Goal: Task Accomplishment & Management: Complete application form

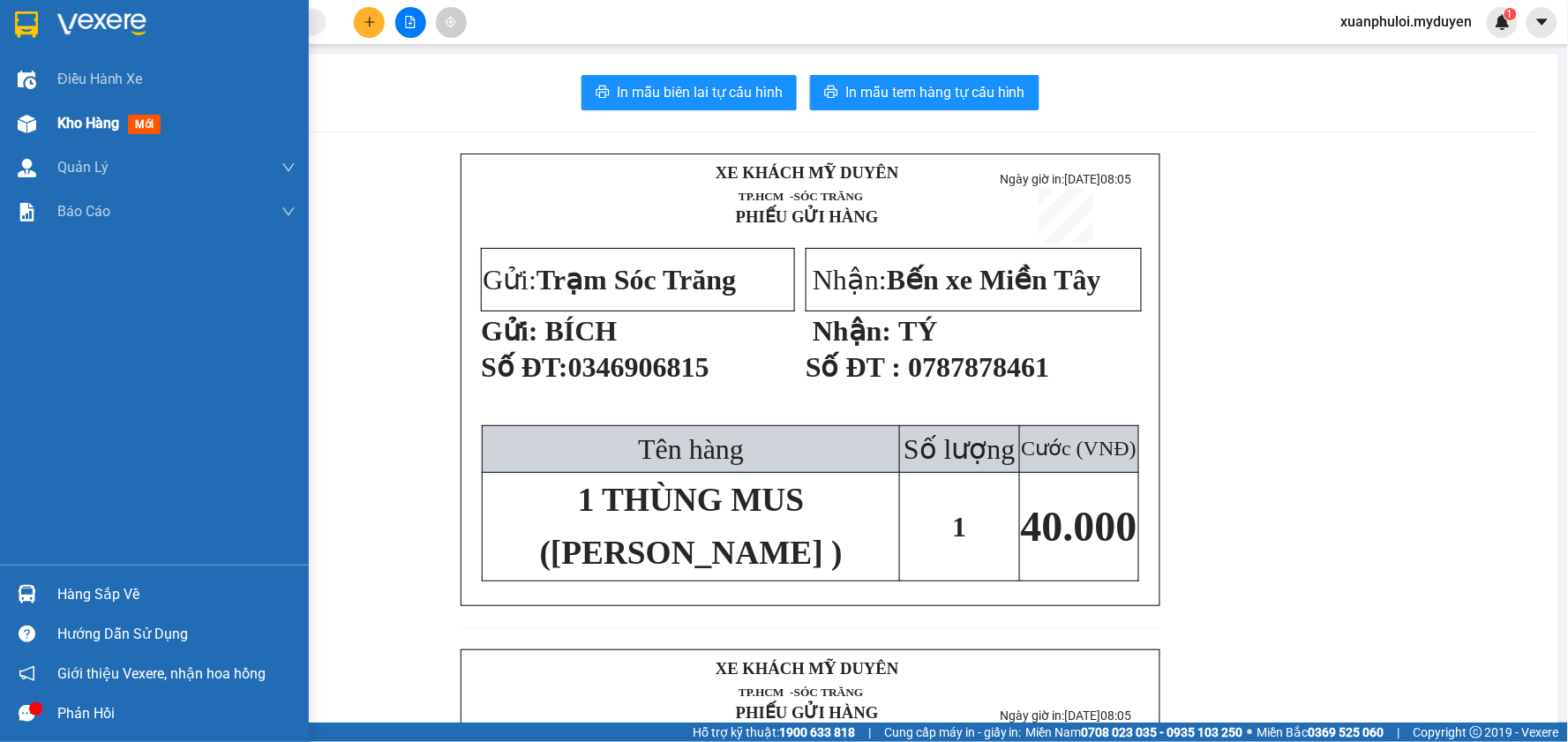
click at [77, 123] on span "Kho hàng" at bounding box center [87, 123] width 62 height 17
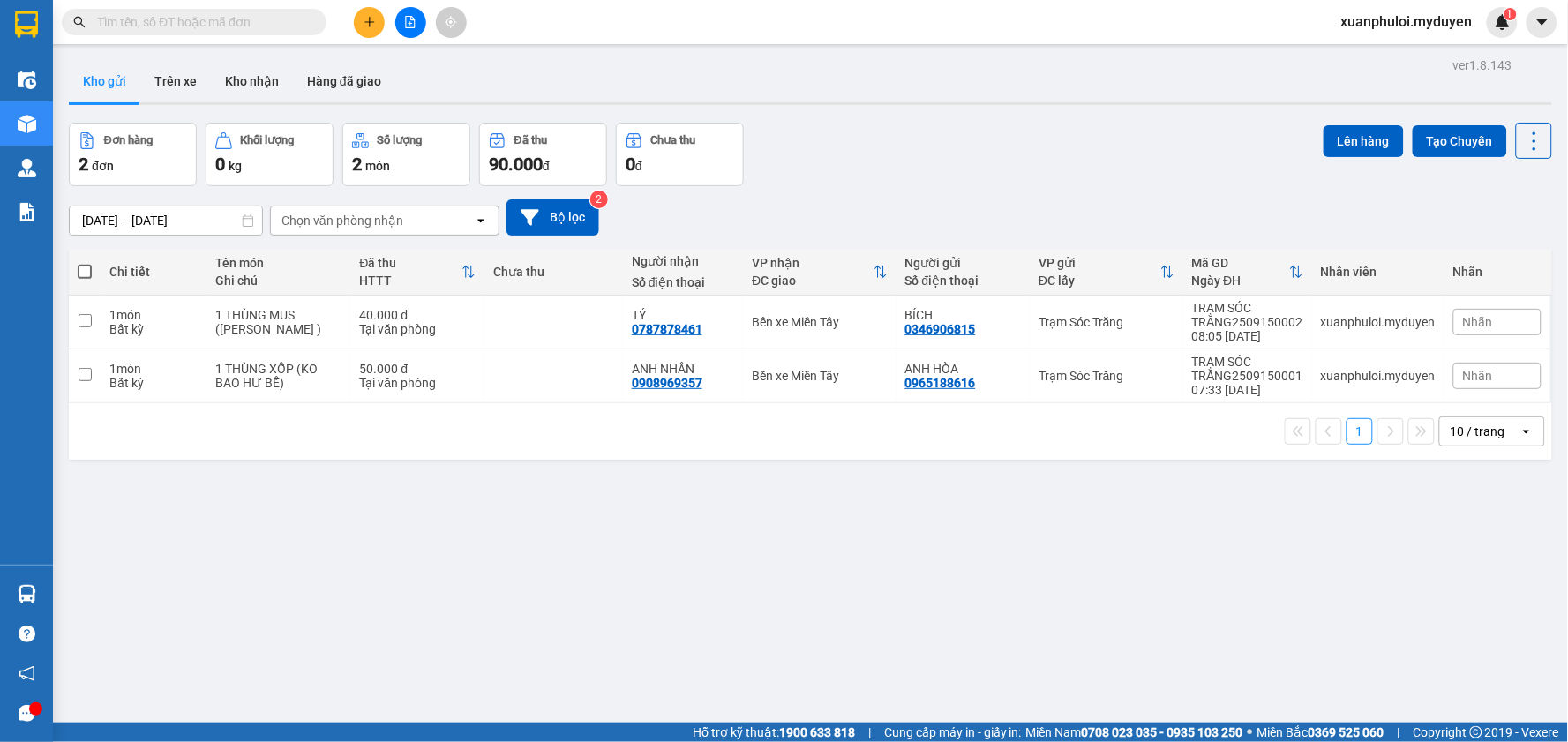
click at [358, 33] on button at bounding box center [369, 23] width 31 height 31
click at [394, 58] on div "Tạo đơn hàng" at bounding box center [430, 66] width 132 height 33
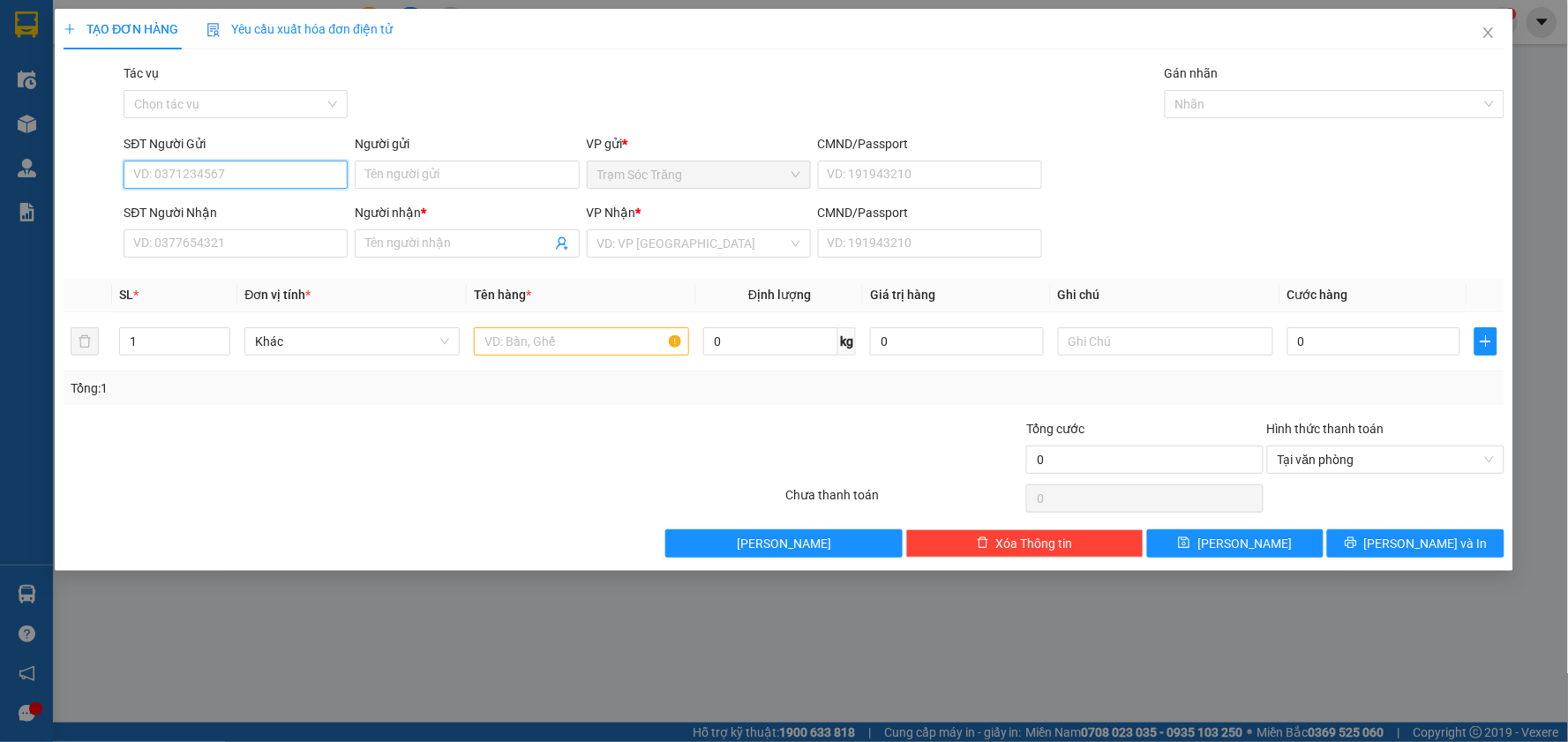
click at [208, 172] on input "SĐT Người Gửi" at bounding box center [235, 175] width 224 height 29
type input "0388950583"
click at [476, 169] on input "Người gửi" at bounding box center [467, 175] width 224 height 29
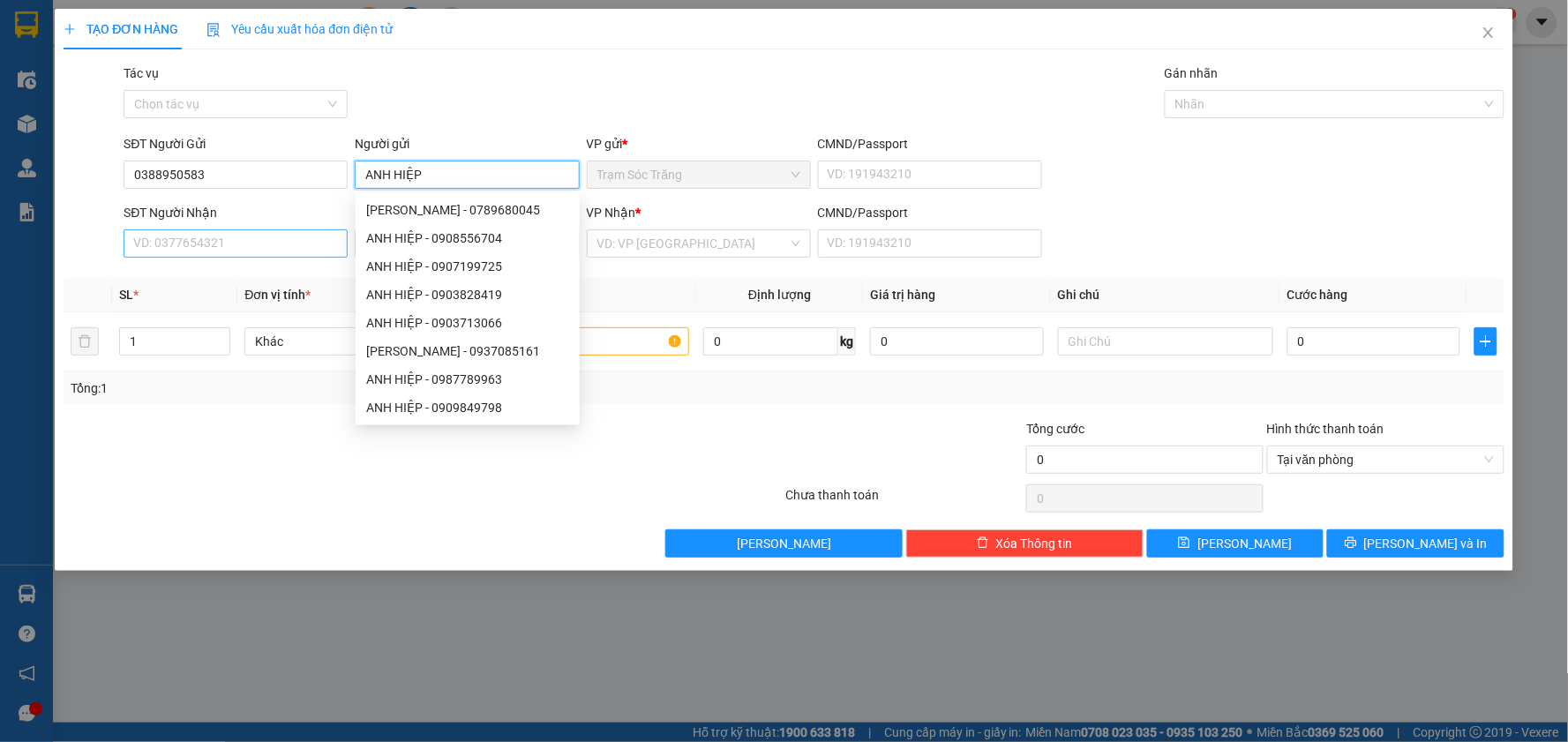
type input "ANH HIỆP"
click at [151, 250] on input "SĐT Người Nhận" at bounding box center [235, 244] width 224 height 29
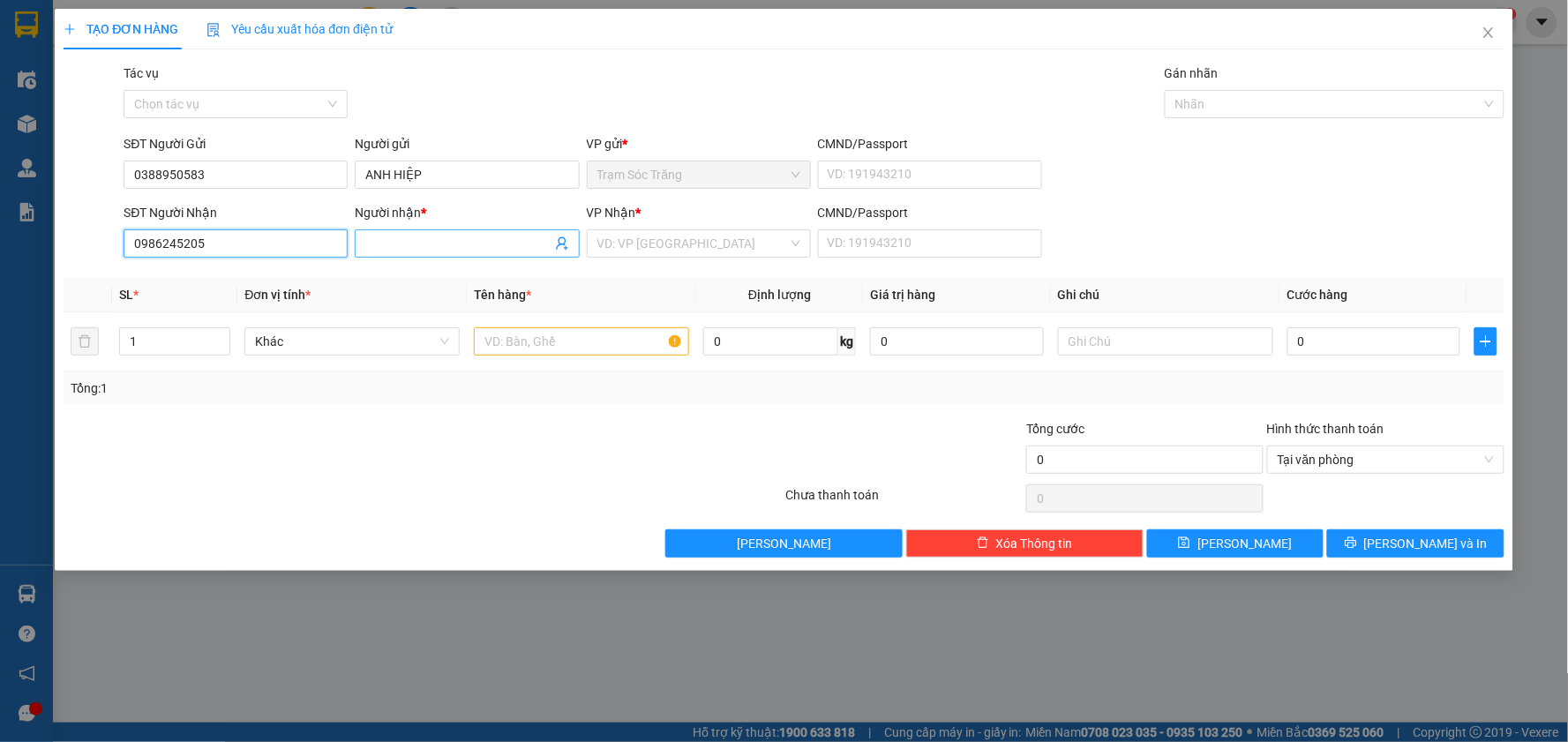
type input "0986245205"
click at [444, 235] on input "Người nhận *" at bounding box center [458, 243] width 186 height 19
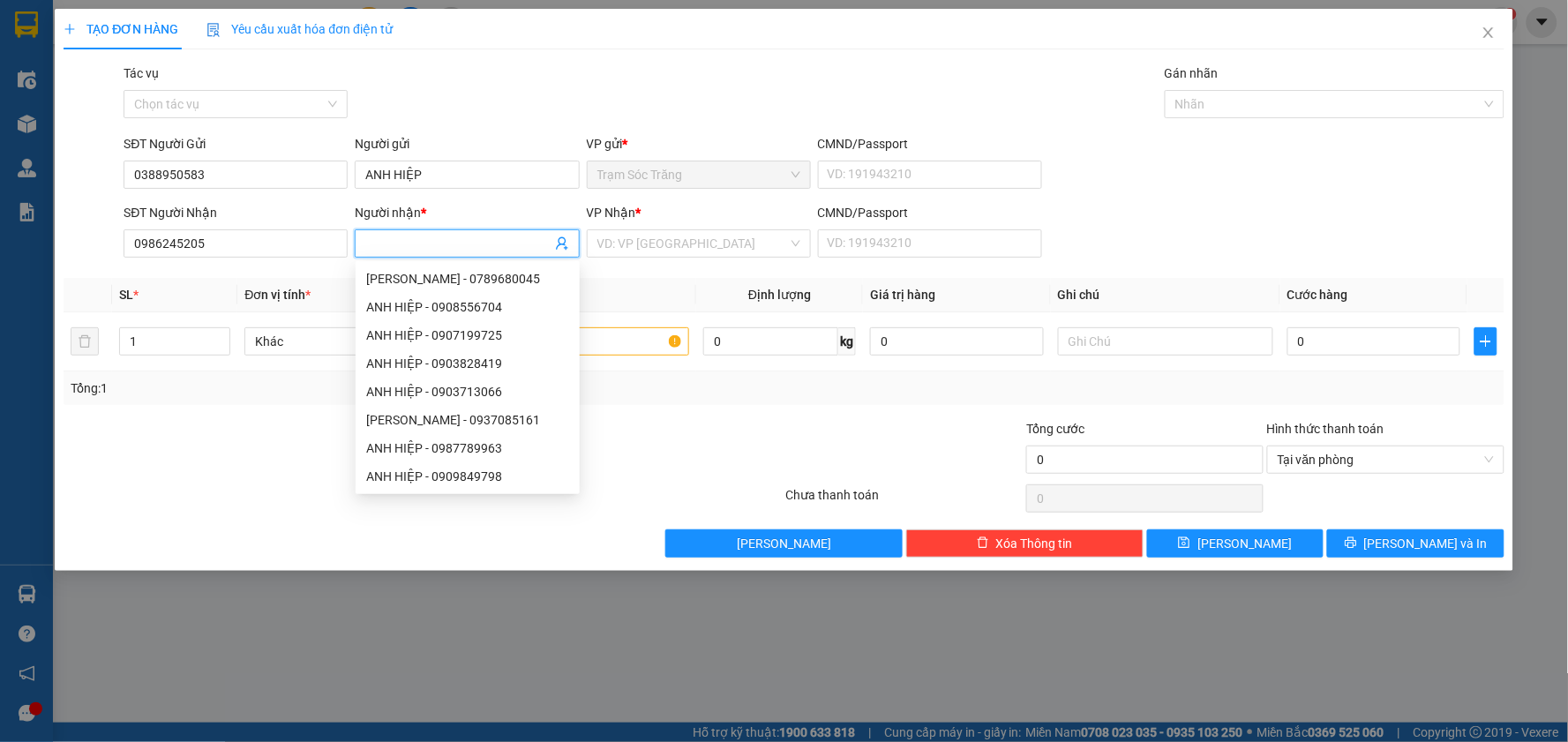
click at [831, 81] on div "Gói vận chuyển * Tiêu chuẩn Tác vụ Chọn tác vụ Gán nhãn Nhãn" at bounding box center [813, 94] width 1387 height 62
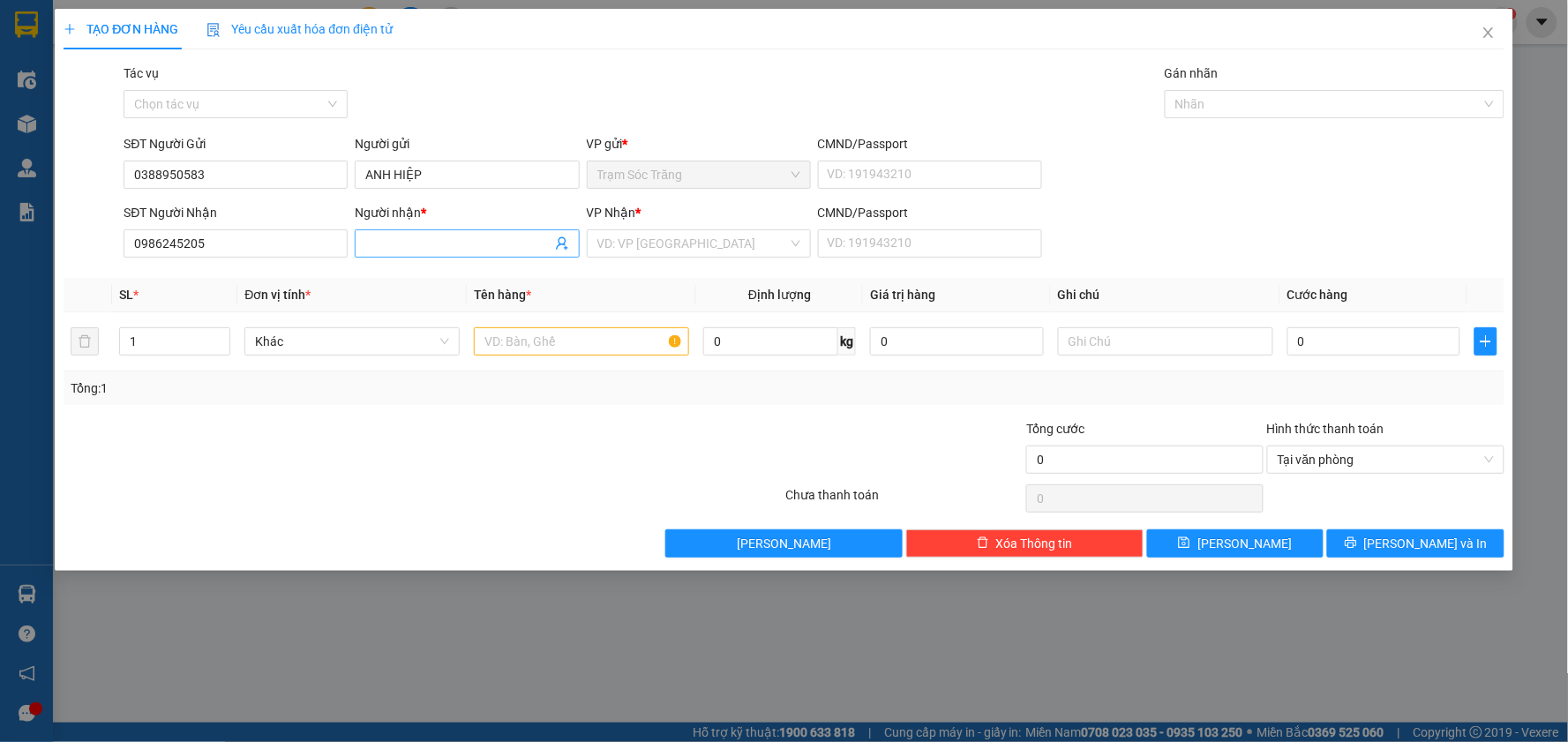
click at [424, 245] on input "Người nhận *" at bounding box center [458, 243] width 186 height 19
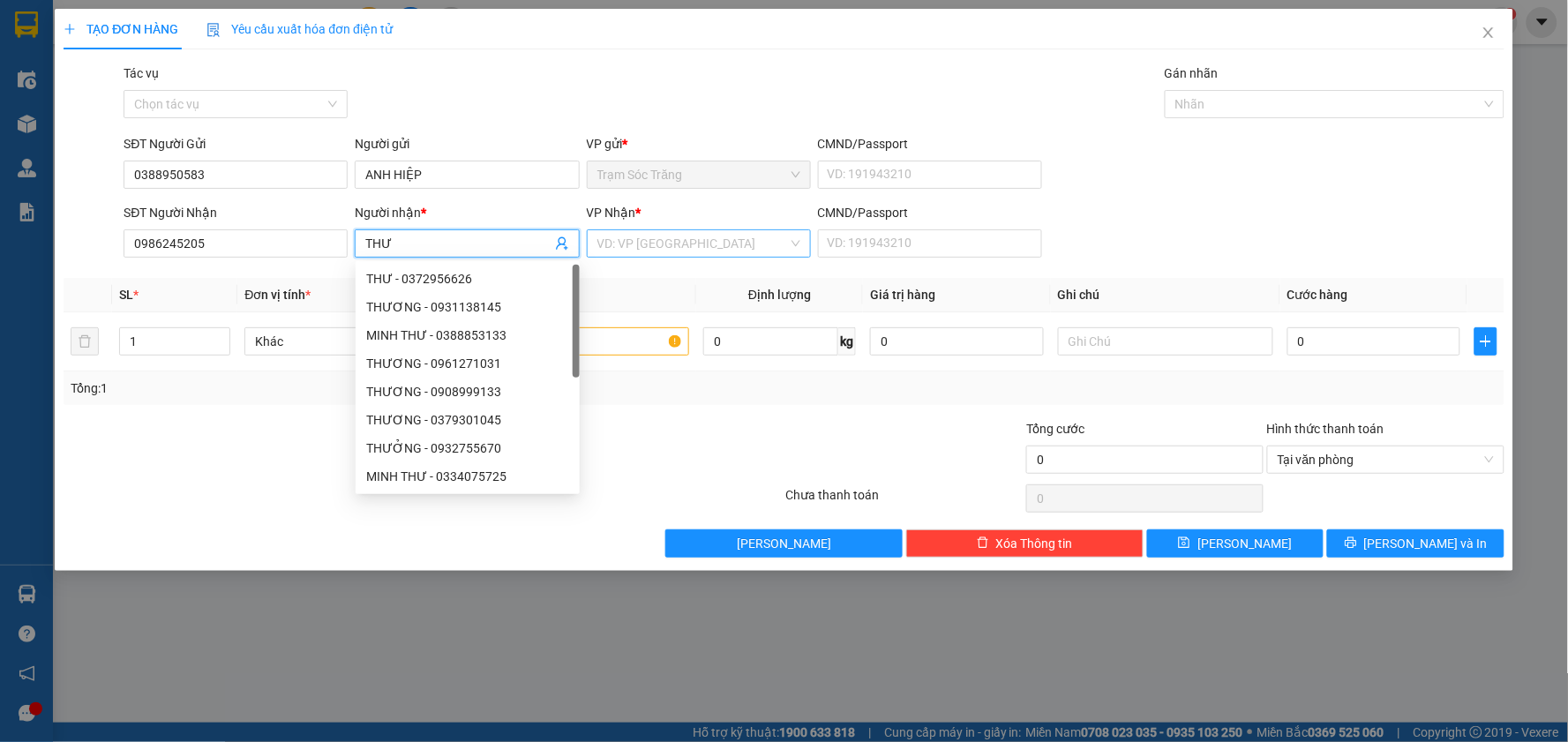
type input "THƯ"
click at [706, 253] on input "search" at bounding box center [692, 244] width 190 height 27
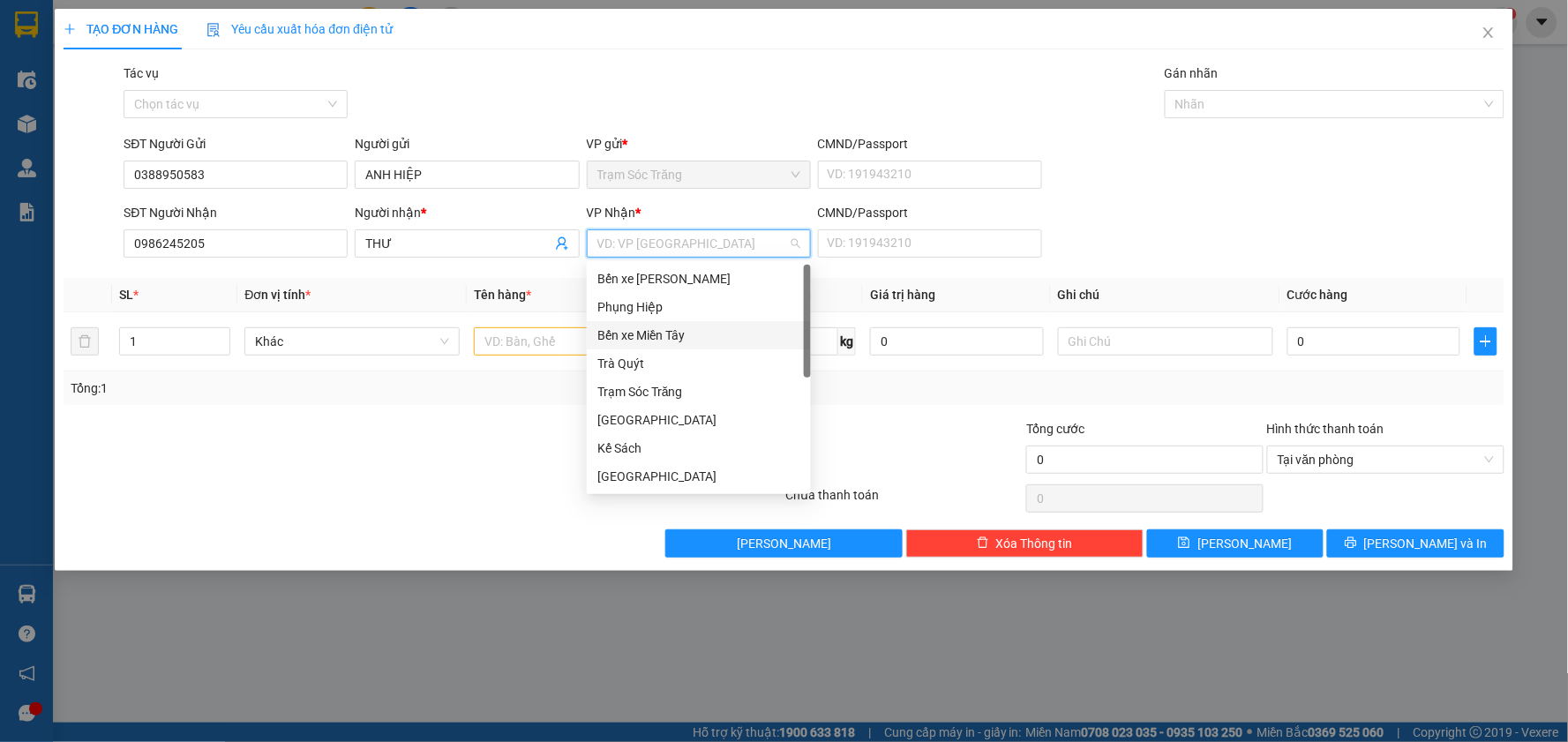
click at [687, 348] on div "Bến xe Miền Tây" at bounding box center [699, 335] width 224 height 29
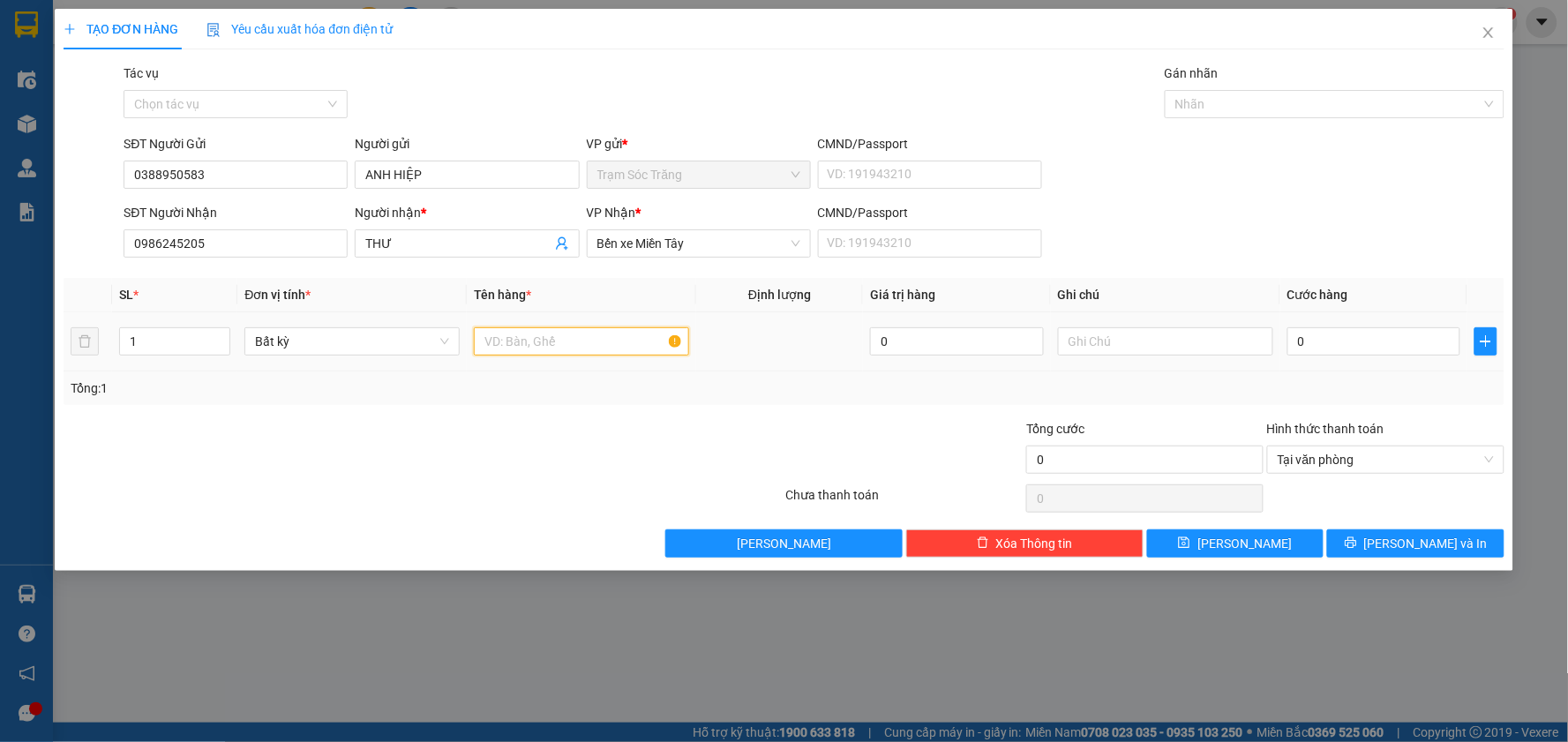
click at [540, 350] on input "text" at bounding box center [581, 341] width 215 height 29
type input "1 THÙNG XỐP ([PERSON_NAME] CHẾT)"
click at [1302, 334] on input "0" at bounding box center [1373, 341] width 174 height 29
type input "4"
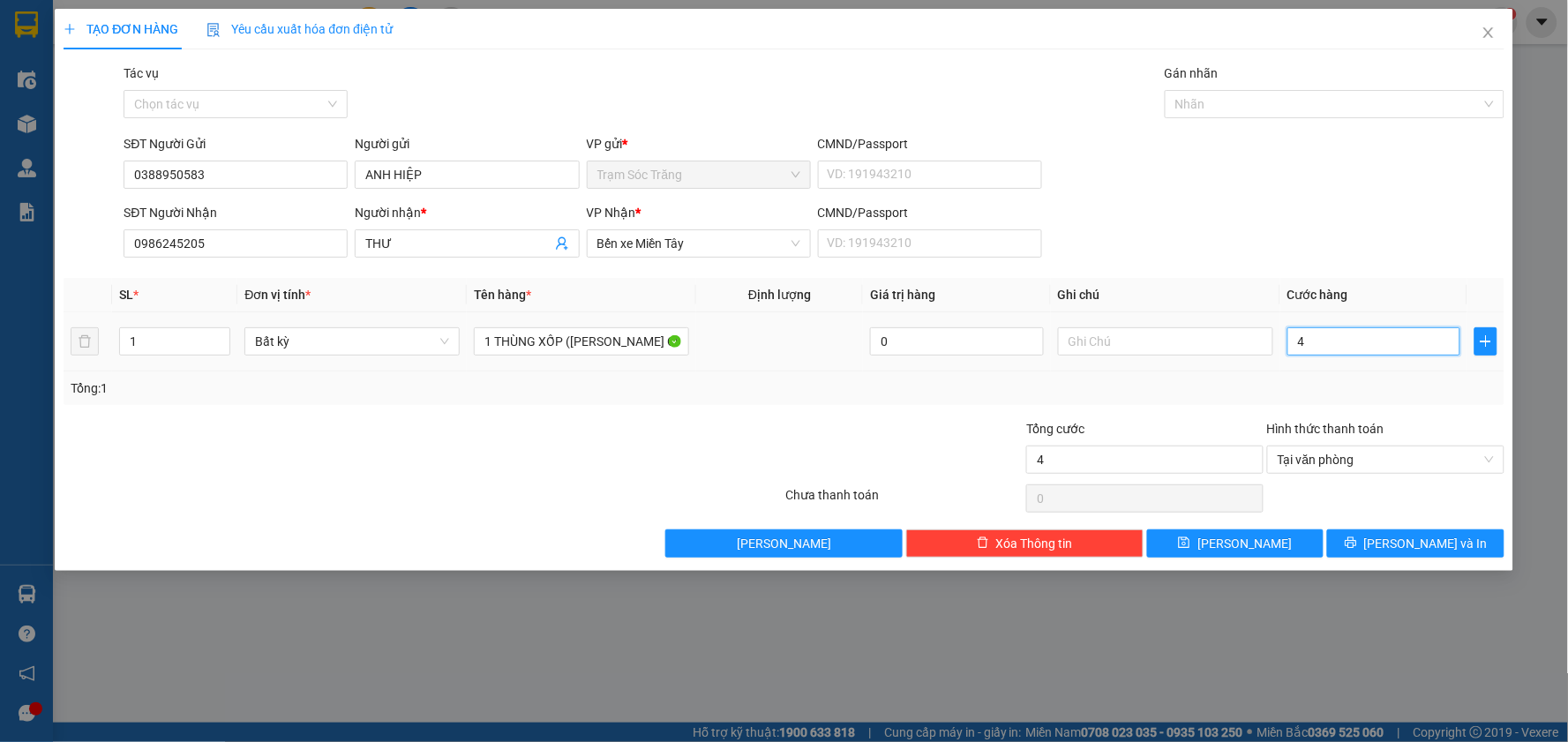
type input "40"
type input "400"
type input "4.000"
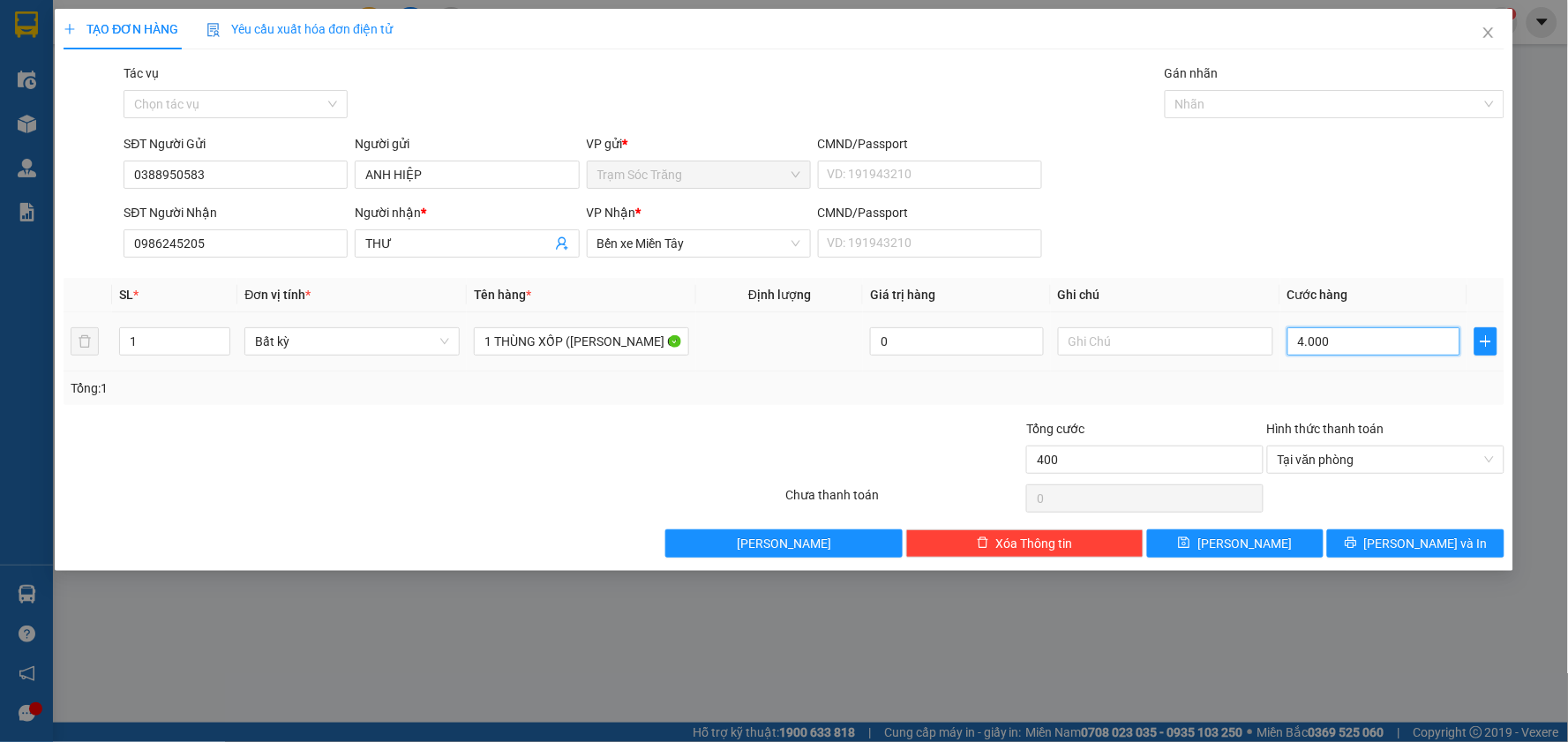
type input "4.000"
type input "40.000"
click at [1400, 532] on button "[PERSON_NAME] và In" at bounding box center [1415, 543] width 177 height 29
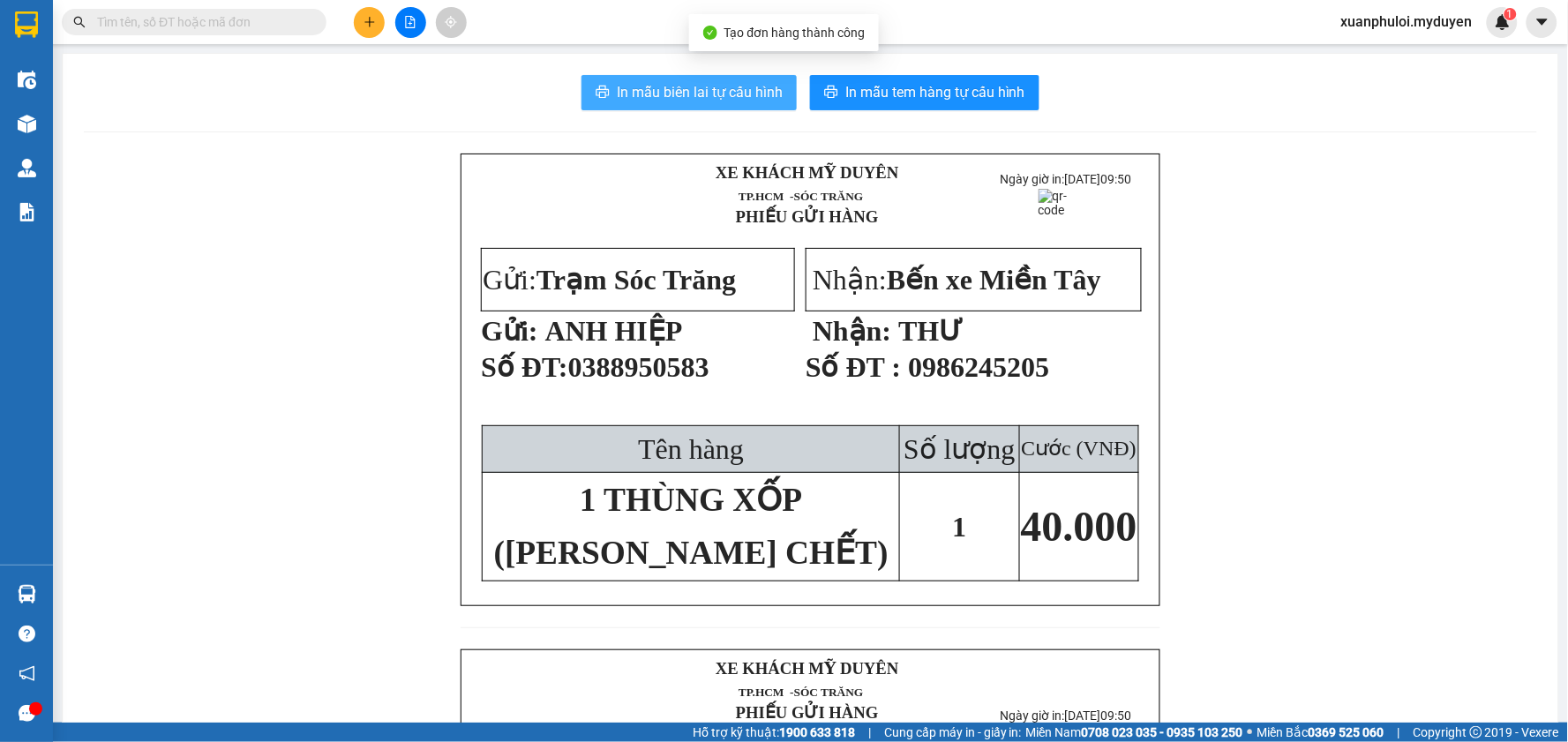
click at [673, 98] on span "In mẫu biên lai tự cấu hình" at bounding box center [699, 92] width 165 height 22
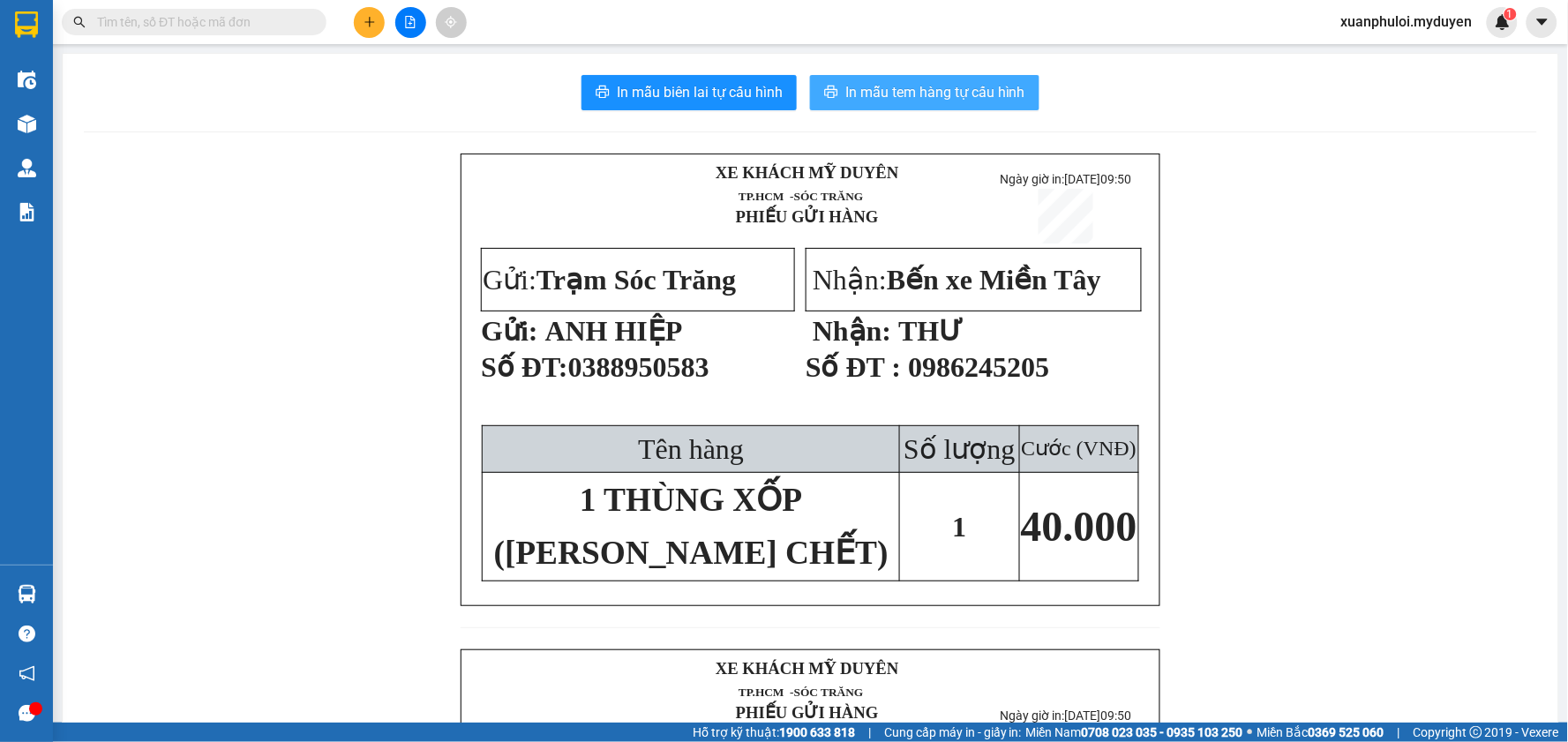
click at [964, 100] on span "In mẫu tem hàng tự cấu hình" at bounding box center [936, 92] width 180 height 22
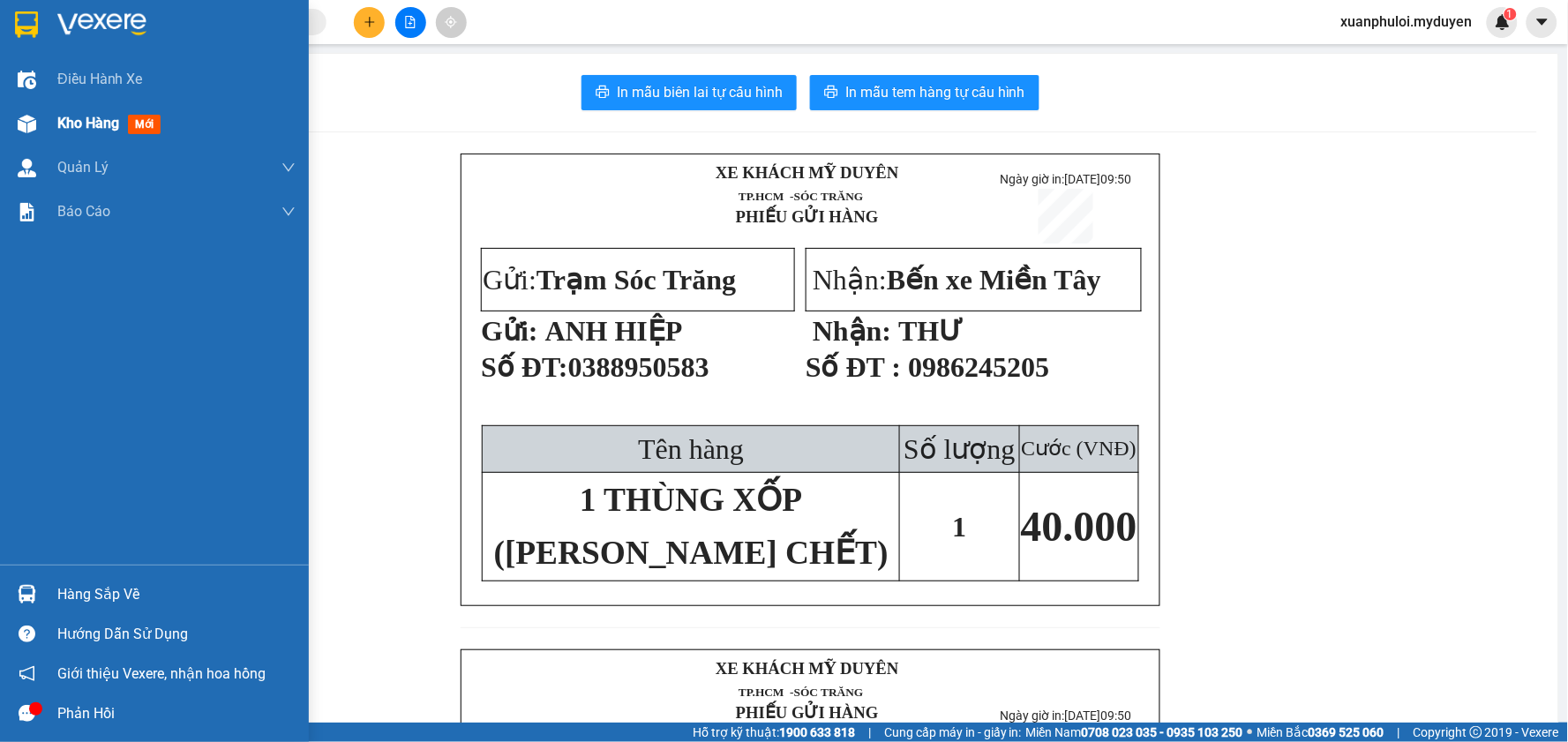
click at [101, 131] on span "Kho hàng" at bounding box center [87, 123] width 62 height 17
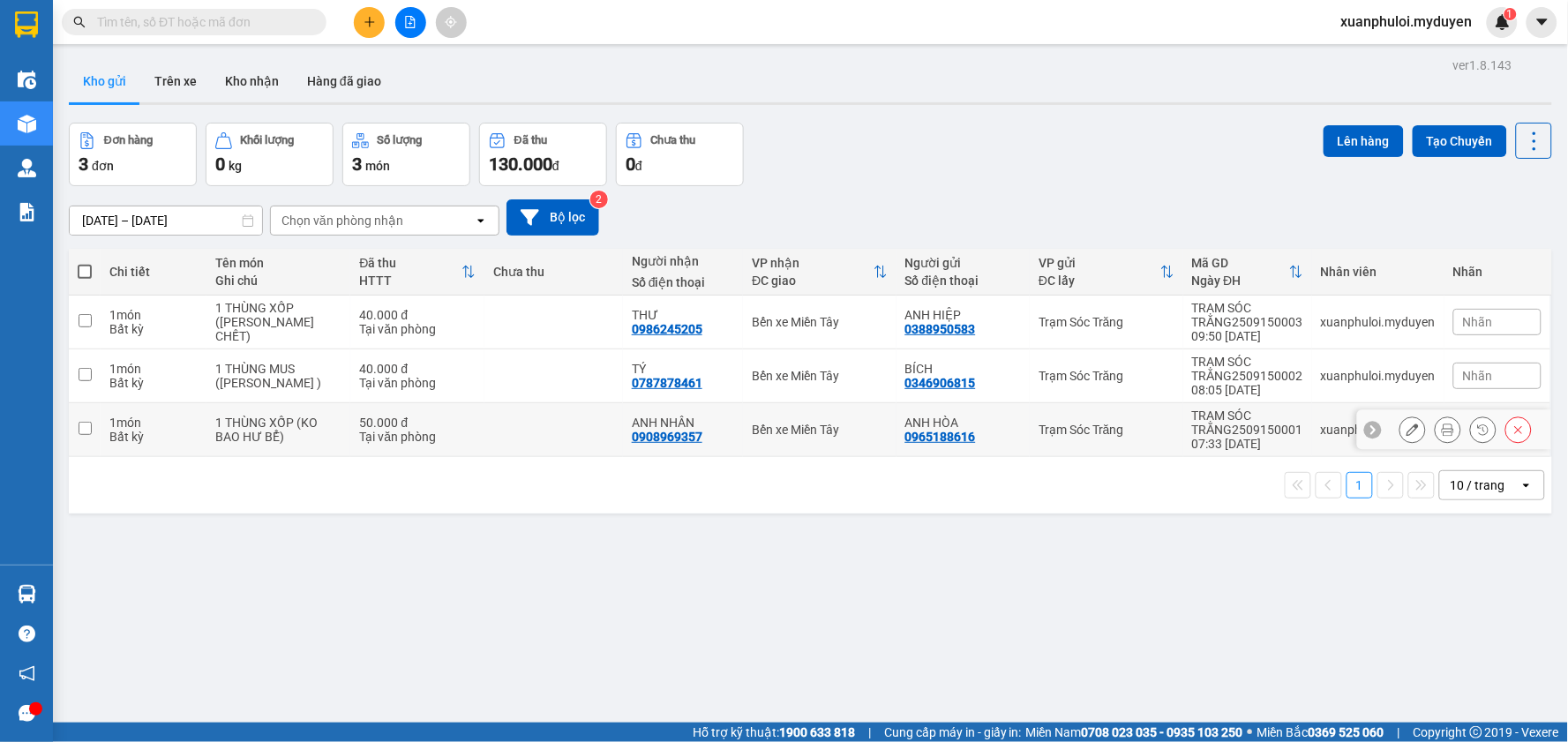
click at [91, 429] on input "checkbox" at bounding box center [85, 428] width 13 height 13
checkbox input "true"
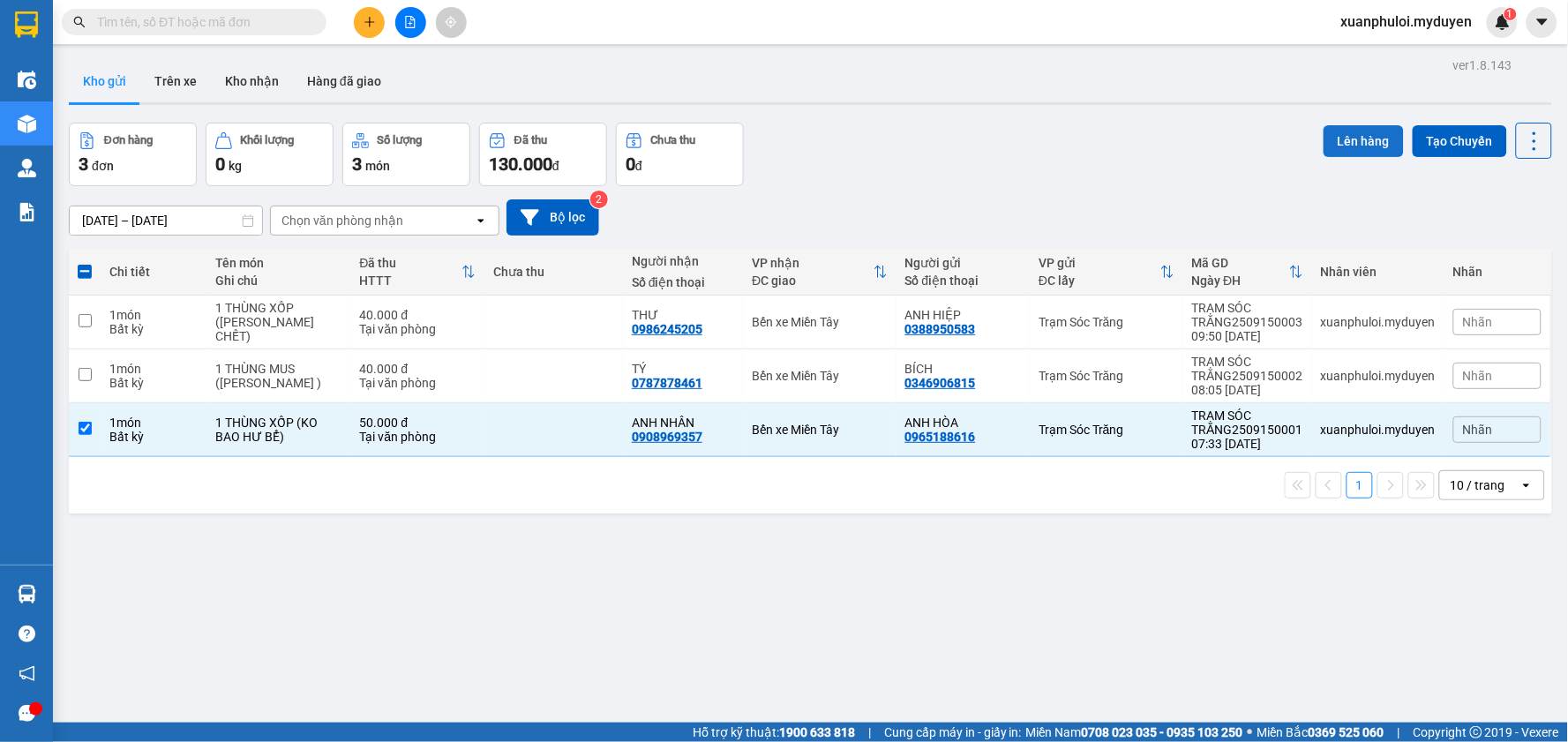
click at [1359, 148] on button "Lên hàng" at bounding box center [1363, 141] width 80 height 32
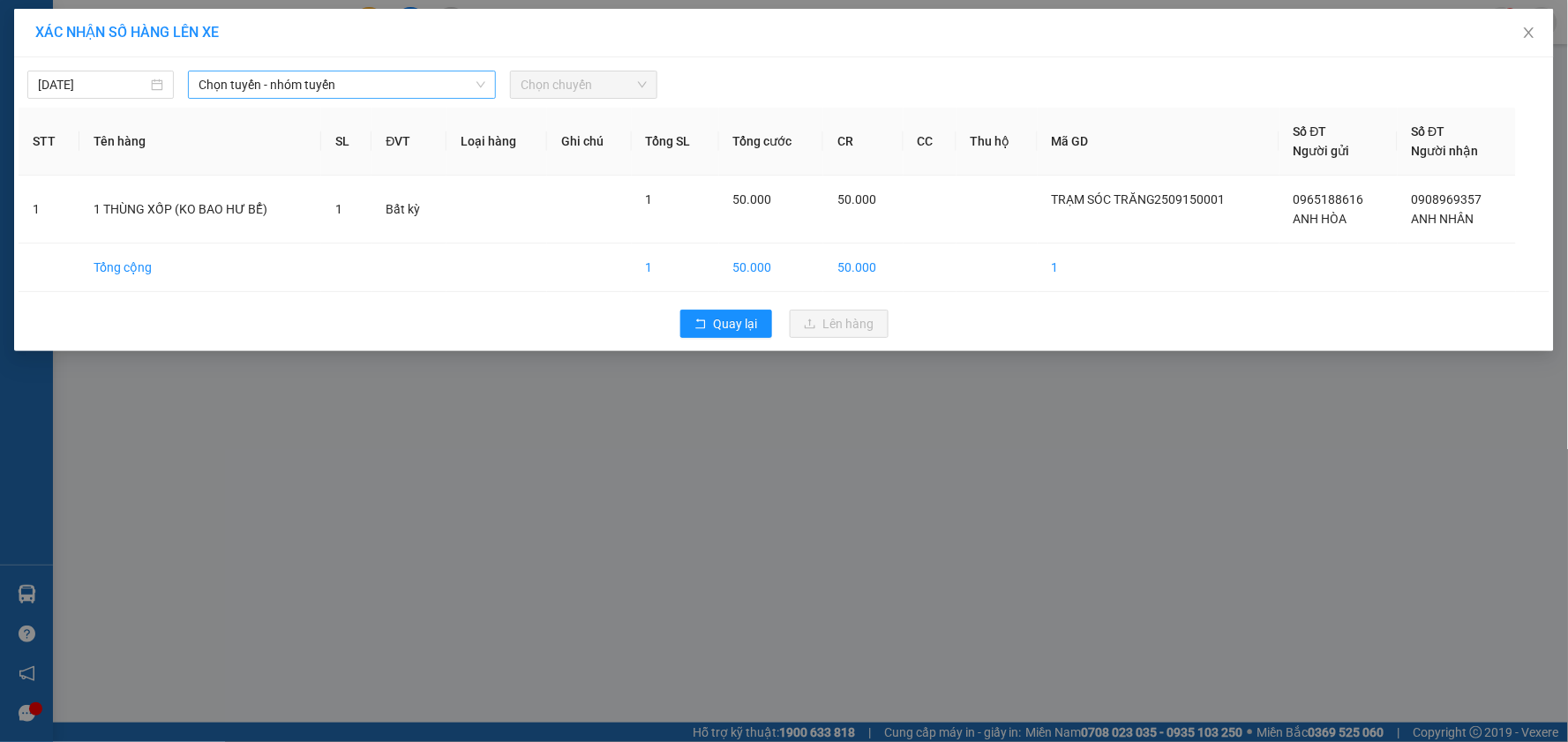
click at [283, 76] on span "Chọn tuyến - nhóm tuyến" at bounding box center [342, 85] width 287 height 27
click at [312, 79] on span "Chọn tuyến - nhóm tuyến" at bounding box center [342, 85] width 287 height 27
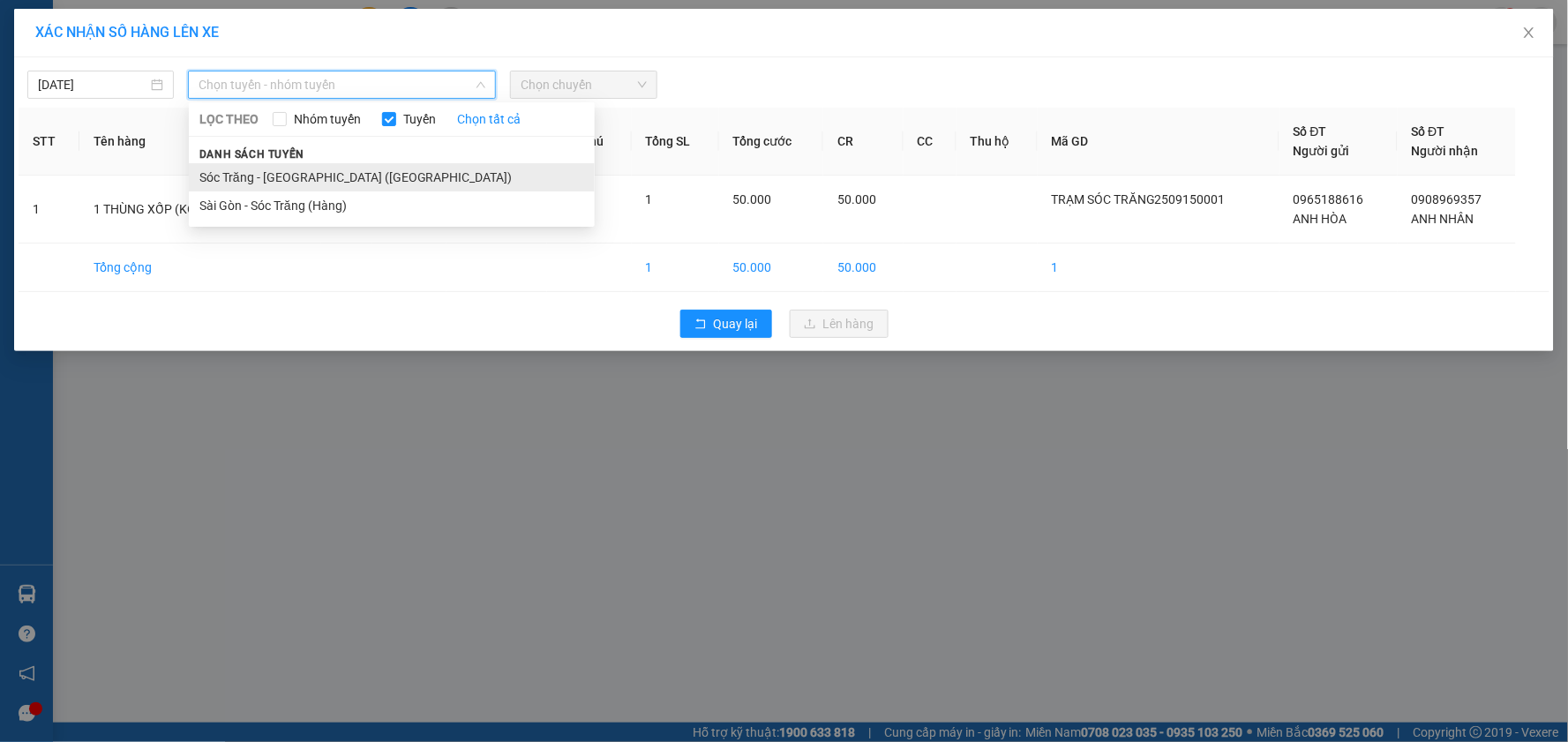
click at [280, 171] on li "Sóc Trăng - [GEOGRAPHIC_DATA] ([GEOGRAPHIC_DATA])" at bounding box center [392, 177] width 406 height 29
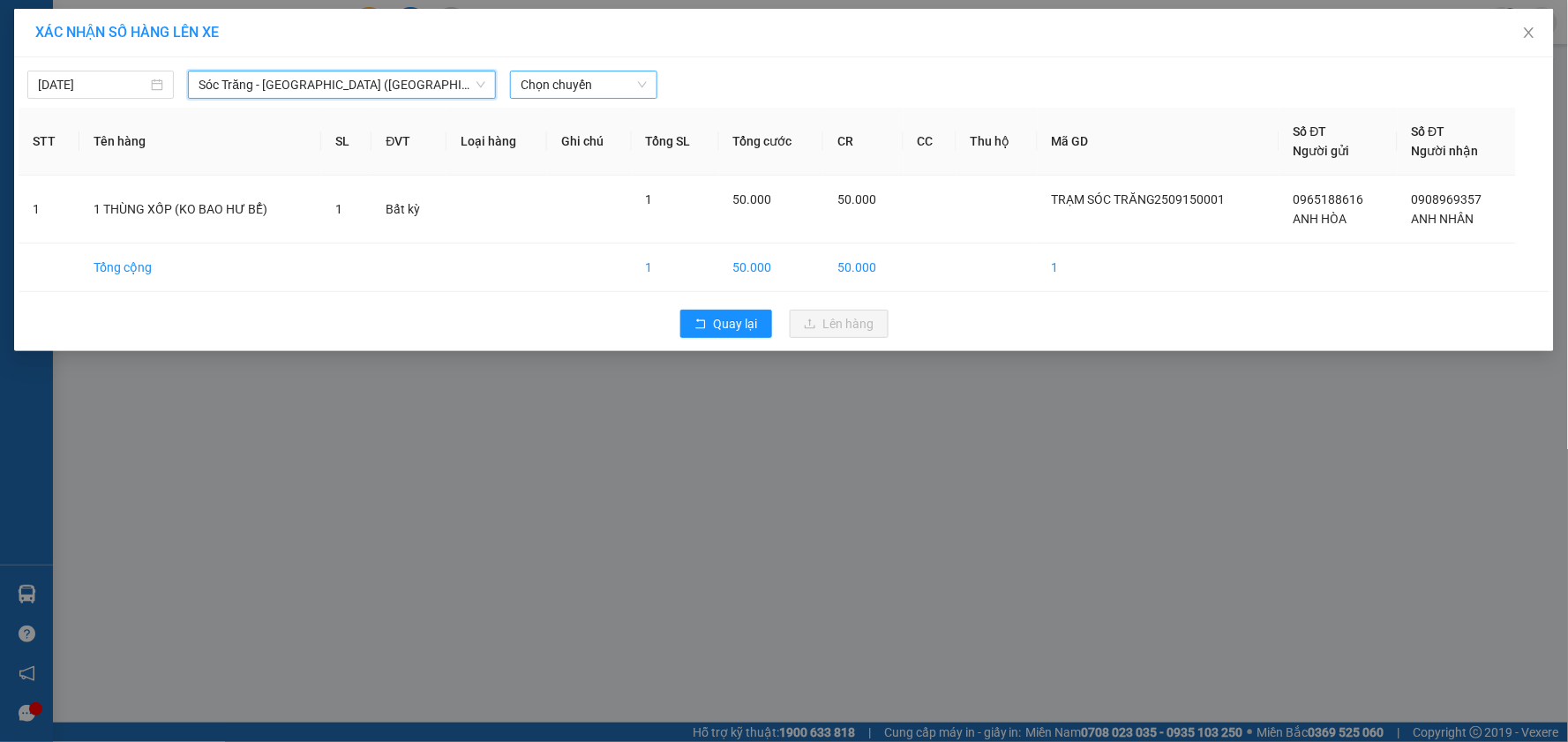
click at [564, 82] on span "Chọn chuyến" at bounding box center [583, 85] width 125 height 27
click at [595, 77] on span "Chọn chuyến" at bounding box center [583, 85] width 125 height 27
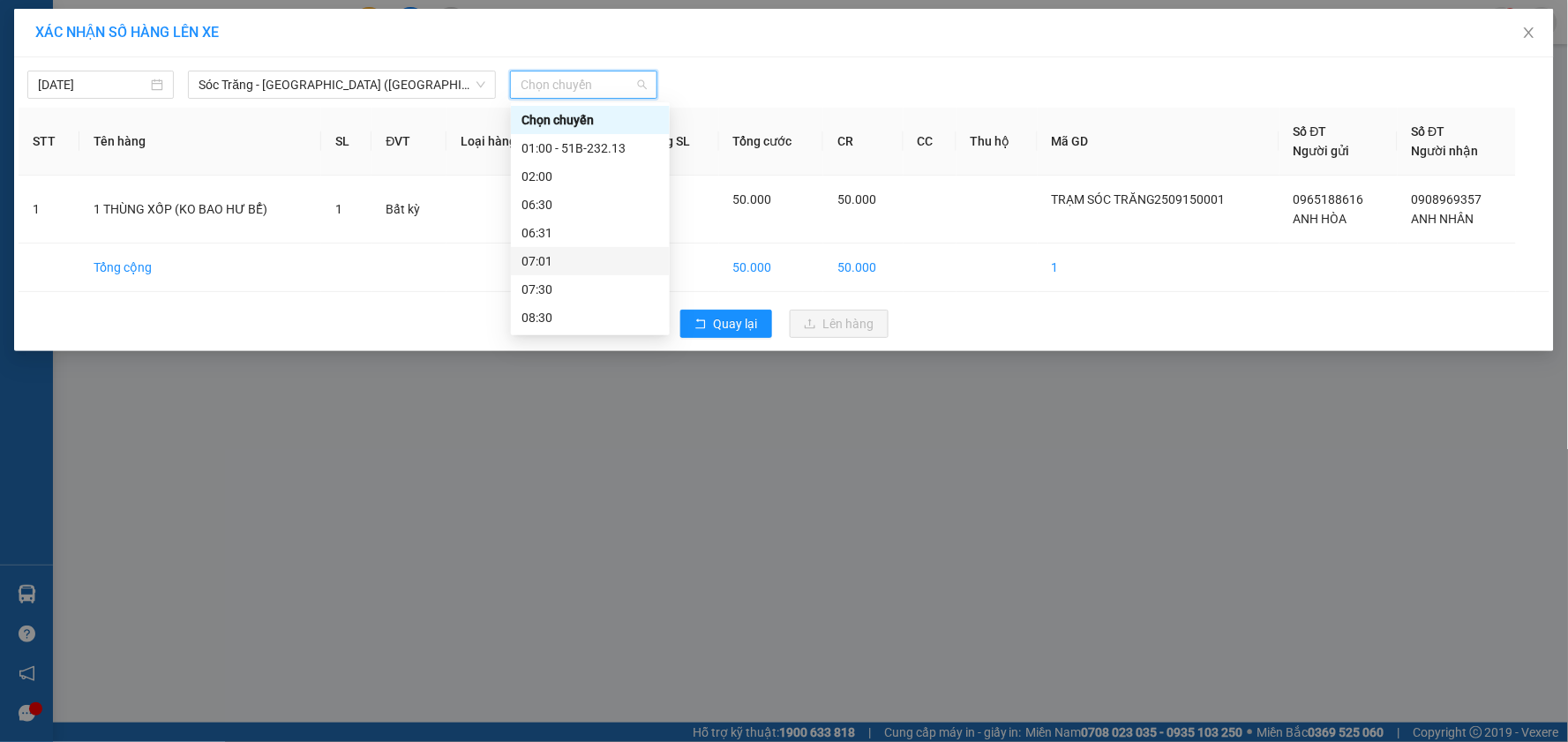
click at [561, 263] on div "07:01" at bounding box center [590, 261] width 138 height 19
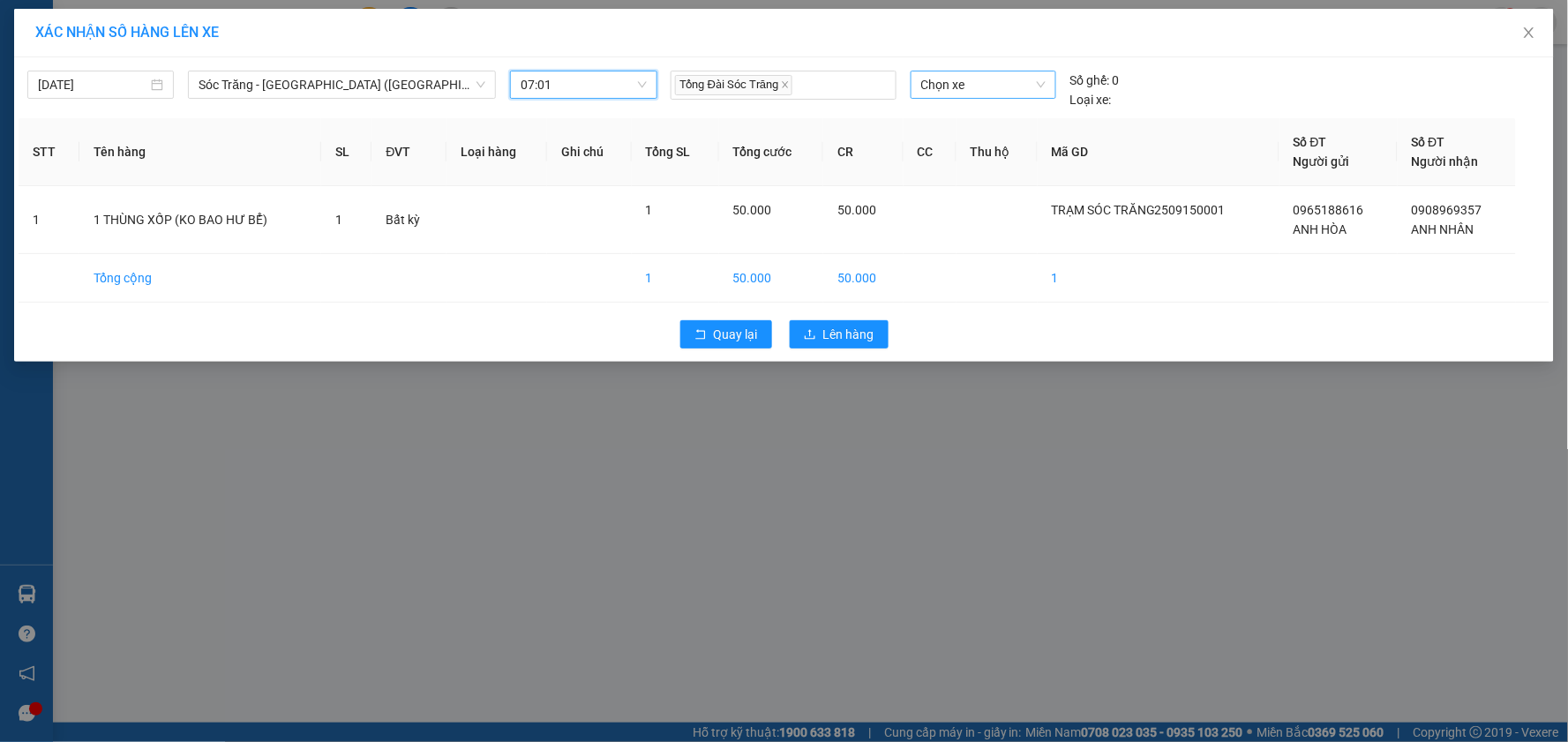
click at [977, 91] on span "Chọn xe" at bounding box center [983, 85] width 124 height 27
type input "146"
click at [998, 126] on div "51B-146.89" at bounding box center [983, 120] width 124 height 19
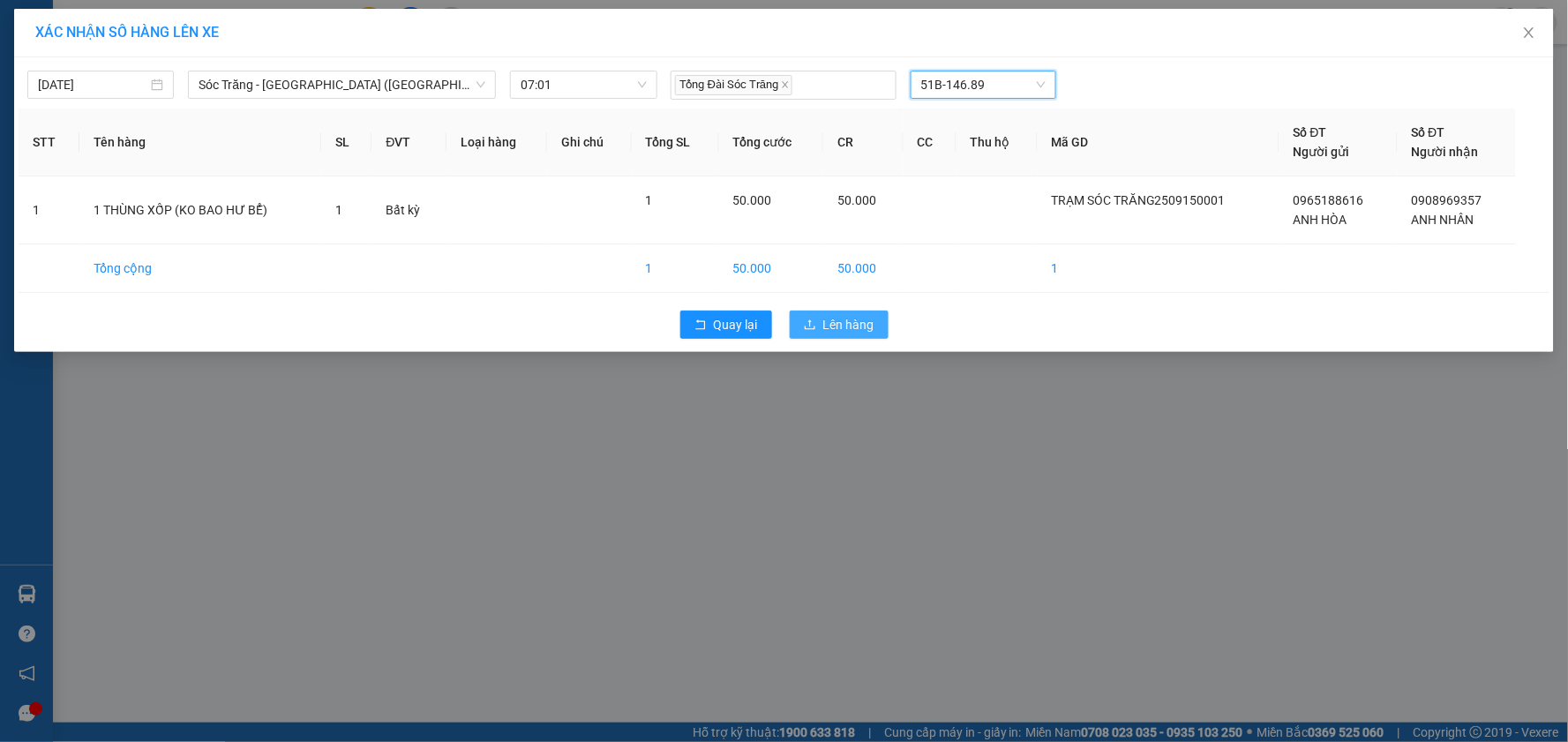
click at [876, 323] on button "Lên hàng" at bounding box center [839, 325] width 99 height 29
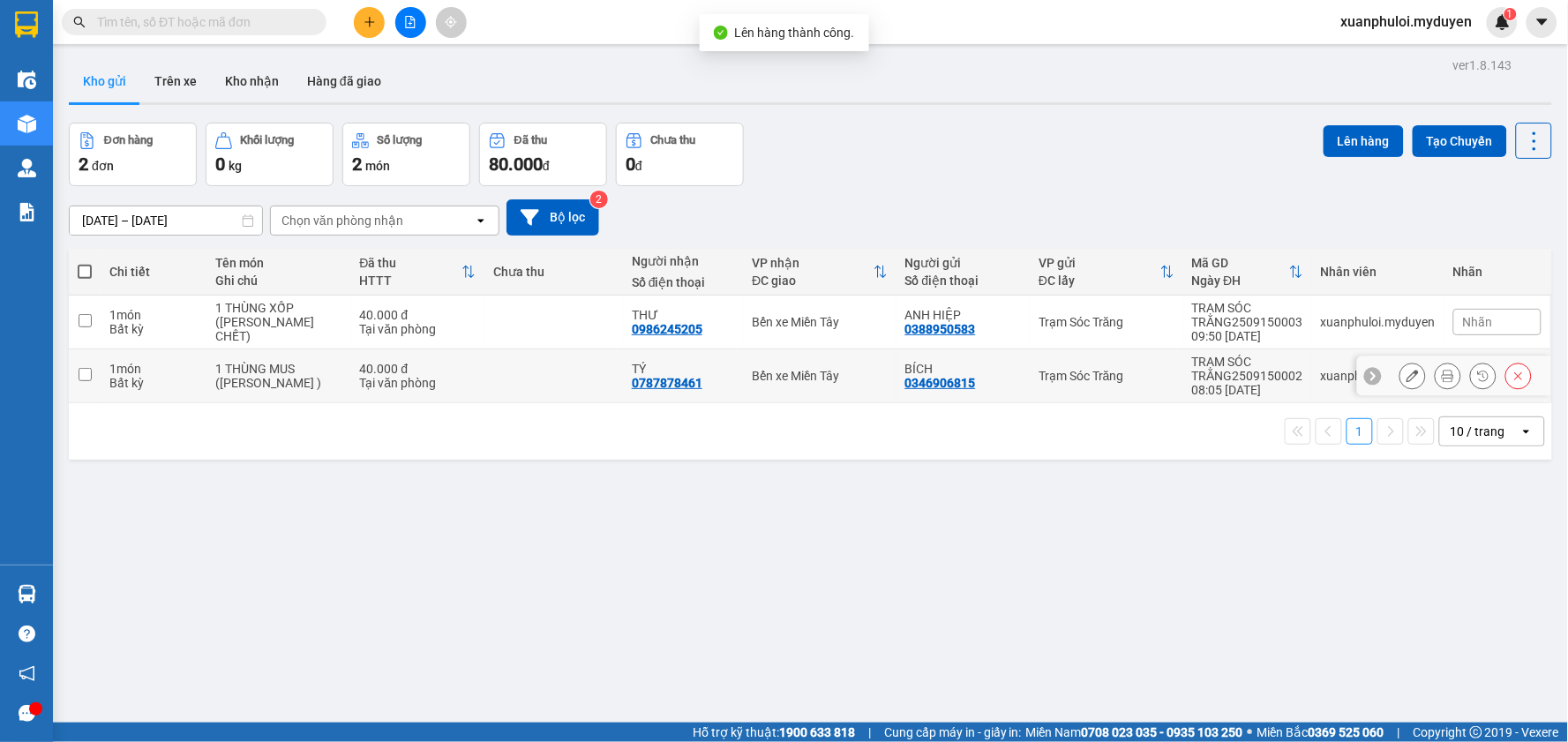
click at [82, 374] on input "checkbox" at bounding box center [85, 374] width 13 height 13
checkbox input "true"
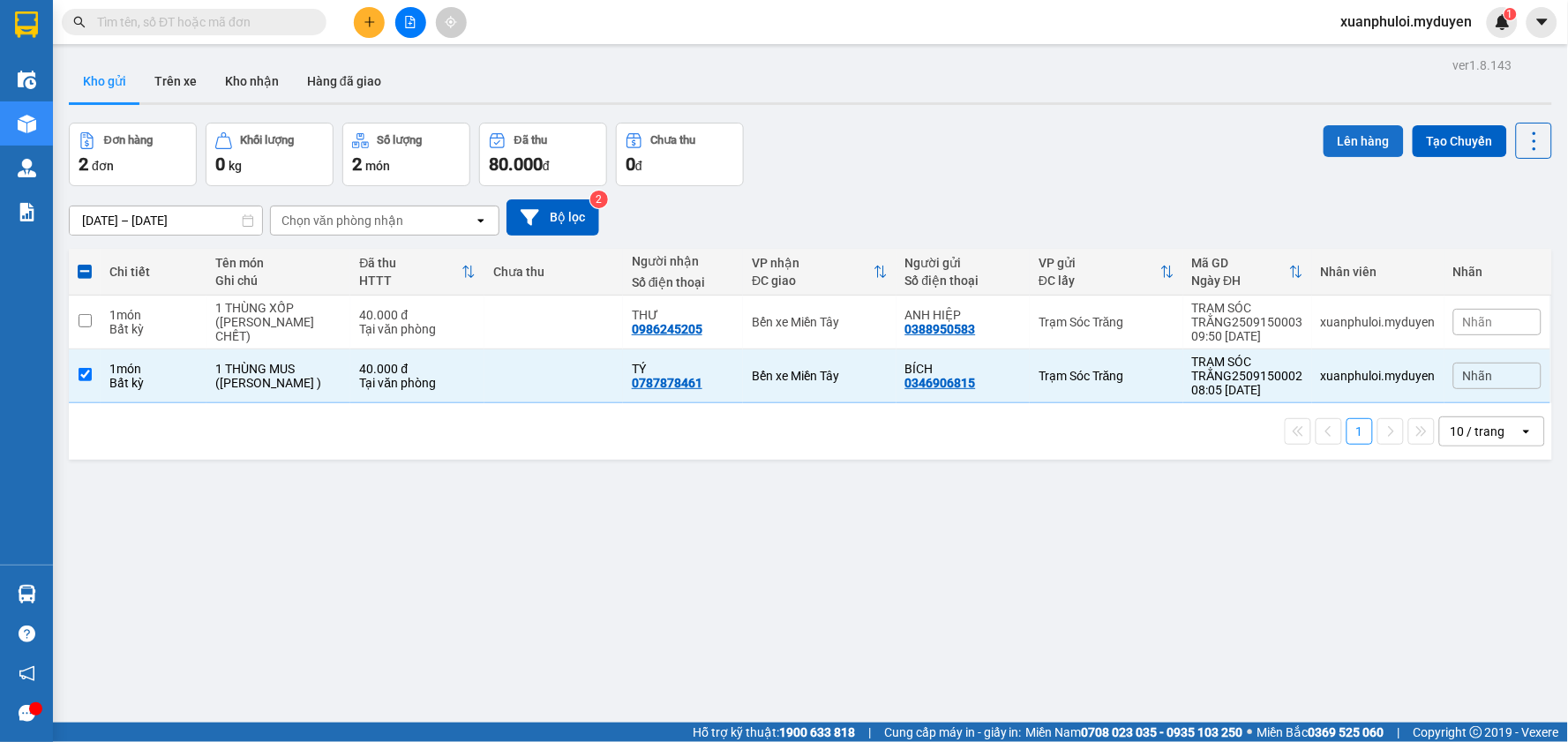
click at [1326, 138] on button "Lên hàng" at bounding box center [1363, 141] width 80 height 32
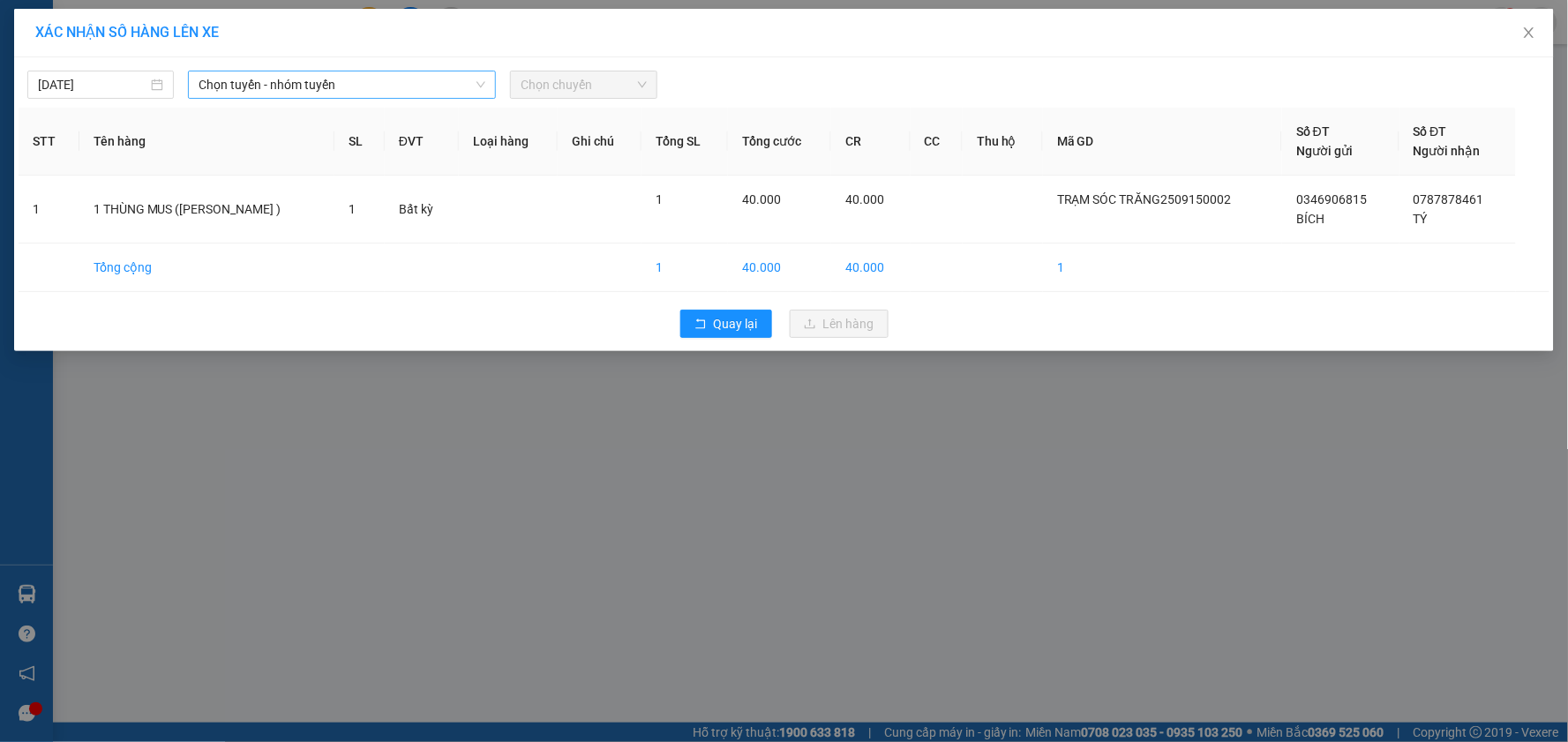
click at [326, 86] on span "Chọn tuyến - nhóm tuyến" at bounding box center [342, 85] width 287 height 27
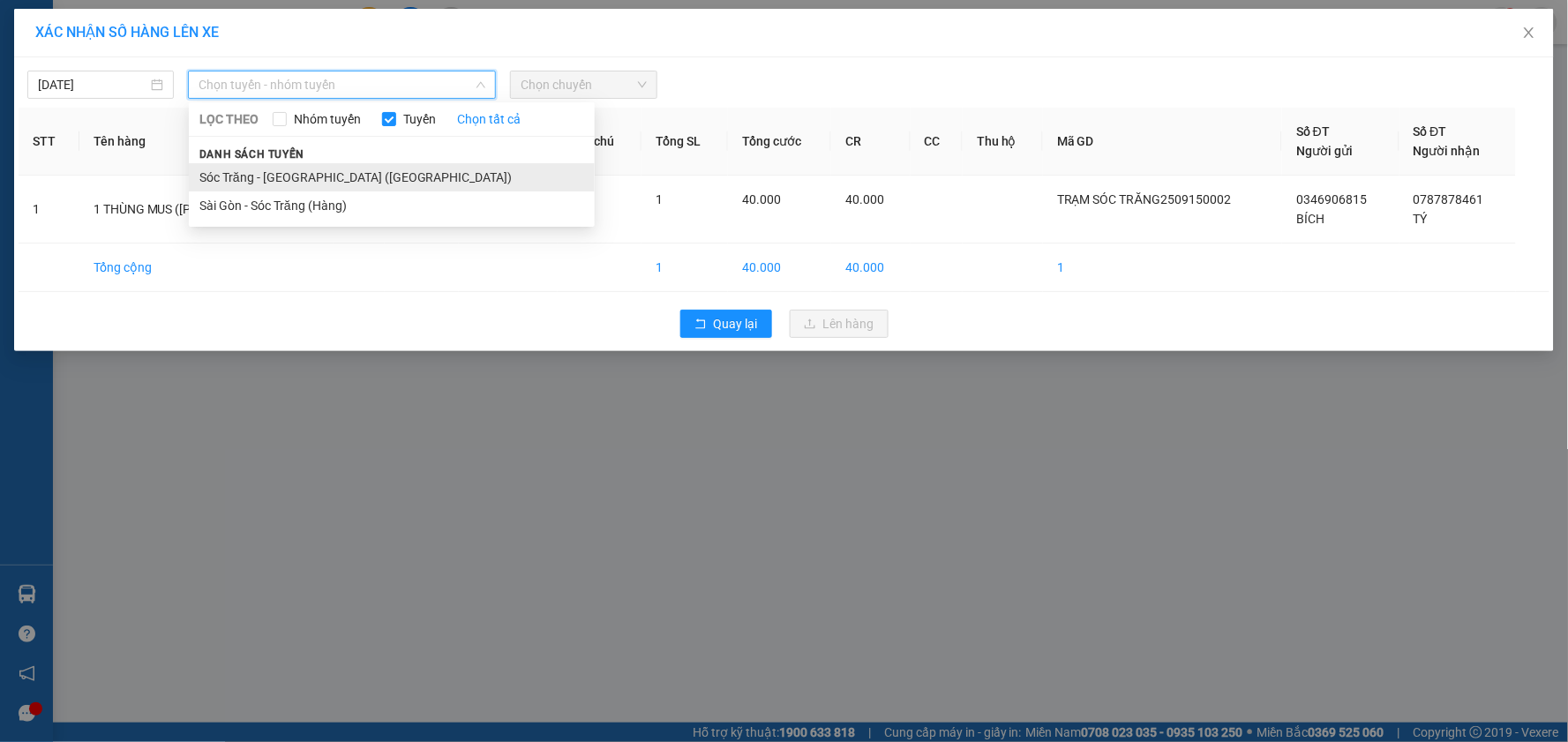
click at [286, 168] on li "Sóc Trăng - [GEOGRAPHIC_DATA] ([GEOGRAPHIC_DATA])" at bounding box center [392, 177] width 406 height 29
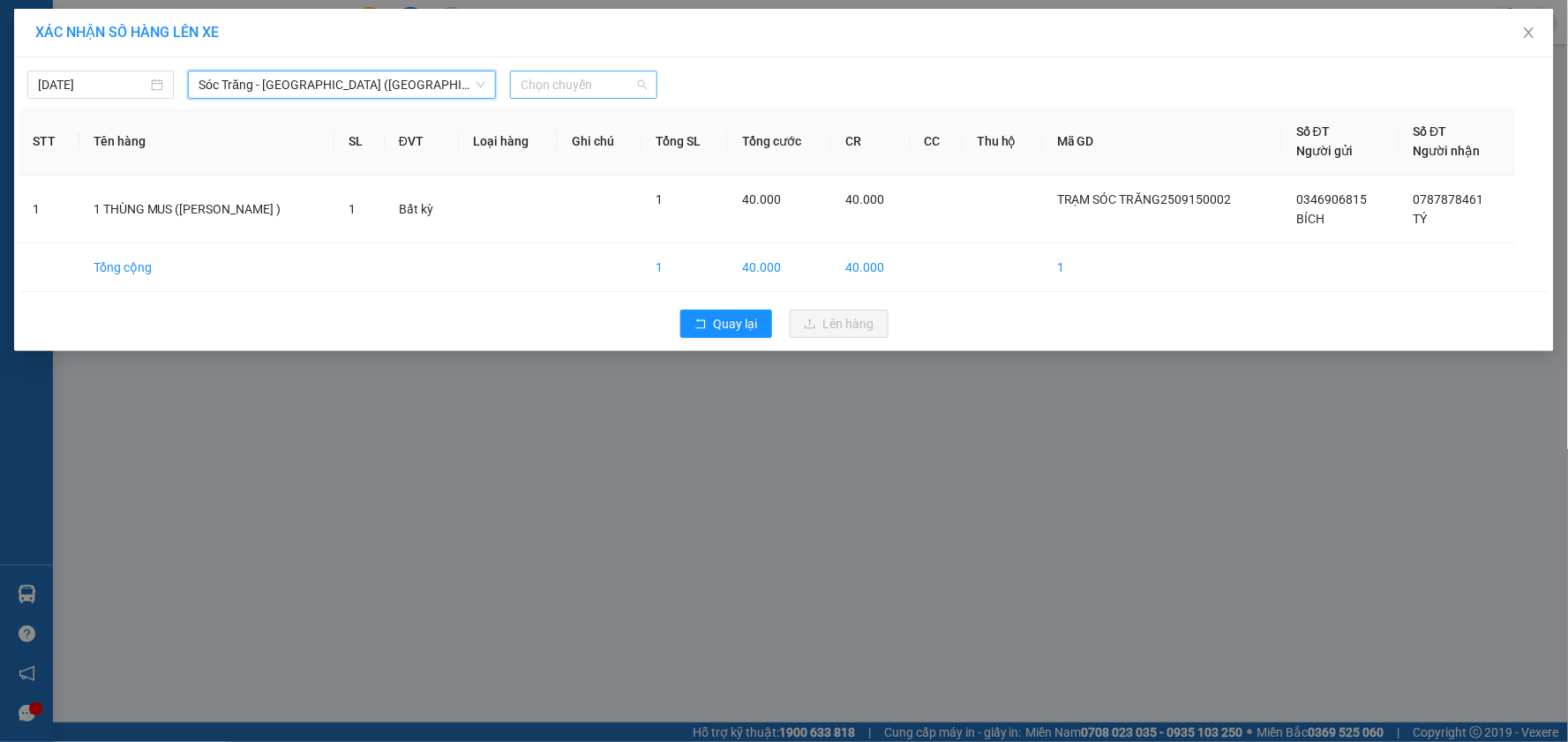
click at [560, 88] on span "Chọn chuyến" at bounding box center [583, 85] width 125 height 27
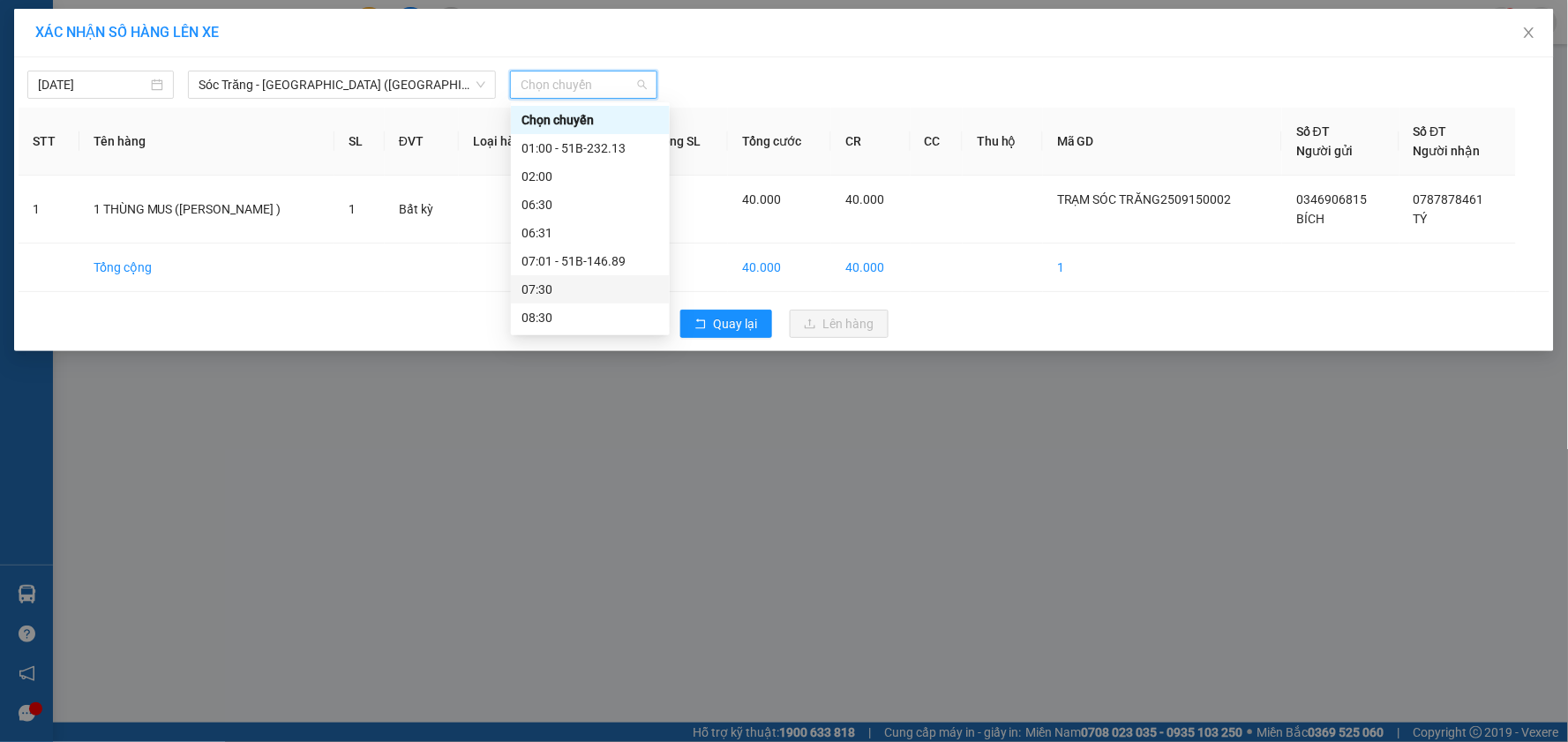
click at [561, 294] on div "07:30" at bounding box center [590, 289] width 138 height 19
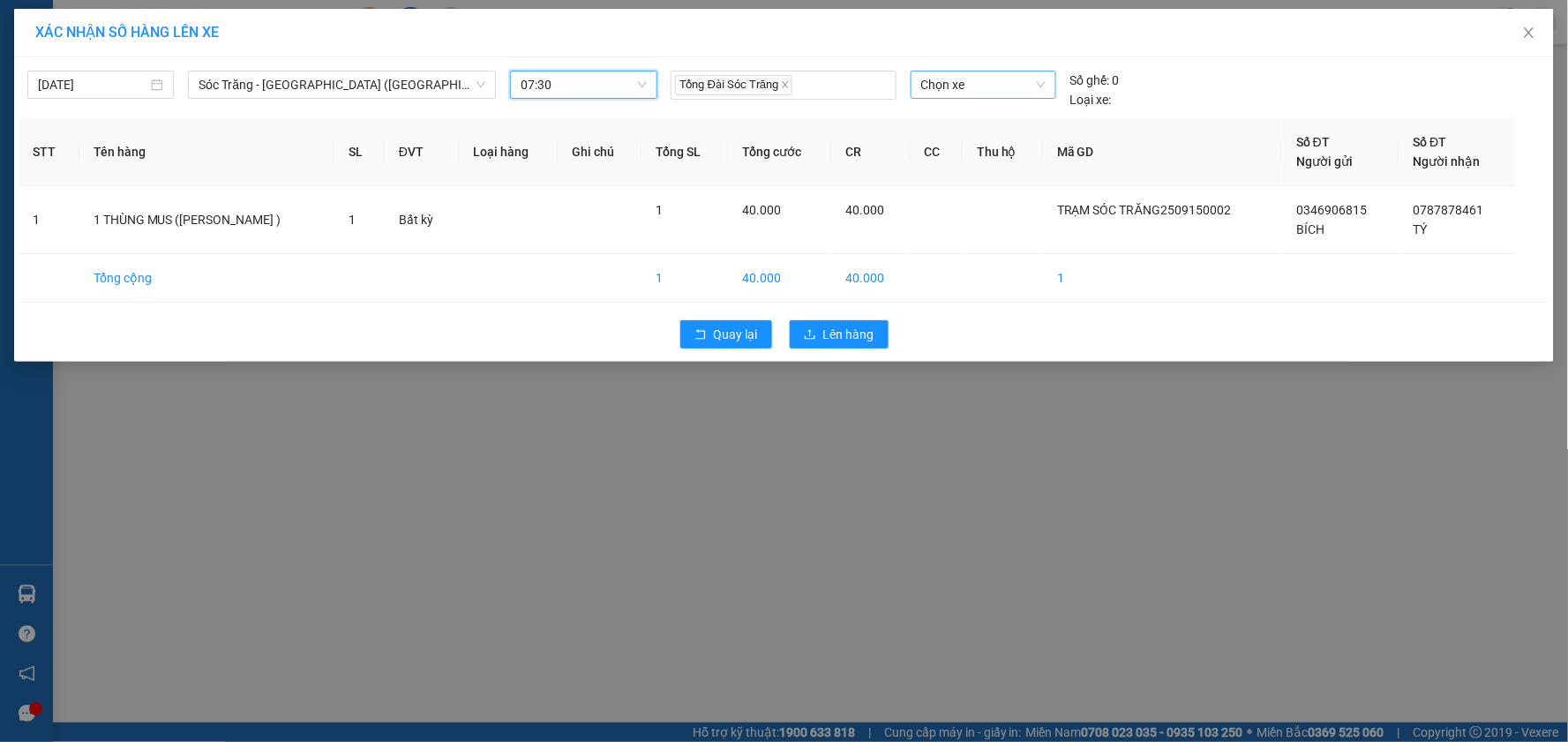
click at [954, 91] on span "Chọn xe" at bounding box center [983, 85] width 124 height 27
type input "150"
click at [1002, 121] on div "51B-150.18" at bounding box center [983, 120] width 124 height 19
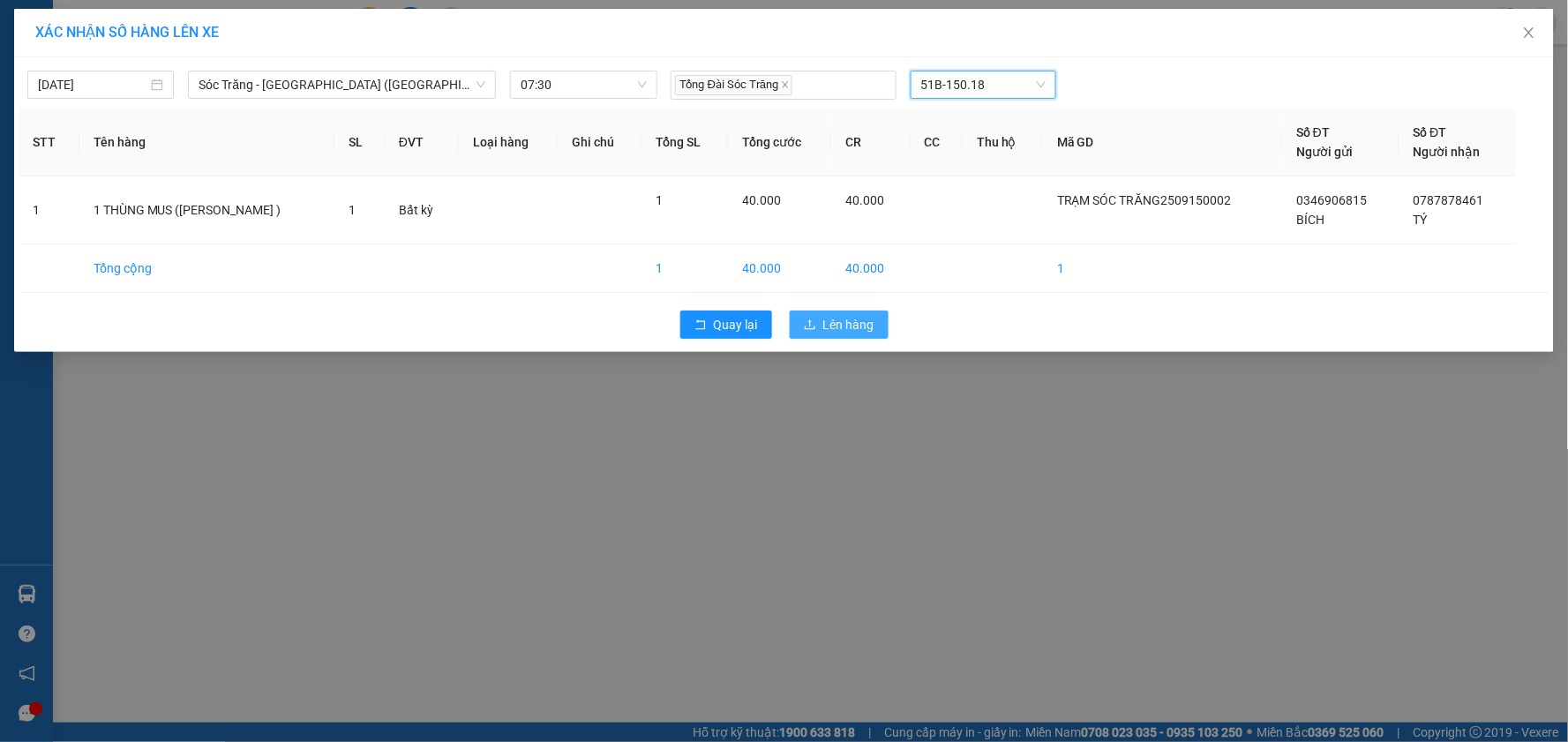
click at [852, 326] on span "Lên hàng" at bounding box center [849, 325] width 51 height 19
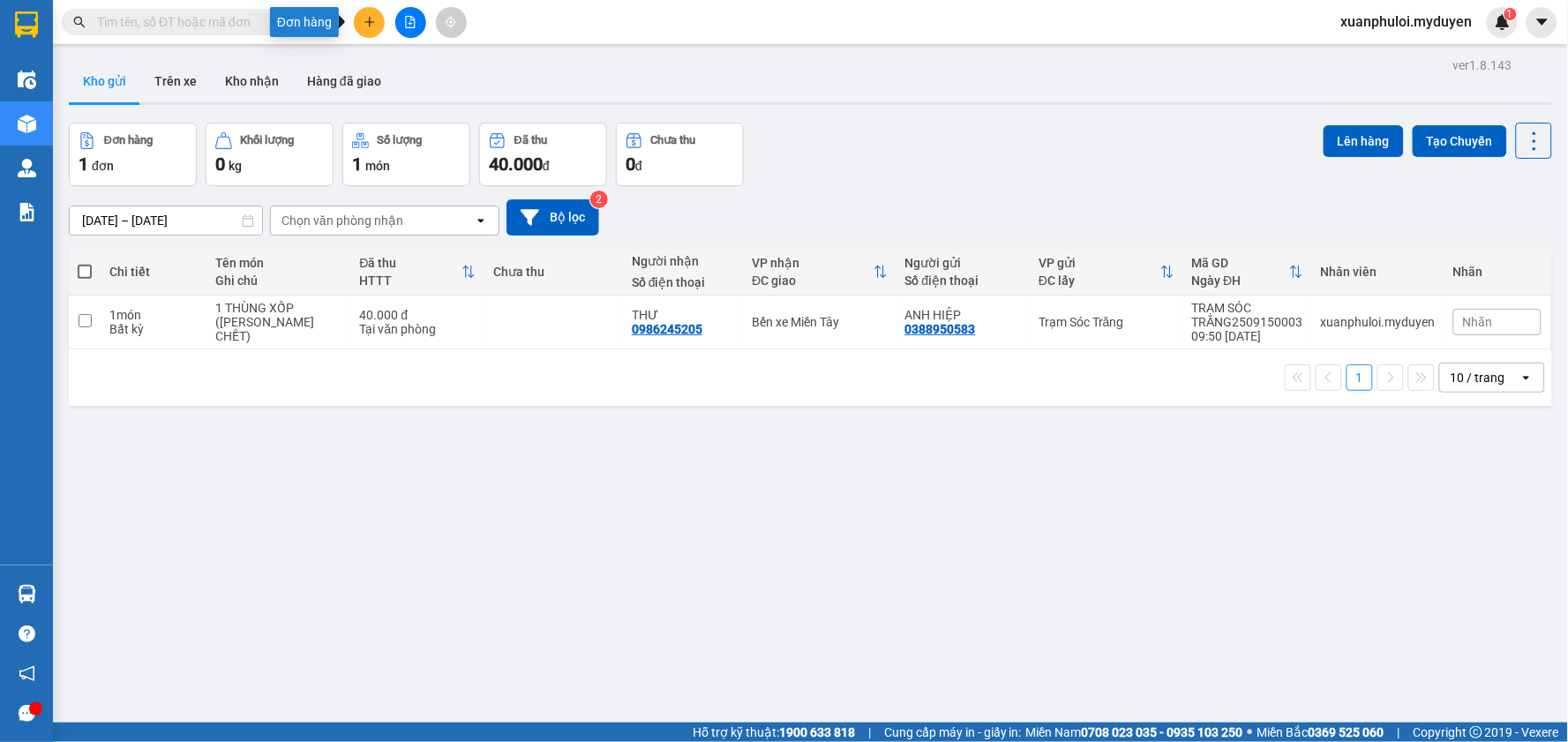
click at [378, 23] on button at bounding box center [369, 23] width 31 height 31
click at [391, 60] on div "Tạo đơn hàng" at bounding box center [430, 66] width 132 height 33
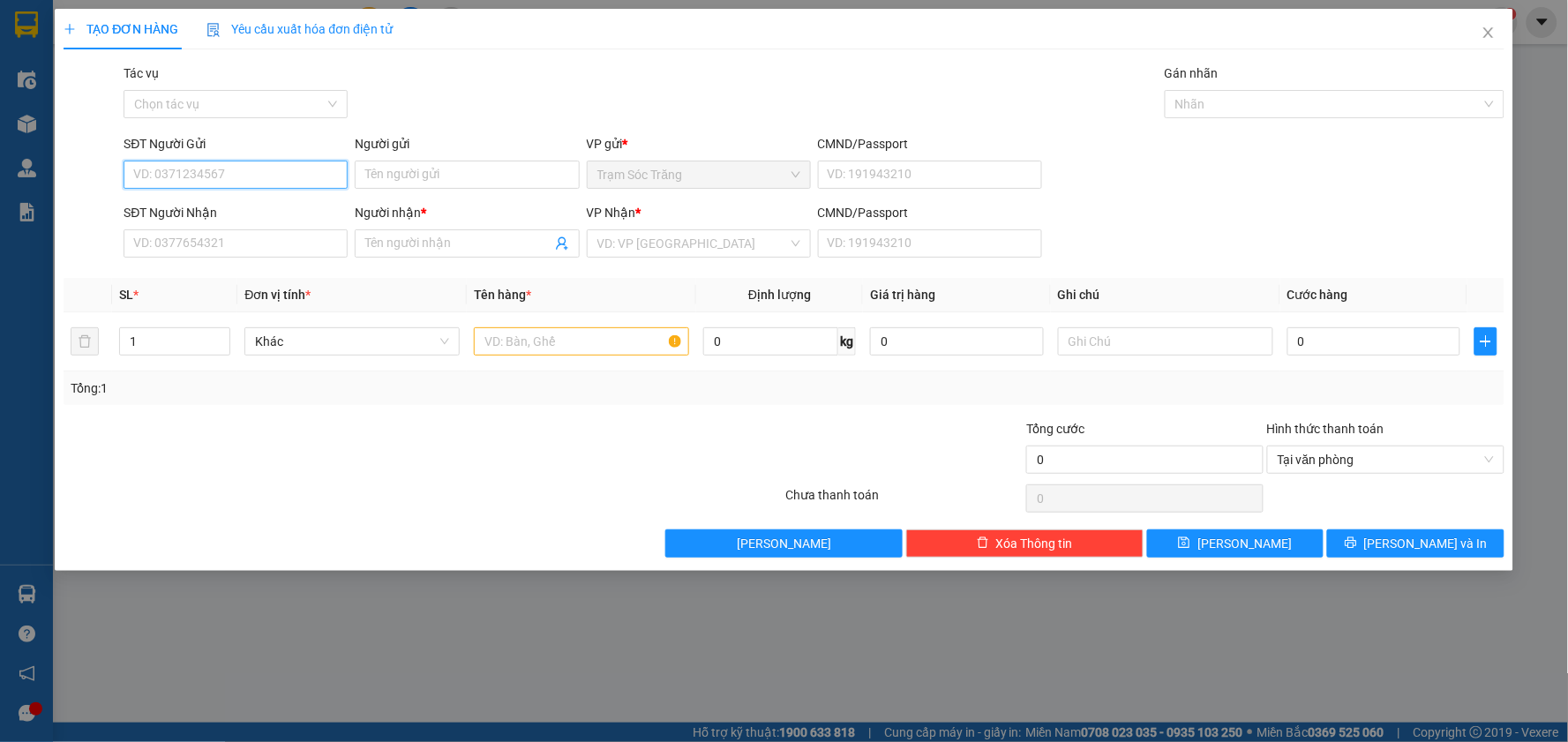
click at [259, 169] on input "SĐT Người Gửi" at bounding box center [235, 175] width 224 height 29
click at [238, 219] on div "0978888281 - TÀI" at bounding box center [235, 210] width 203 height 19
type input "0978888281"
type input "TÀI"
type input "0373645452"
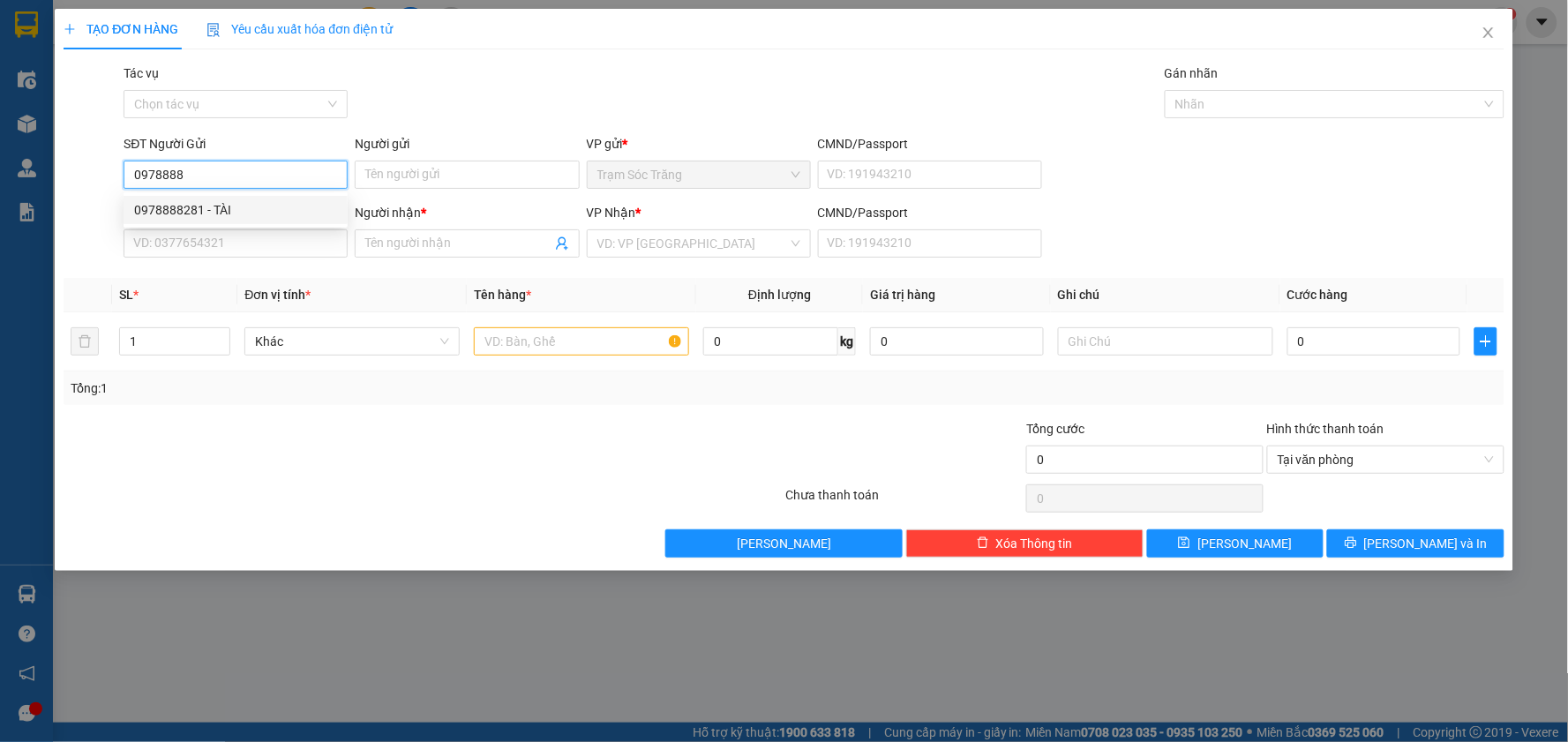
type input "NGUYÊN"
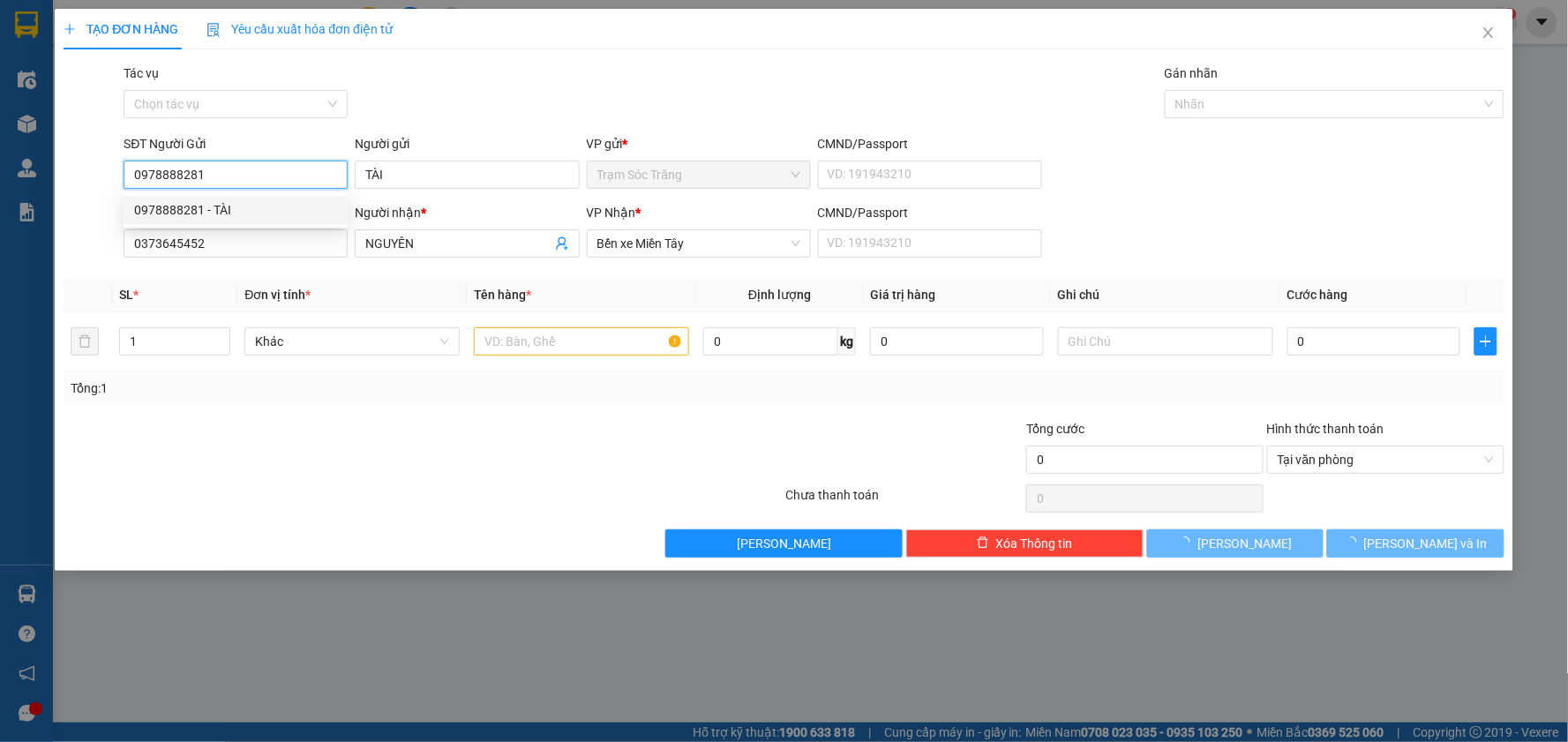
type input "50.000"
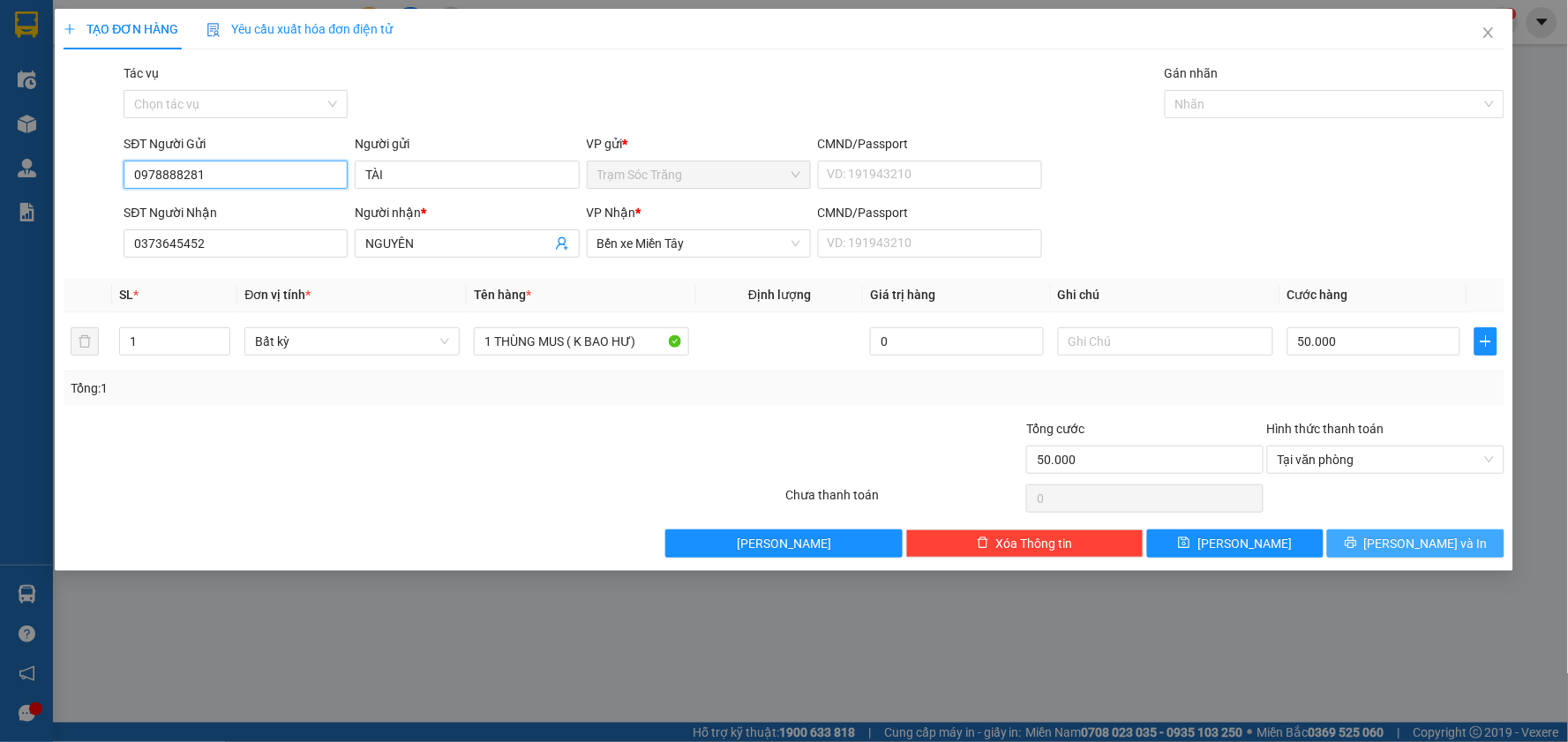
type input "0978888281"
click at [1380, 552] on button "[PERSON_NAME] và In" at bounding box center [1415, 543] width 177 height 29
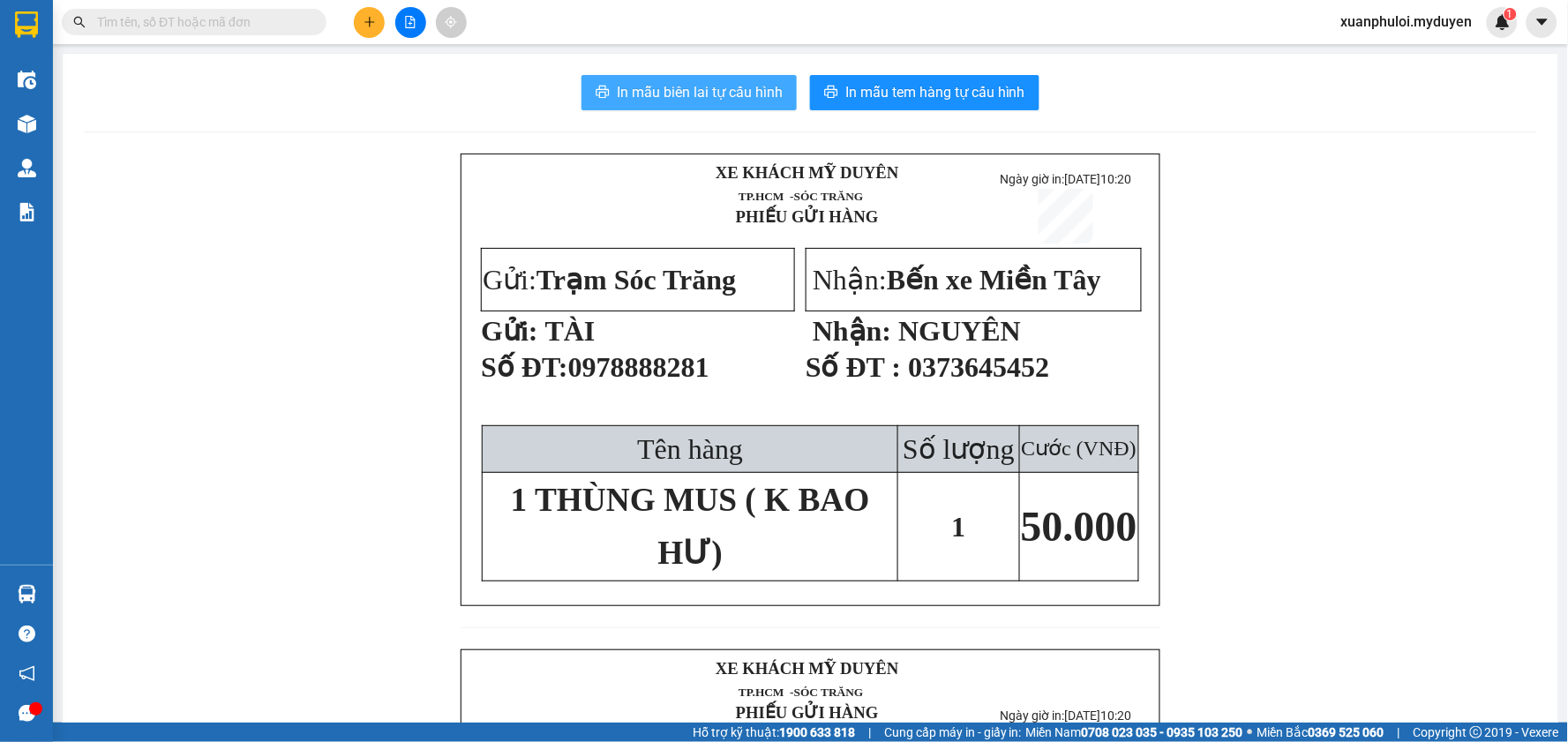
click at [632, 93] on span "In mẫu biên lai tự cấu hình" at bounding box center [699, 92] width 165 height 22
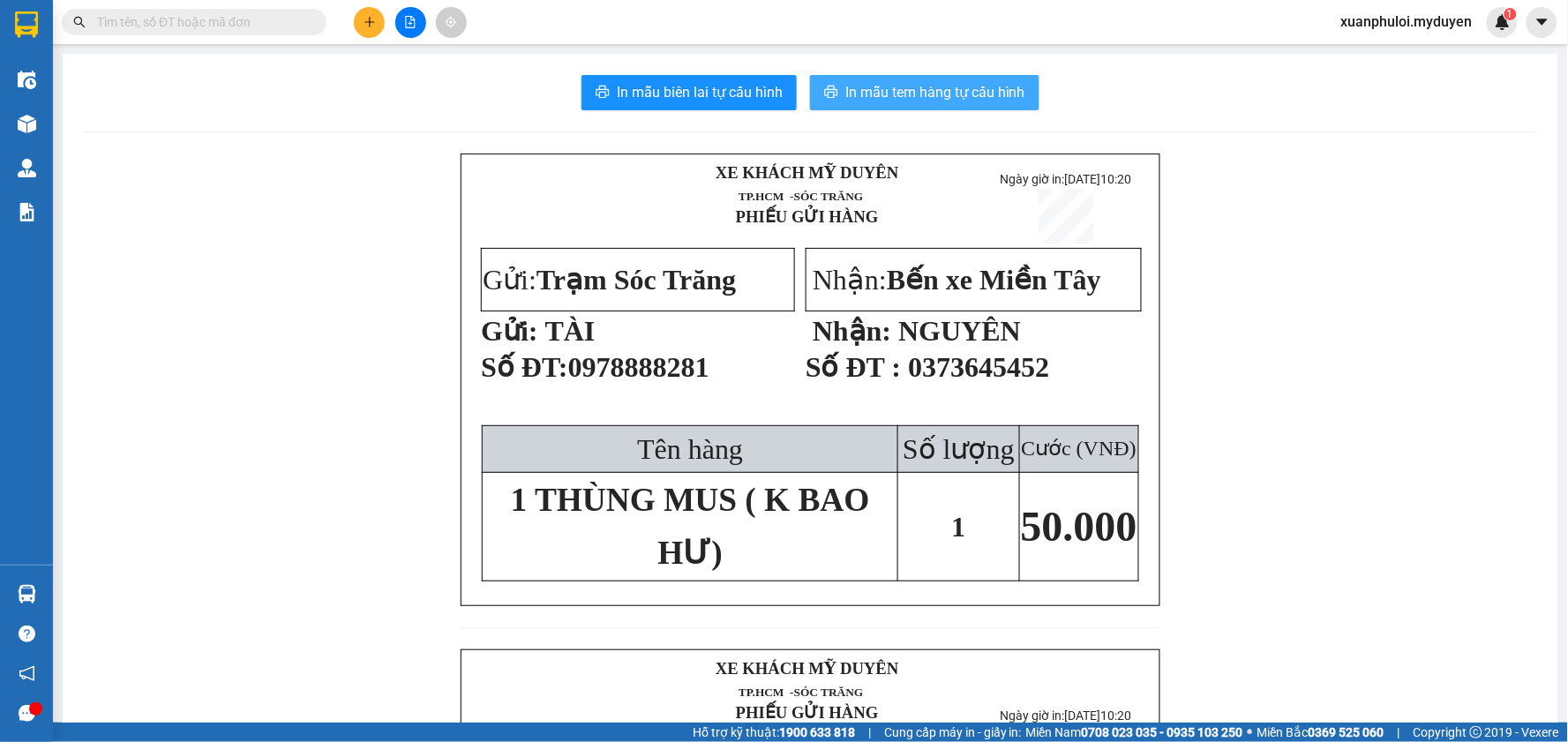
click at [956, 107] on button "In mẫu tem hàng tự cấu hình" at bounding box center [925, 93] width 230 height 35
click at [377, 20] on button at bounding box center [369, 23] width 31 height 31
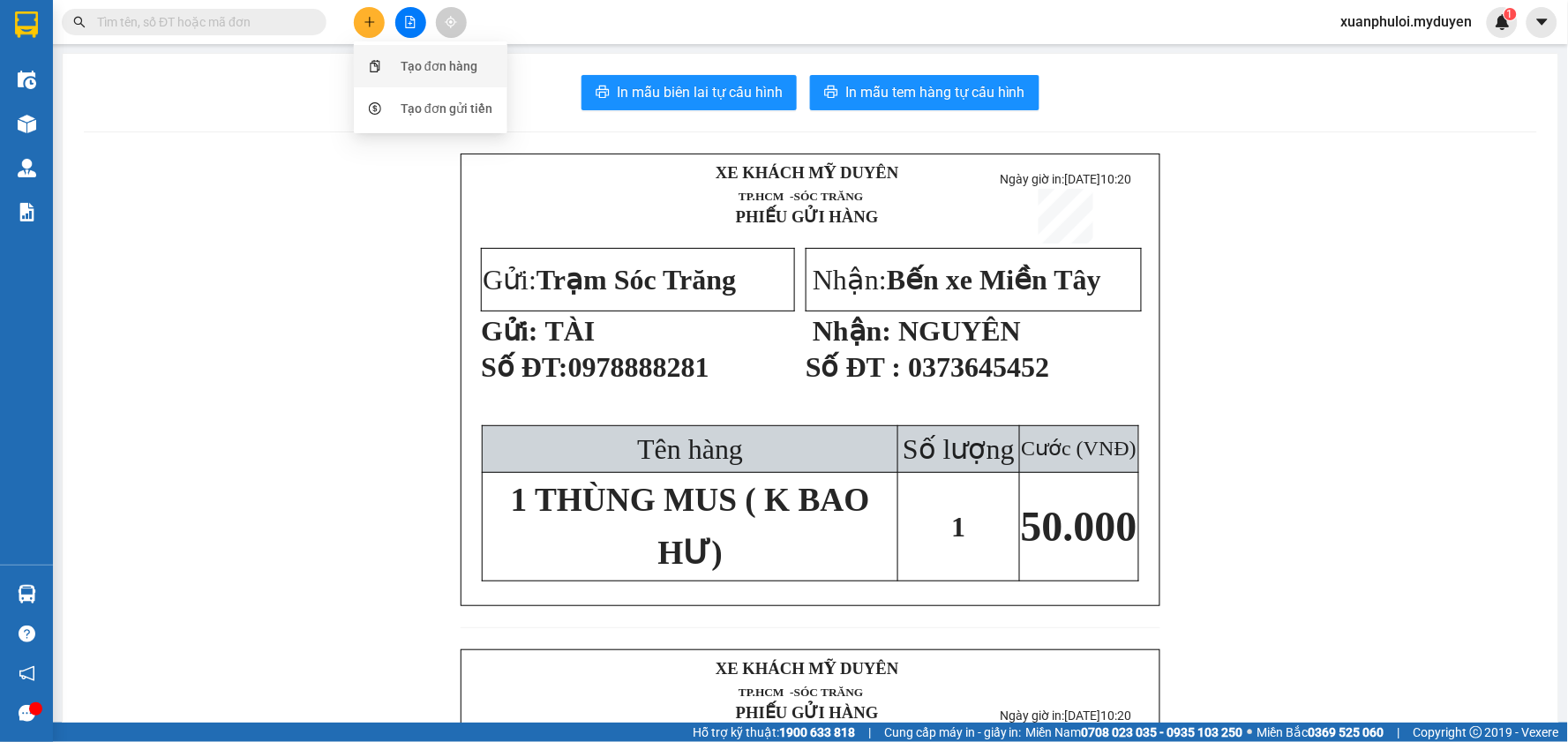
click at [392, 73] on div "Tạo đơn hàng" at bounding box center [430, 66] width 132 height 33
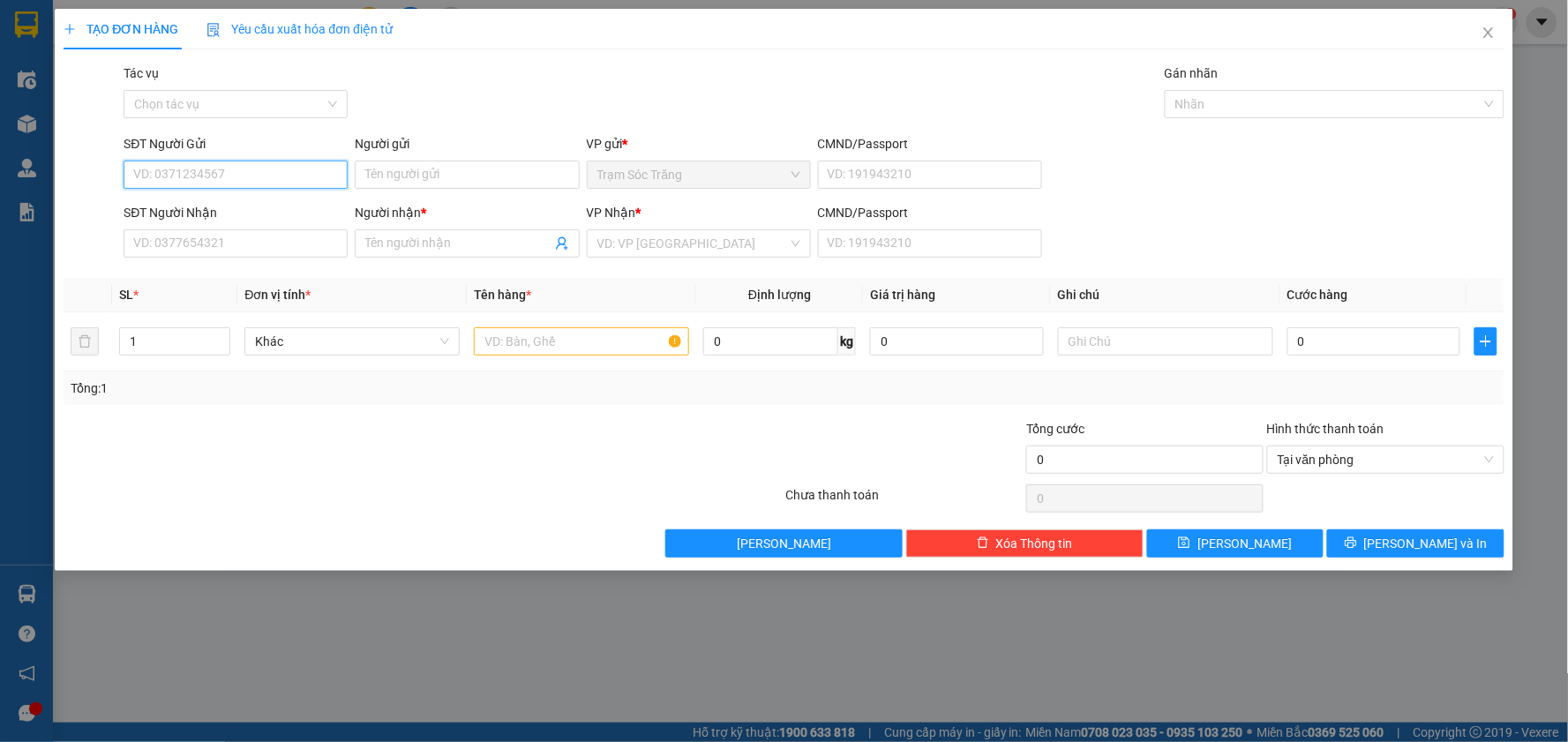
click at [192, 179] on input "SĐT Người Gửi" at bounding box center [235, 175] width 224 height 29
click at [1484, 40] on icon "close" at bounding box center [1488, 32] width 14 height 14
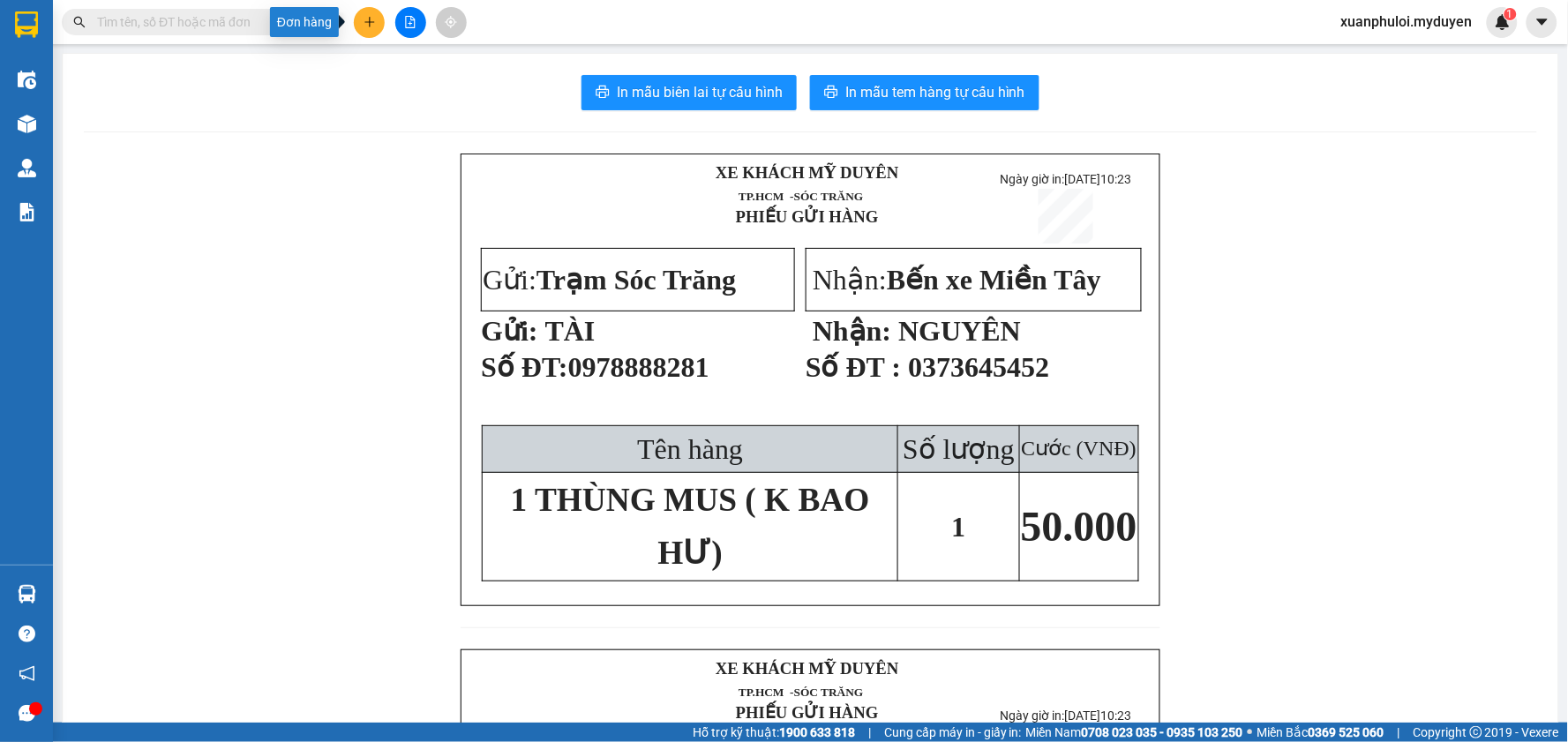
click at [364, 29] on button at bounding box center [369, 23] width 31 height 31
click at [398, 64] on div "Tạo đơn hàng" at bounding box center [430, 66] width 132 height 33
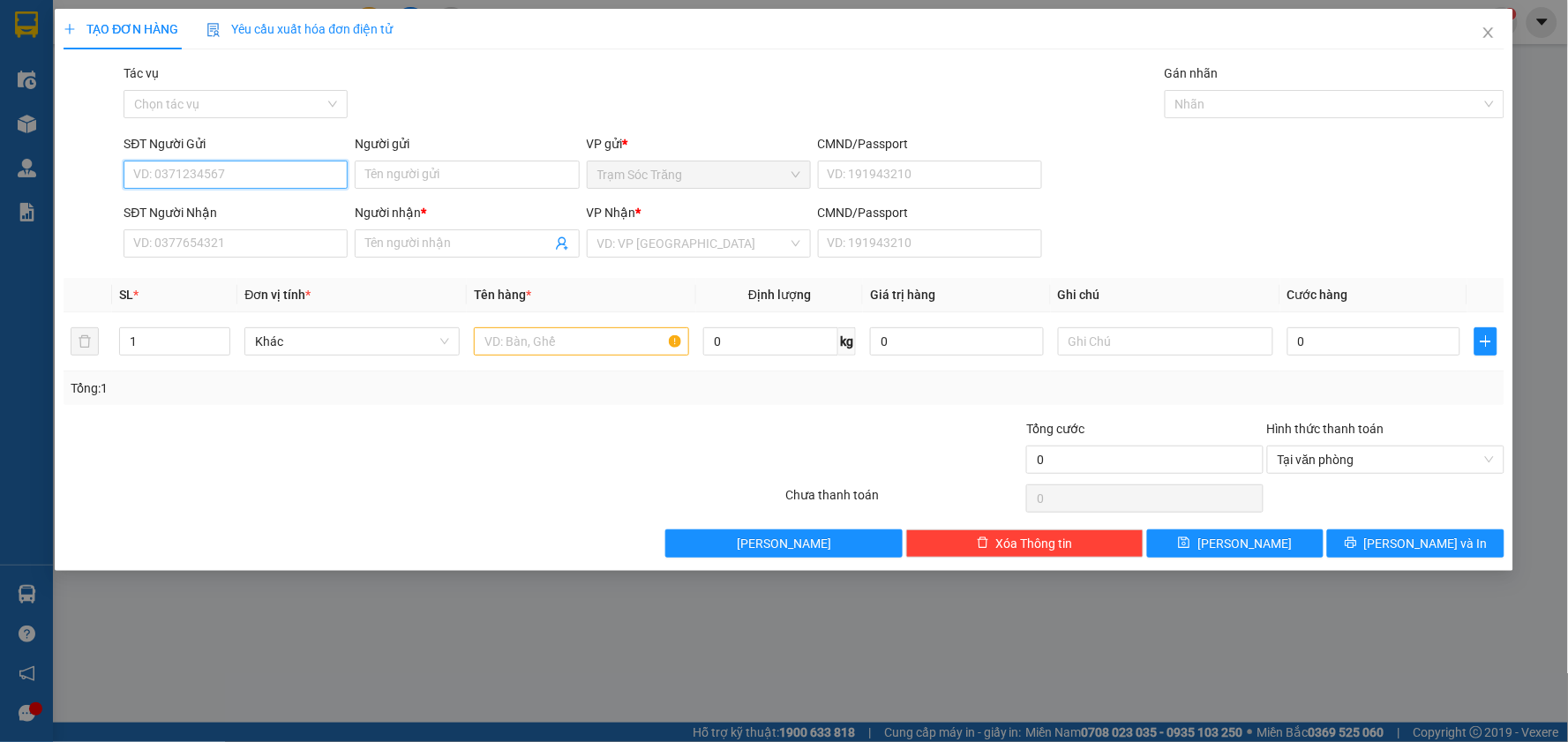
click at [235, 171] on input "SĐT Người Gửi" at bounding box center [235, 175] width 224 height 29
type input "0983996440"
click at [510, 167] on input "Người gửi" at bounding box center [467, 175] width 224 height 29
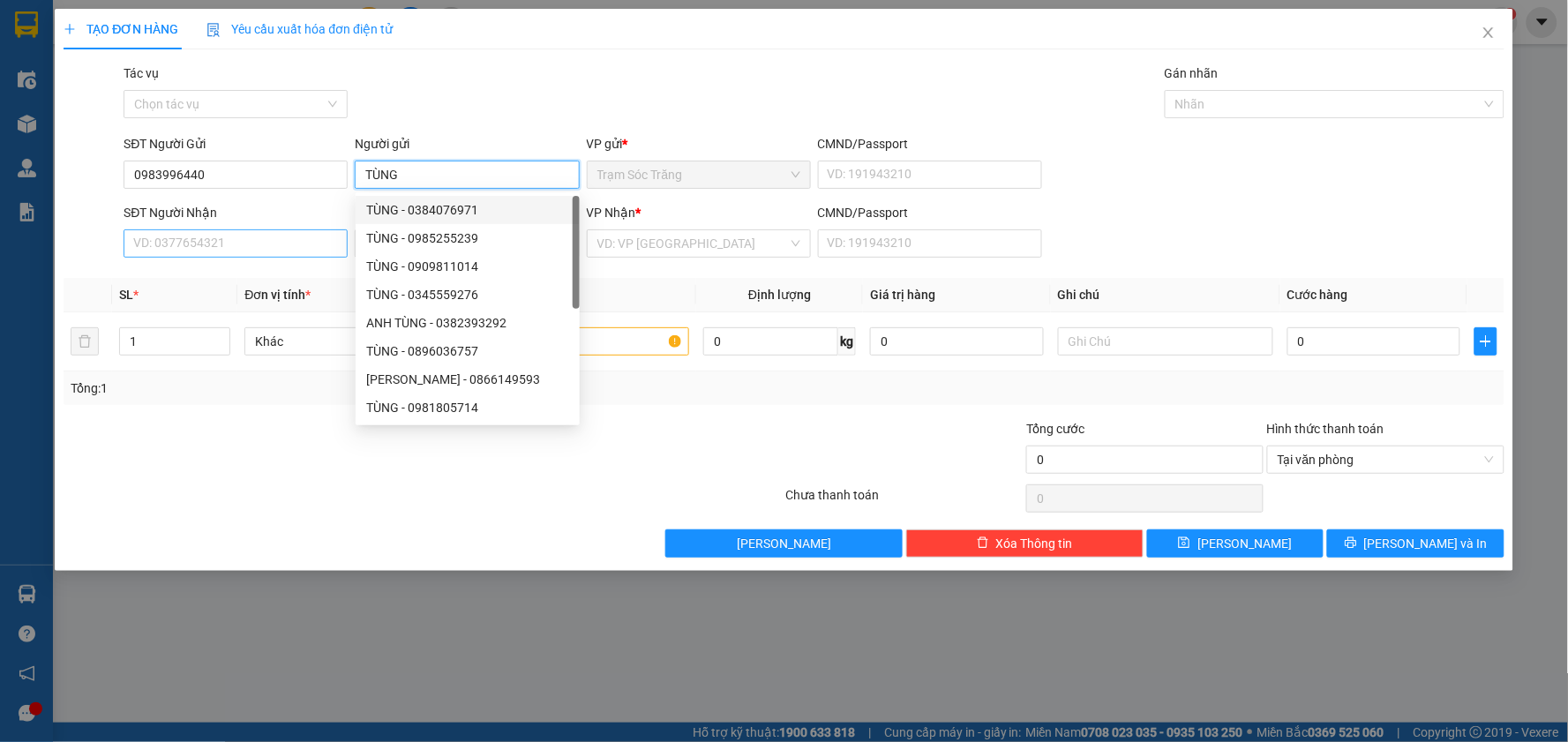
type input "TÙNG"
click at [260, 245] on input "SĐT Người Nhận" at bounding box center [235, 244] width 224 height 29
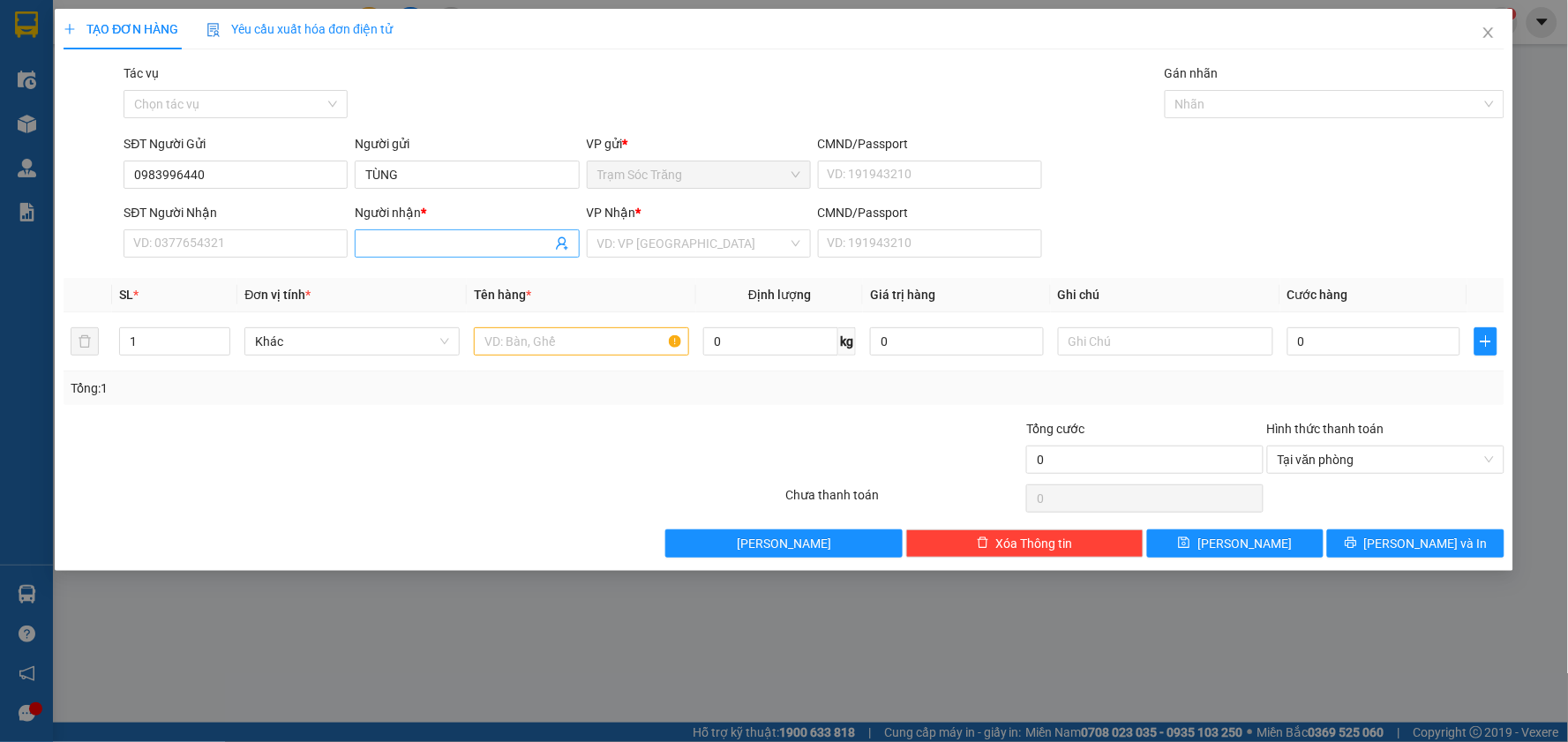
click at [381, 240] on input "Người nhận *" at bounding box center [458, 243] width 186 height 19
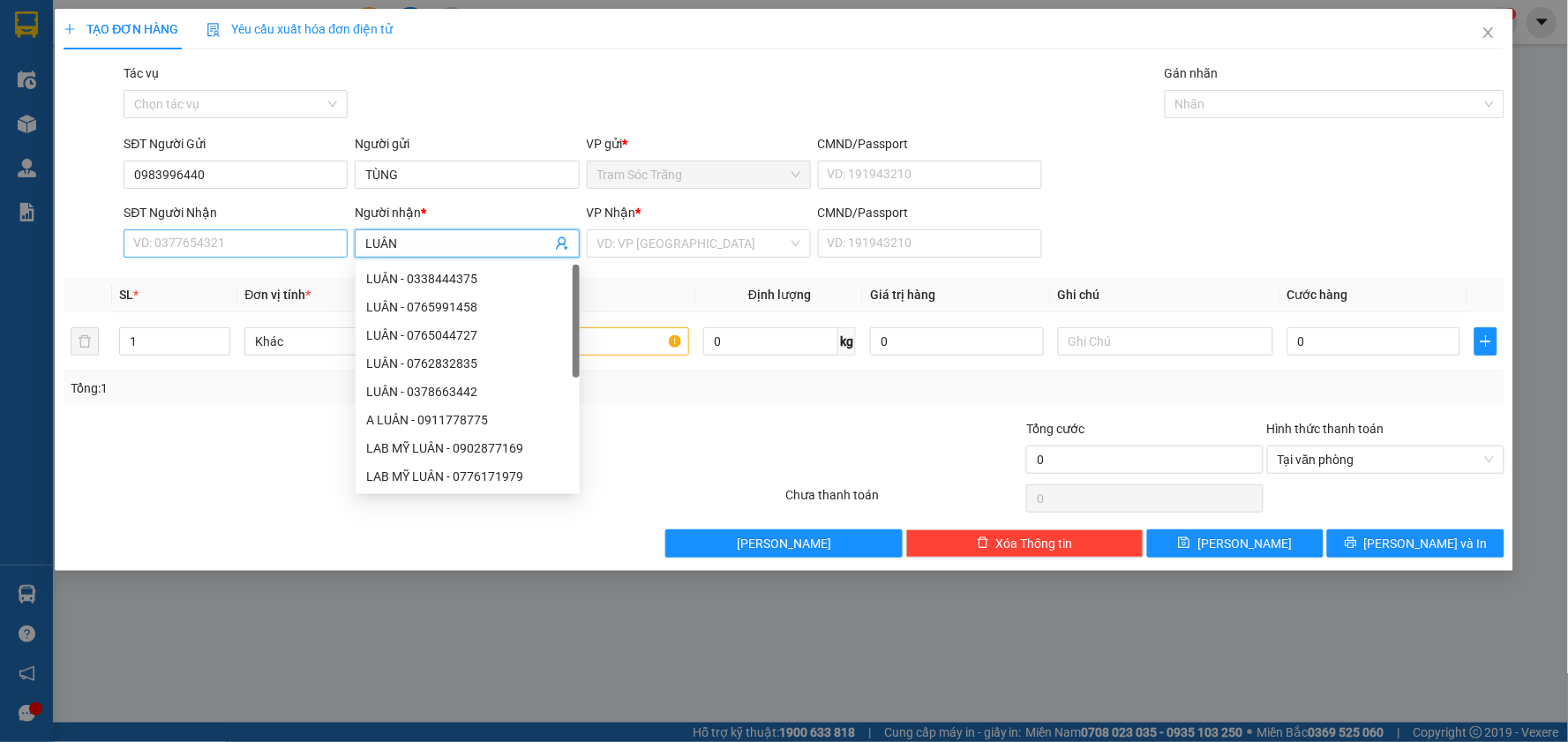
type input "LUÂN"
click at [274, 234] on input "SĐT Người Nhận" at bounding box center [235, 244] width 224 height 29
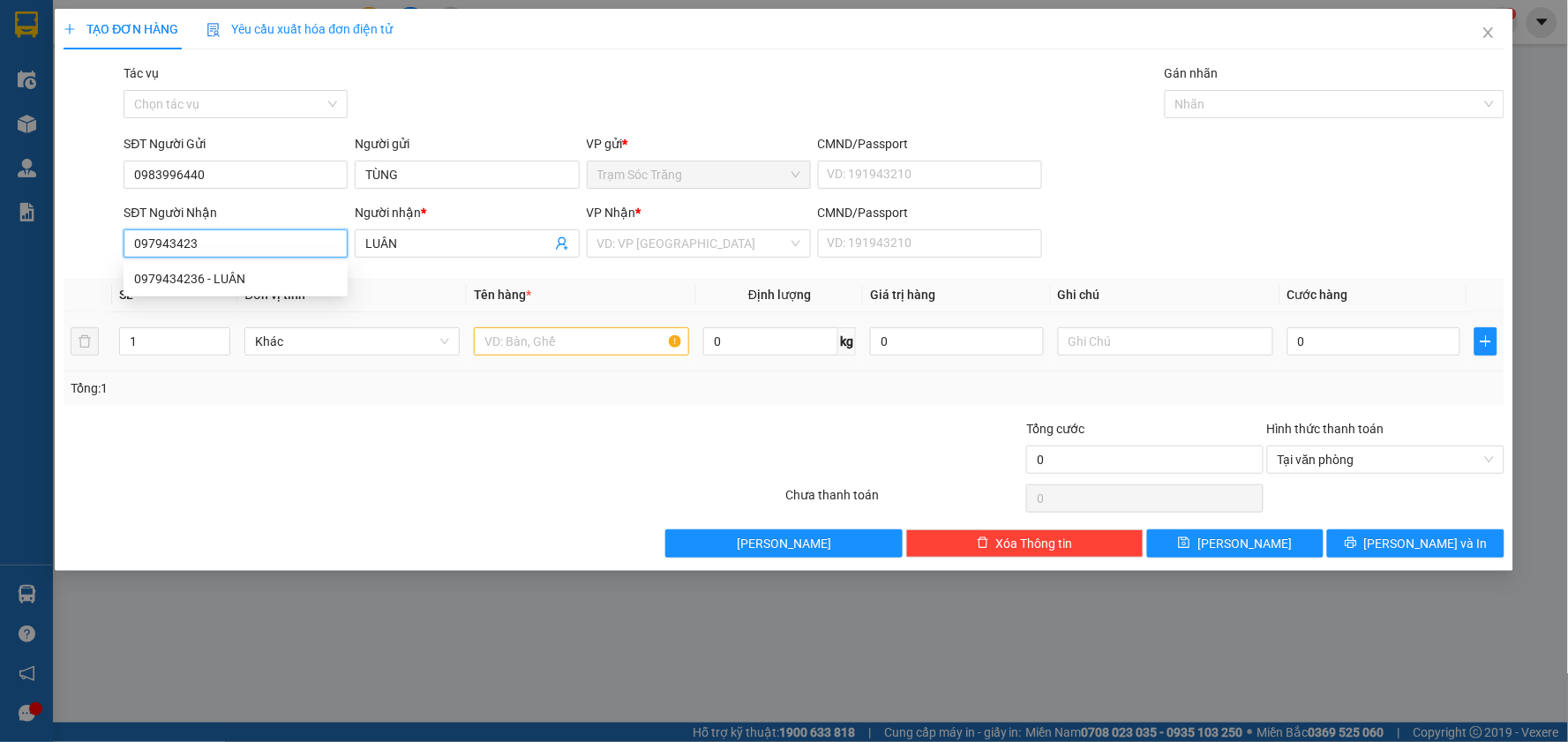
type input "0979434236"
click at [276, 277] on div "0979434236 - LUÂN" at bounding box center [235, 279] width 203 height 19
type input "30.000"
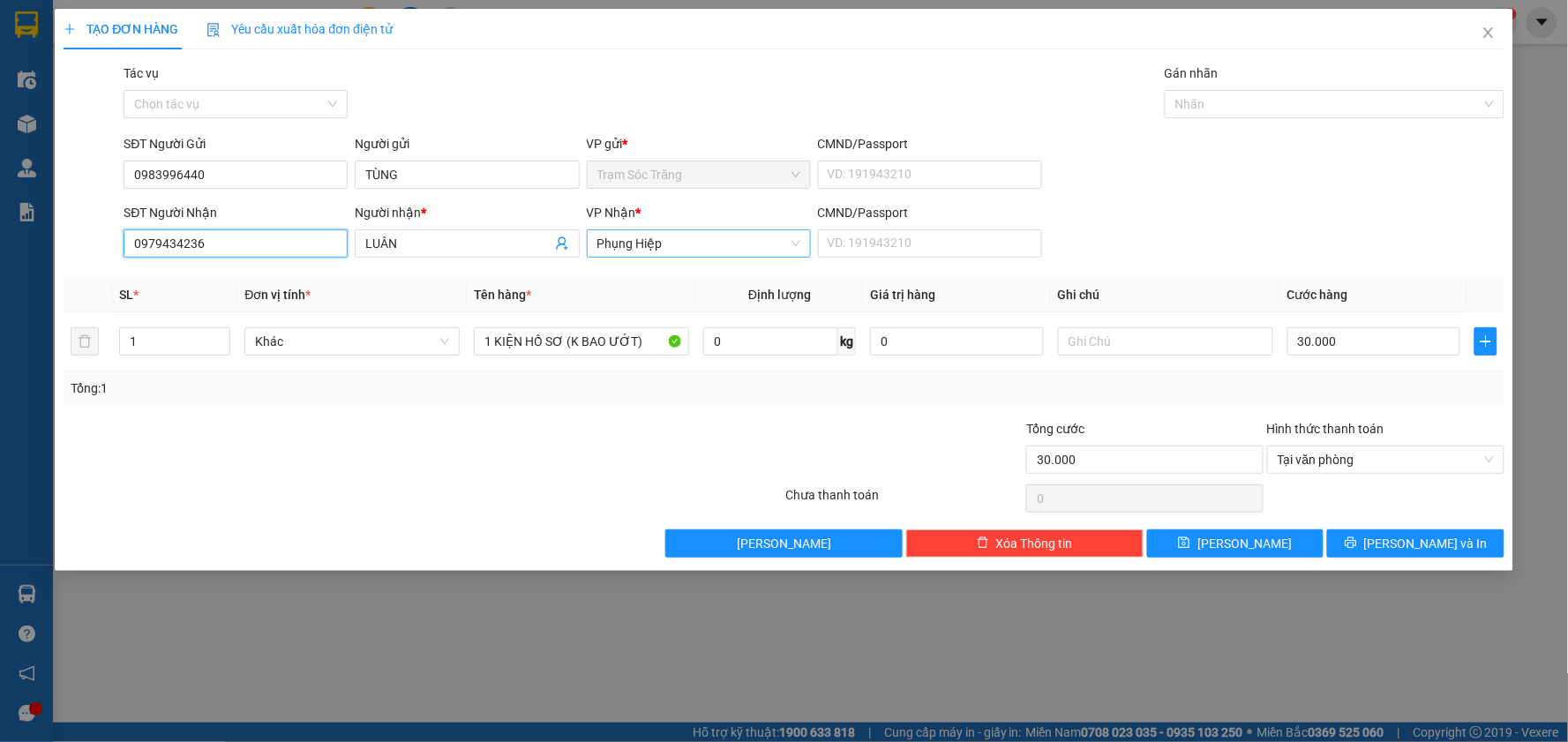
click at [697, 253] on span "Phụng Hiệp" at bounding box center [699, 244] width 203 height 27
type input "0979434236"
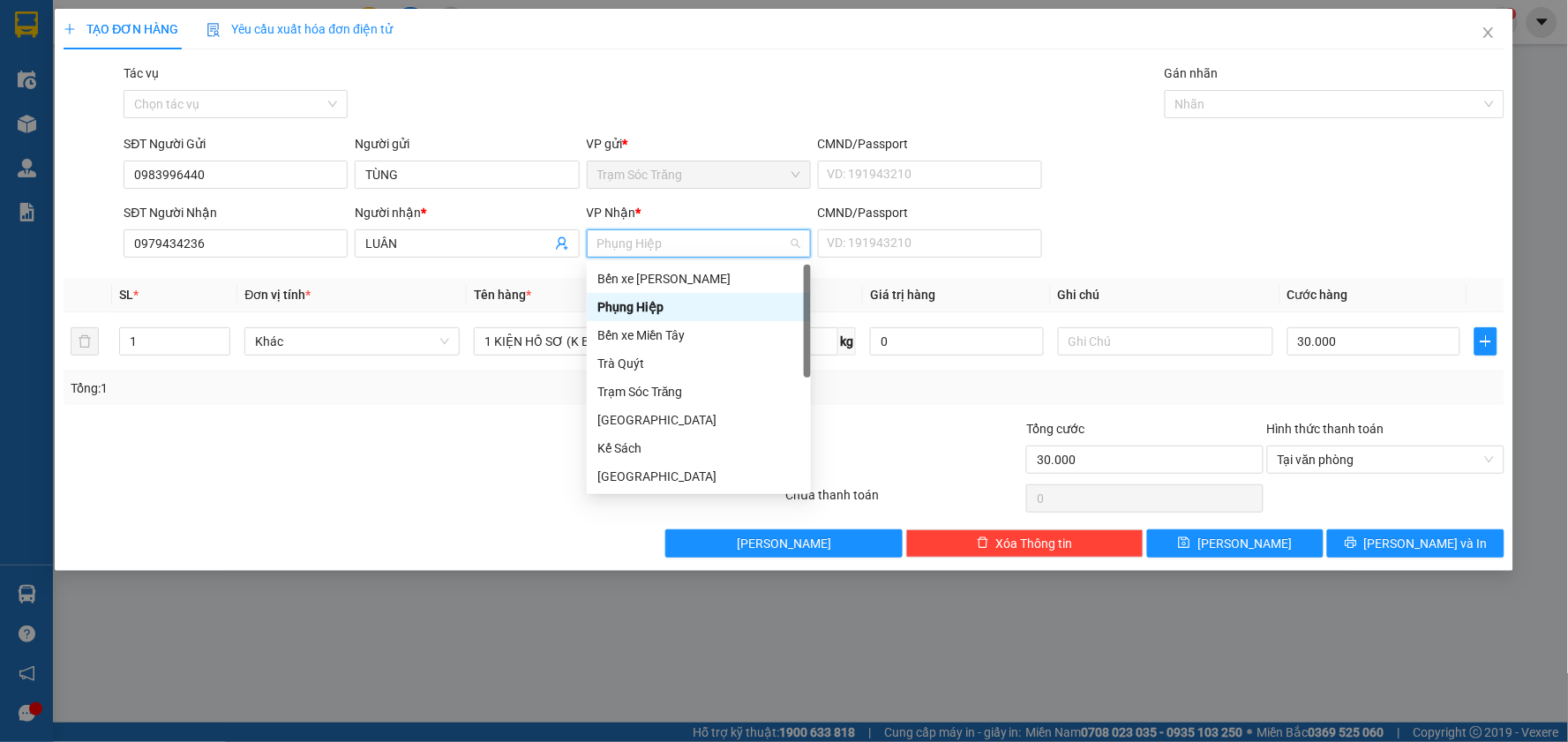
click at [676, 312] on div "Phụng Hiệp" at bounding box center [699, 306] width 203 height 19
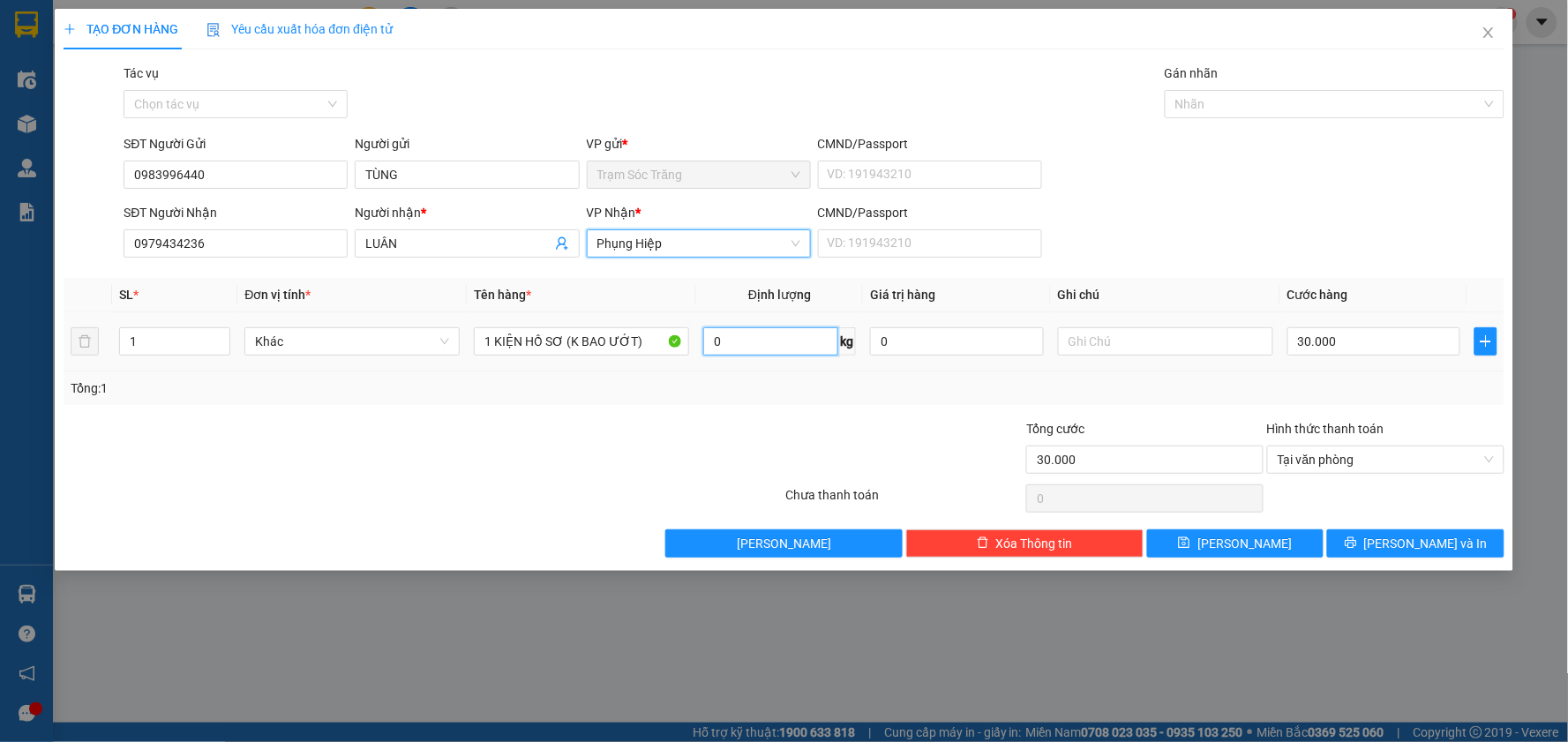
click at [716, 329] on input "0" at bounding box center [770, 341] width 135 height 29
click at [1392, 340] on input "30.000" at bounding box center [1373, 341] width 174 height 29
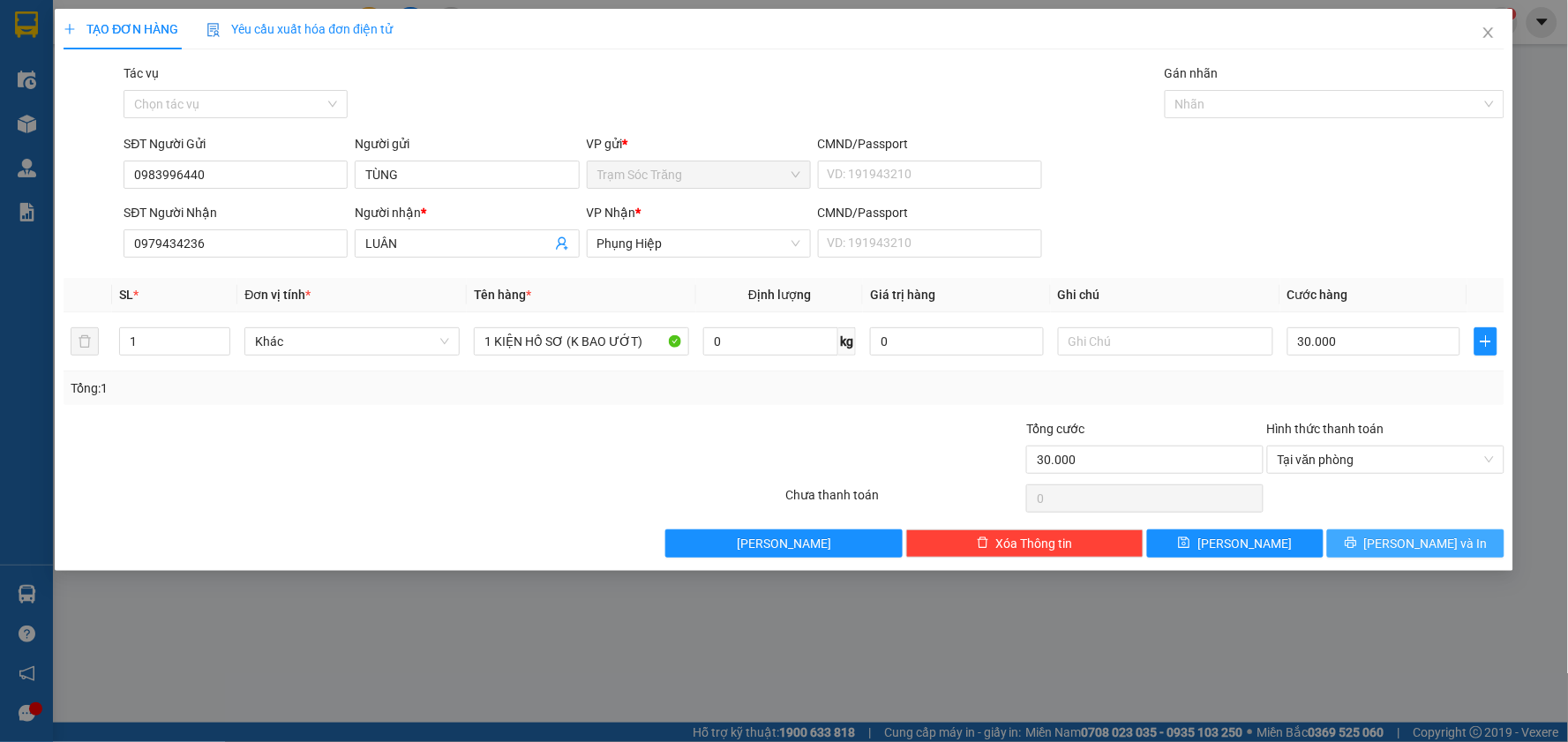
click at [1408, 548] on span "[PERSON_NAME] và In" at bounding box center [1426, 543] width 123 height 19
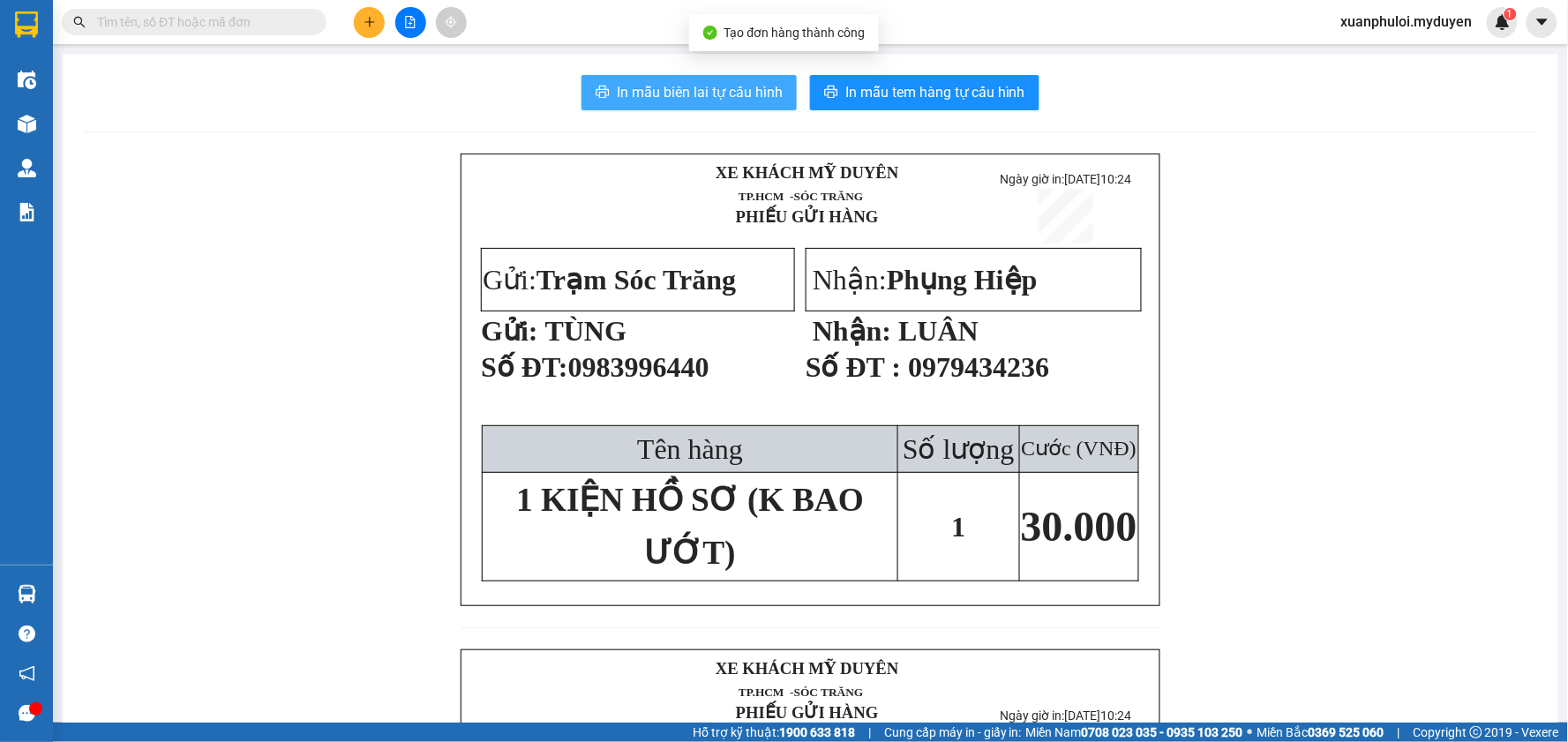
click at [623, 93] on span "In mẫu biên lai tự cấu hình" at bounding box center [699, 92] width 165 height 22
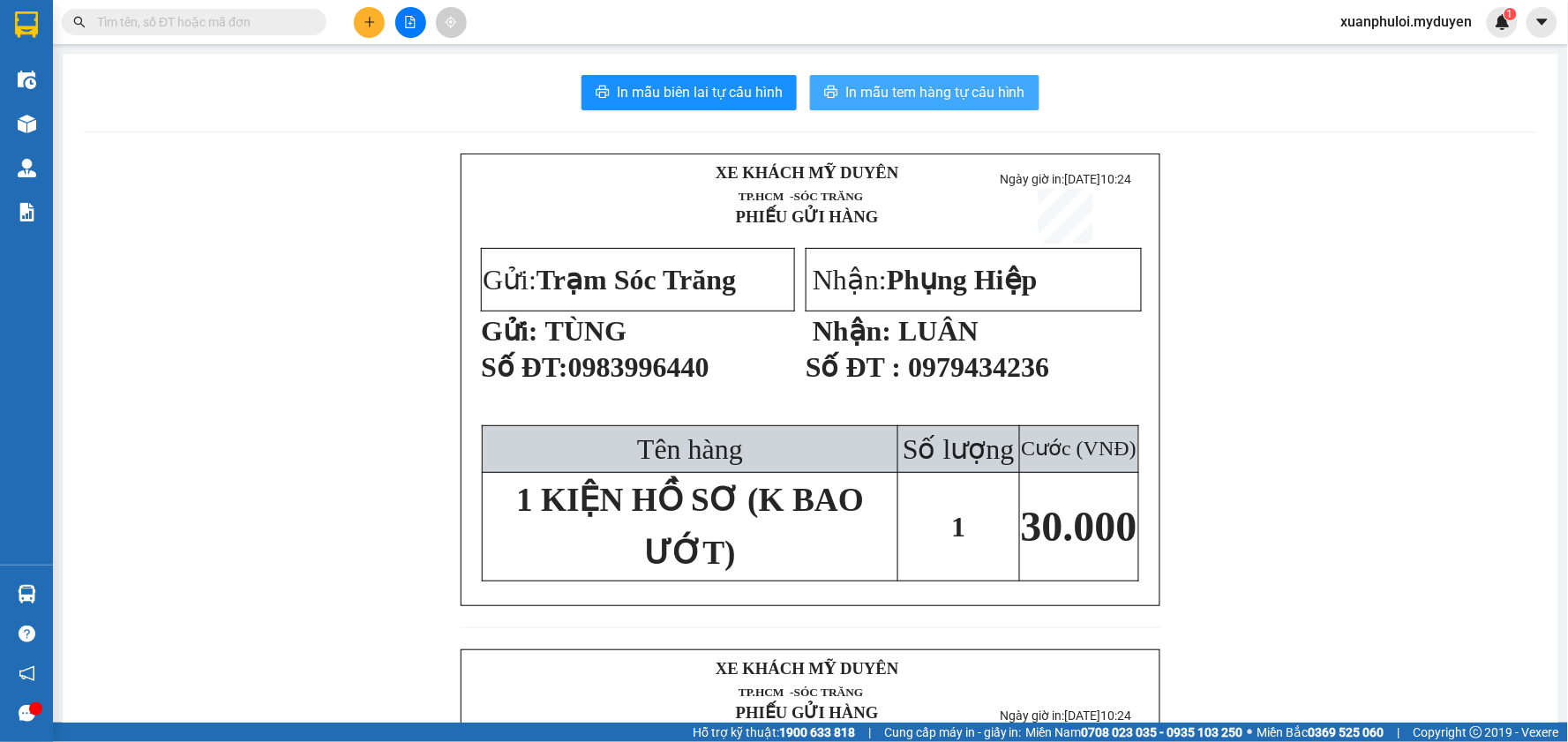
click at [903, 100] on span "In mẫu tem hàng tự cấu hình" at bounding box center [936, 92] width 180 height 22
click at [375, 14] on button at bounding box center [369, 23] width 31 height 31
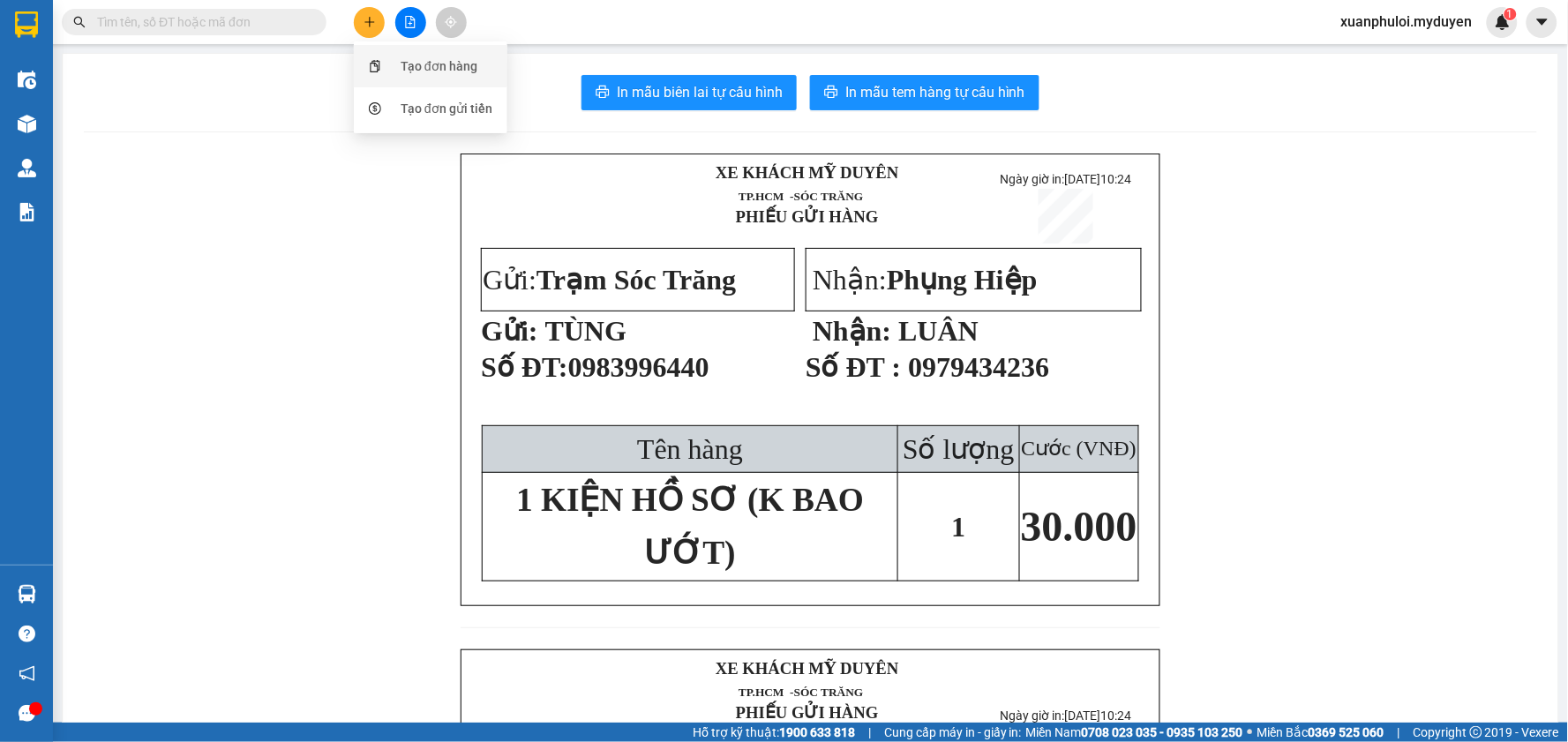
click at [408, 67] on div "Tạo đơn hàng" at bounding box center [439, 65] width 77 height 19
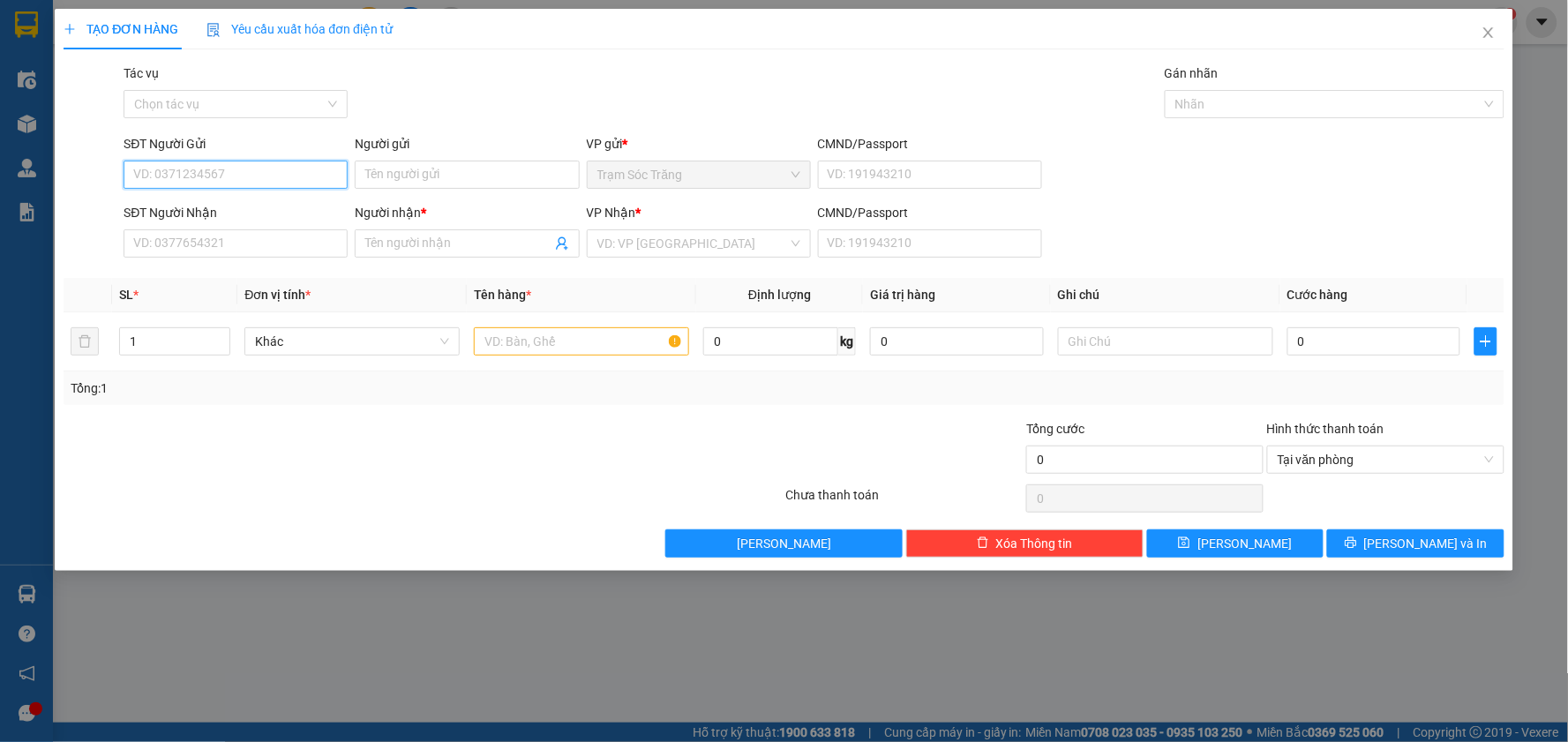
click at [247, 169] on input "SĐT Người Gửi" at bounding box center [235, 175] width 224 height 29
type input "0937440487"
click at [517, 184] on input "Người gửi" at bounding box center [467, 175] width 224 height 29
type input "ANH YÊN"
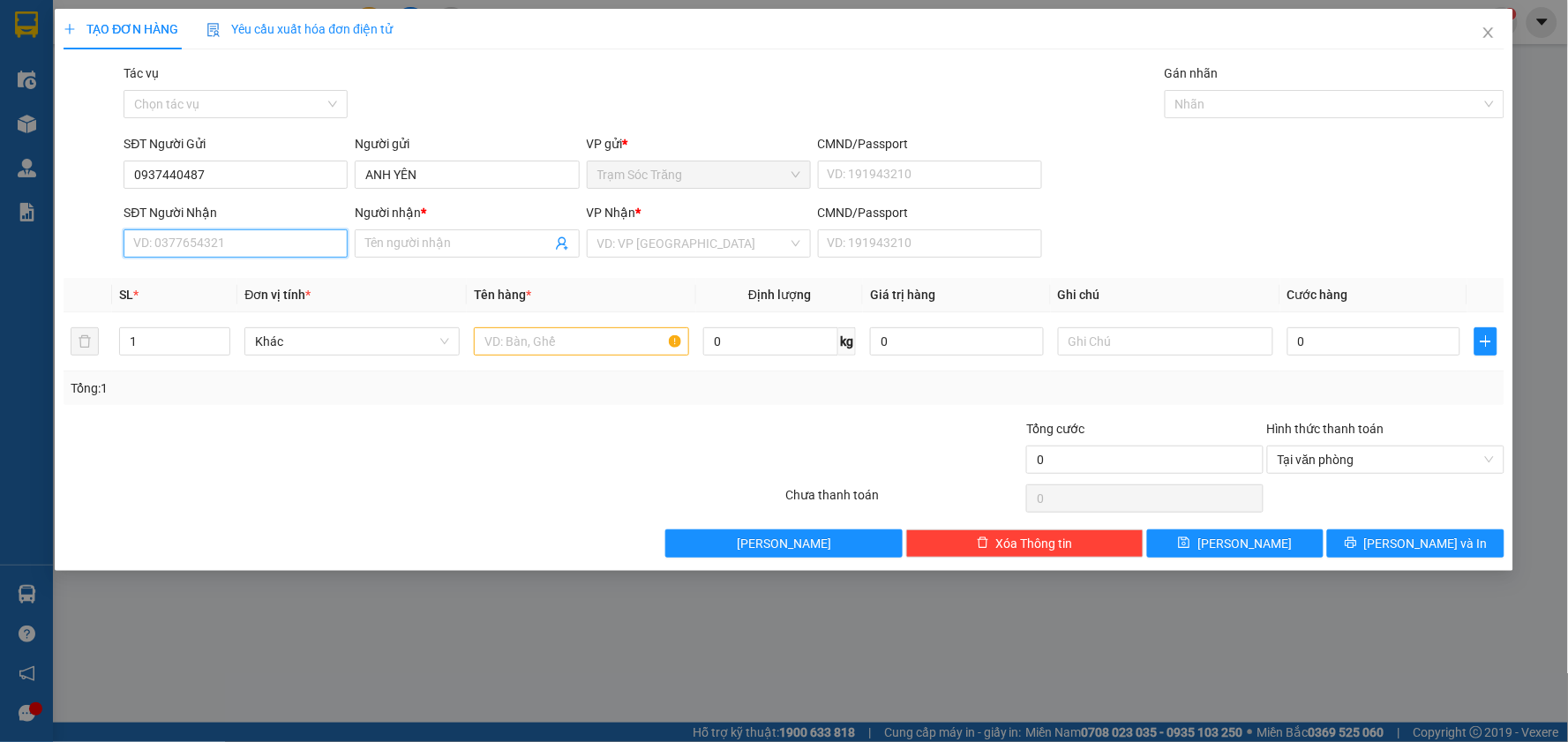
click at [231, 250] on input "SĐT Người Nhận" at bounding box center [235, 244] width 224 height 29
type input "0972529627"
click at [289, 272] on div "0972529627 - [GEOGRAPHIC_DATA]" at bounding box center [235, 279] width 203 height 19
type input "[PERSON_NAME]"
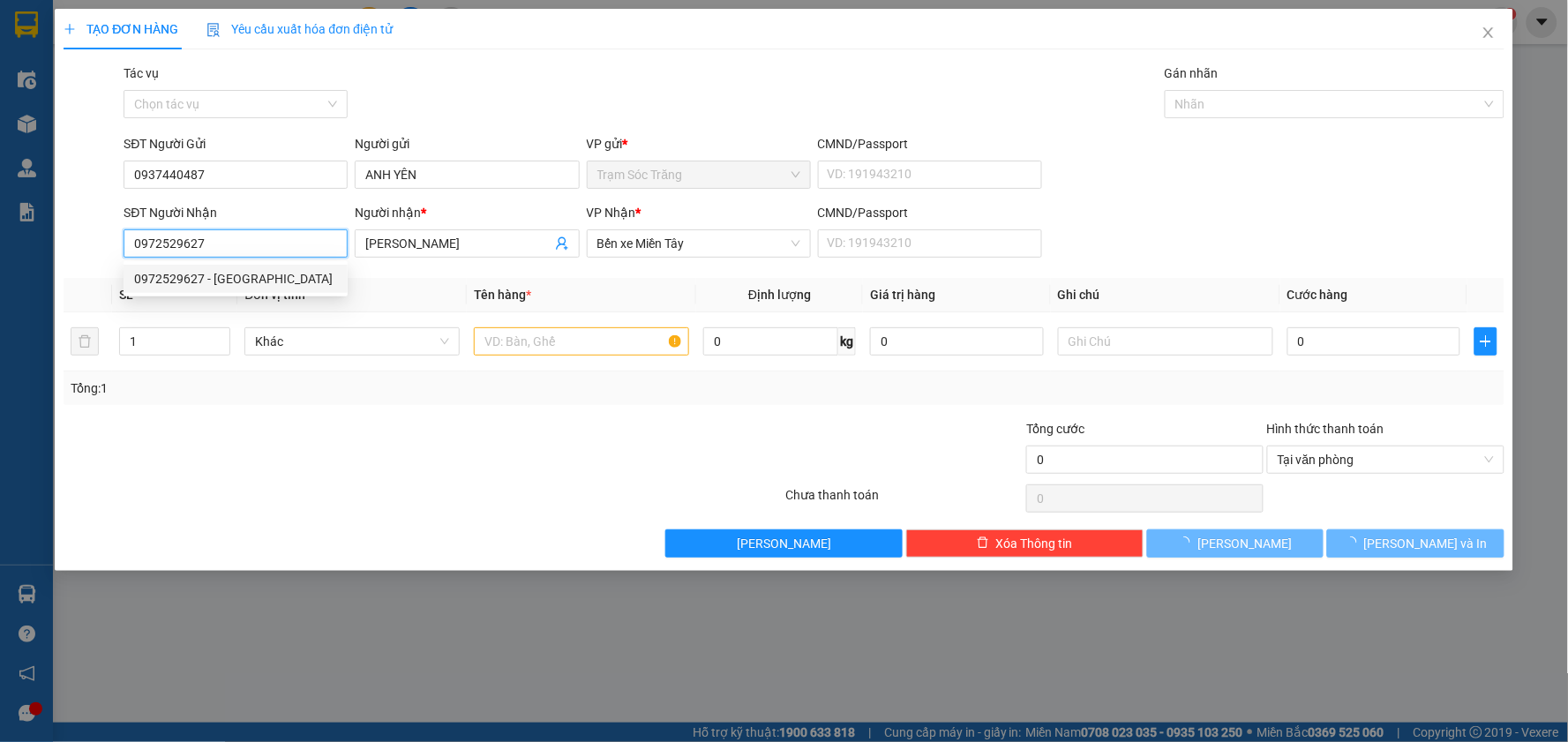
type input "40.000"
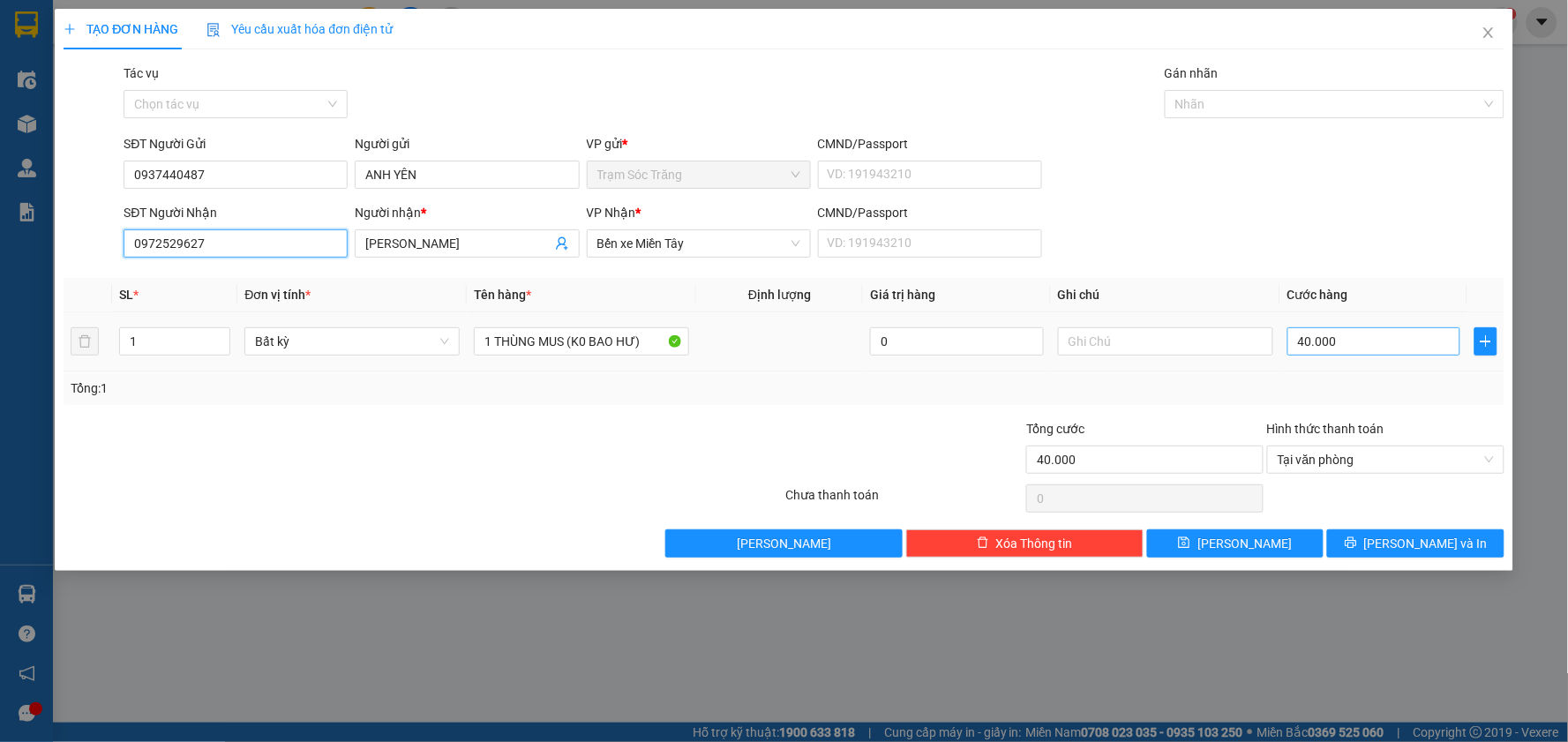
type input "0972529627"
click at [1370, 354] on input "40.000" at bounding box center [1373, 341] width 174 height 29
type input "5"
type input "50"
type input "500"
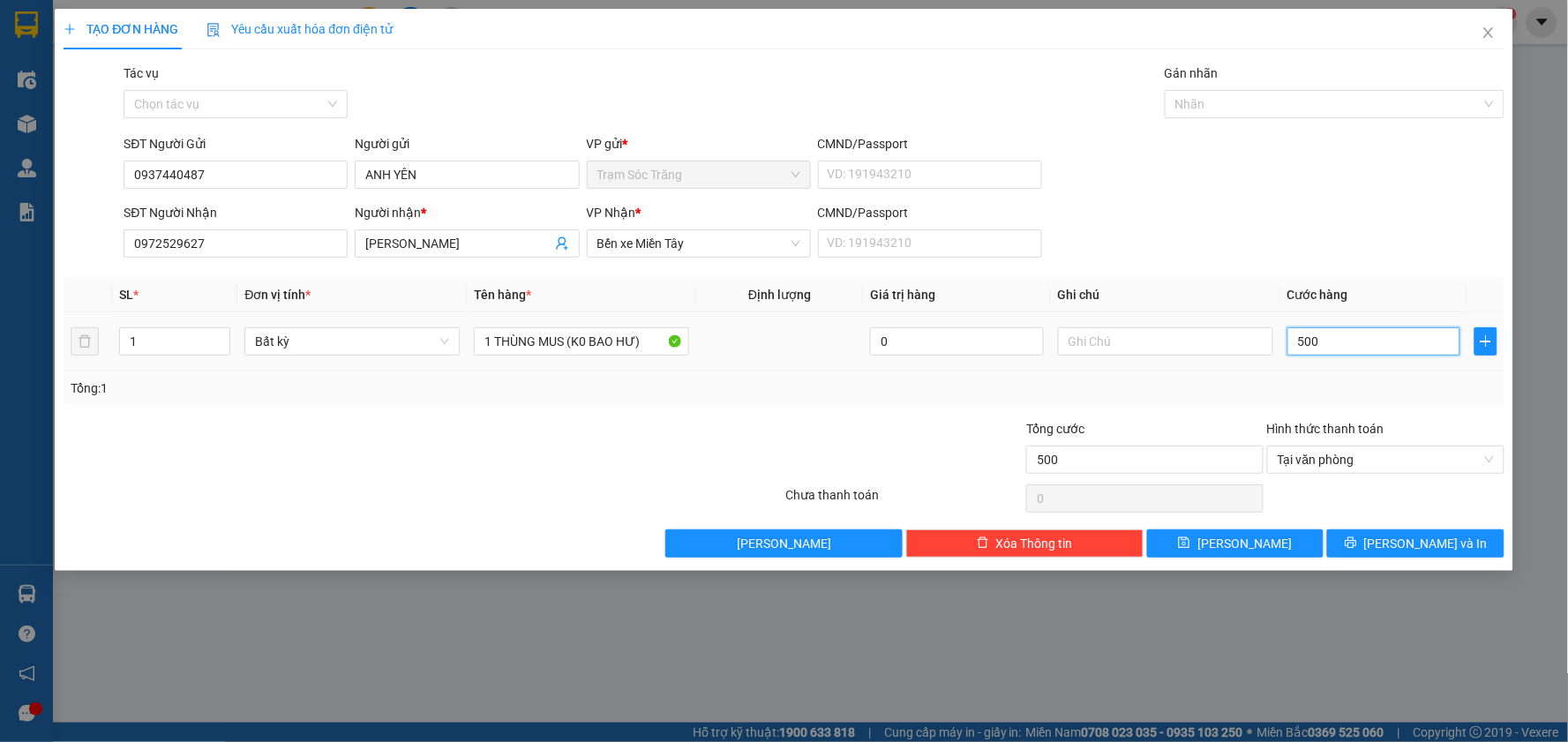
type input "5.000"
type input "50.000"
click at [1377, 539] on button "[PERSON_NAME] và In" at bounding box center [1415, 543] width 177 height 29
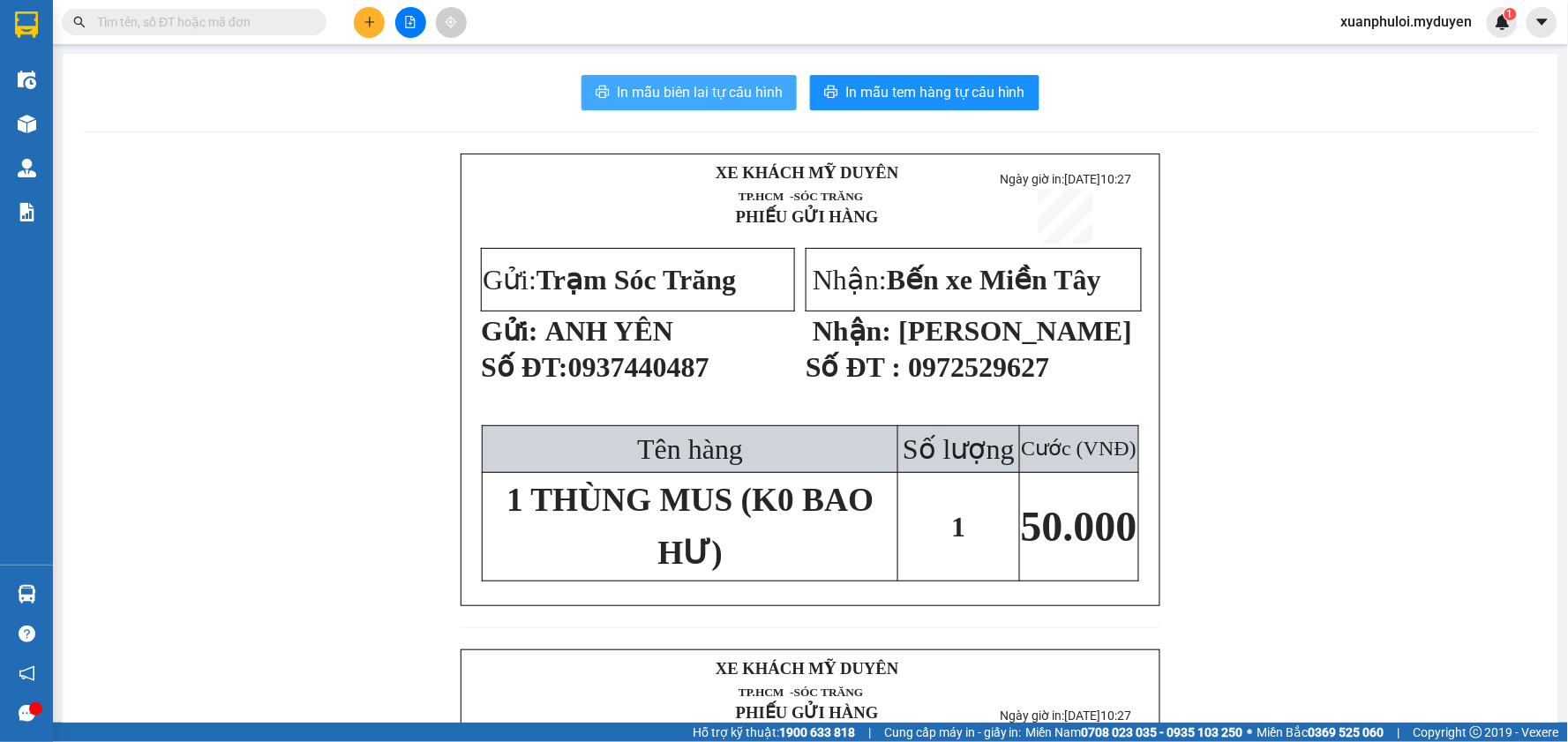
click at [715, 92] on span "In mẫu biên lai tự cấu hình" at bounding box center [699, 92] width 165 height 22
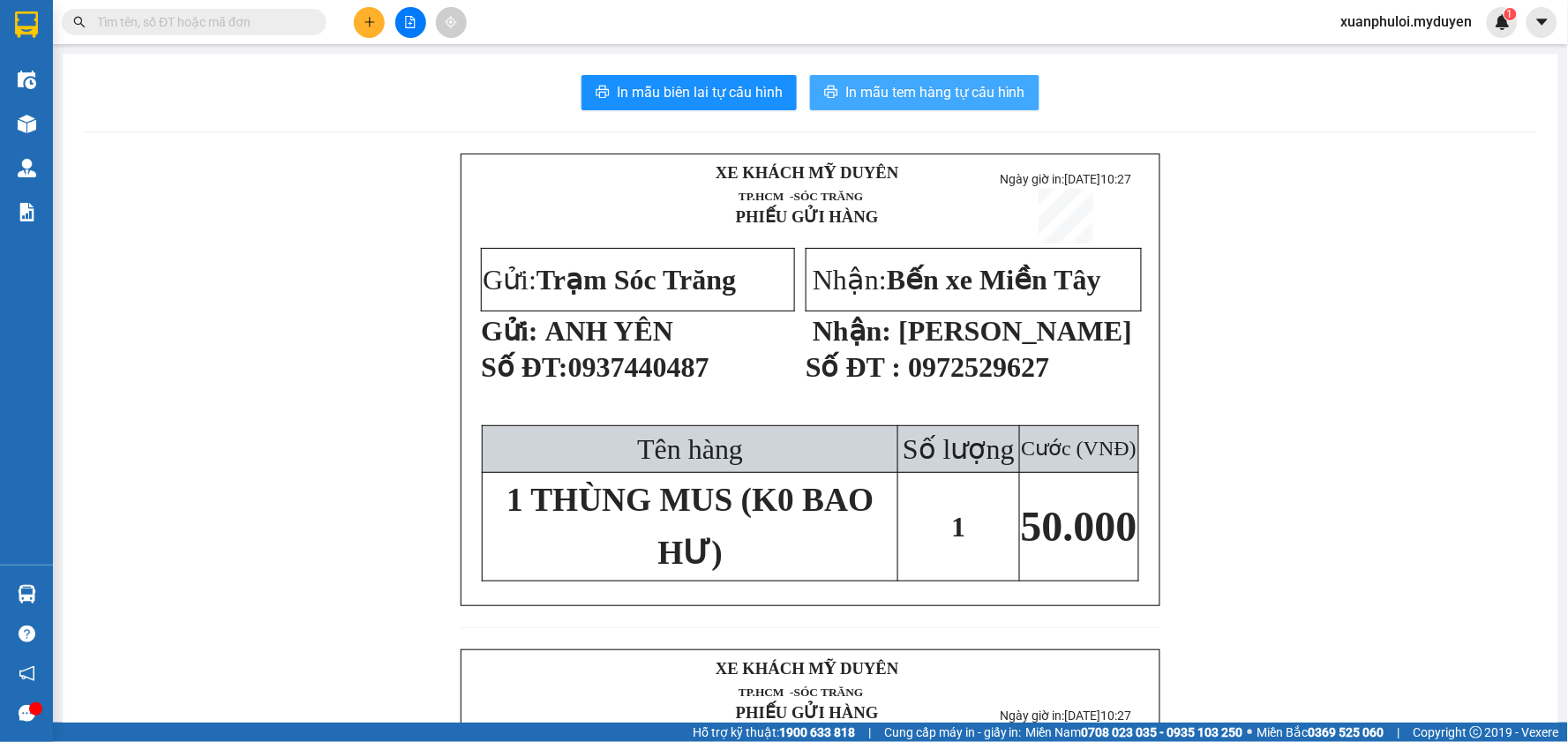
click at [898, 104] on button "In mẫu tem hàng tự cấu hình" at bounding box center [925, 93] width 230 height 35
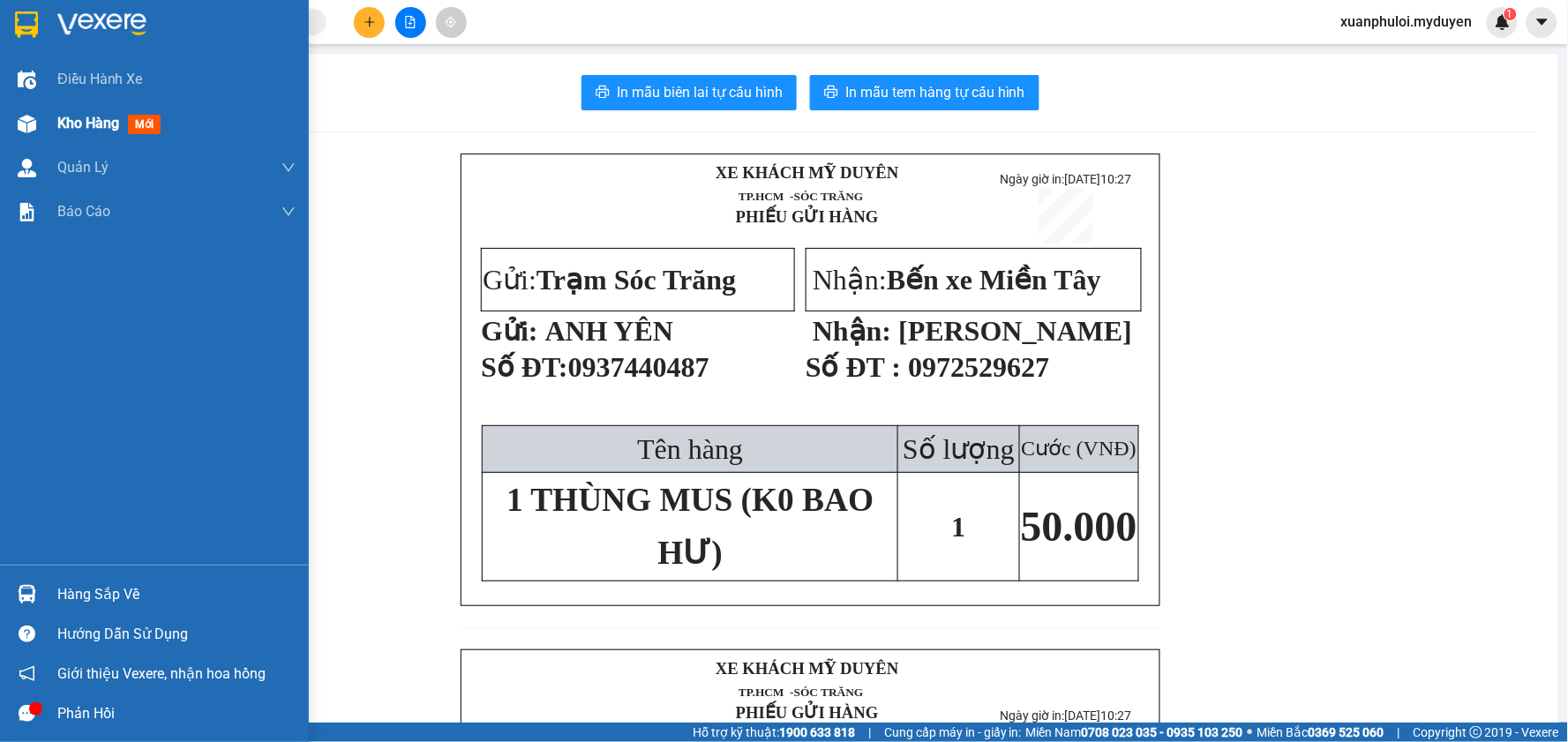
click at [41, 124] on div "Kho hàng mới" at bounding box center [154, 123] width 309 height 44
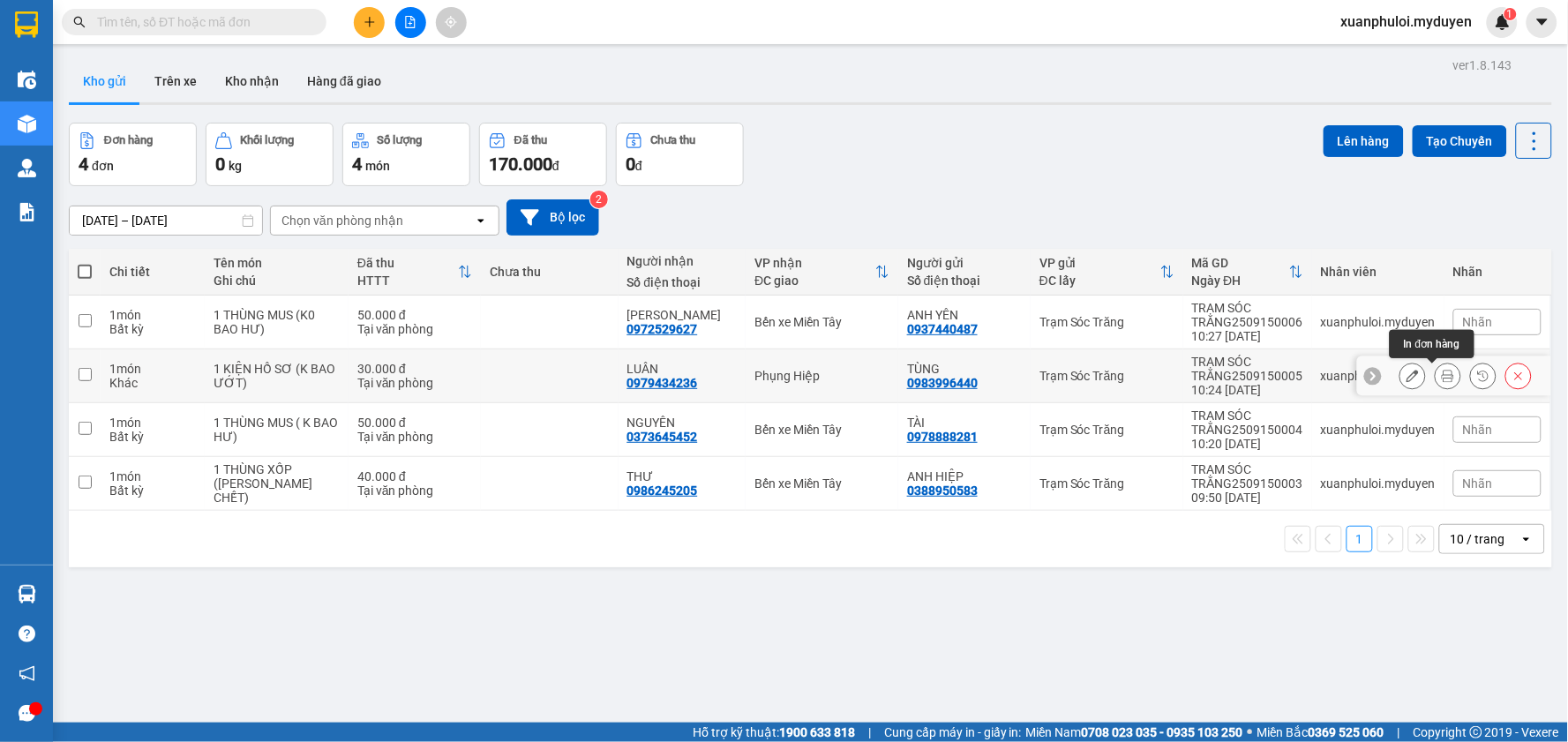
click at [1436, 380] on button at bounding box center [1448, 377] width 25 height 31
